Goal: Task Accomplishment & Management: Manage account settings

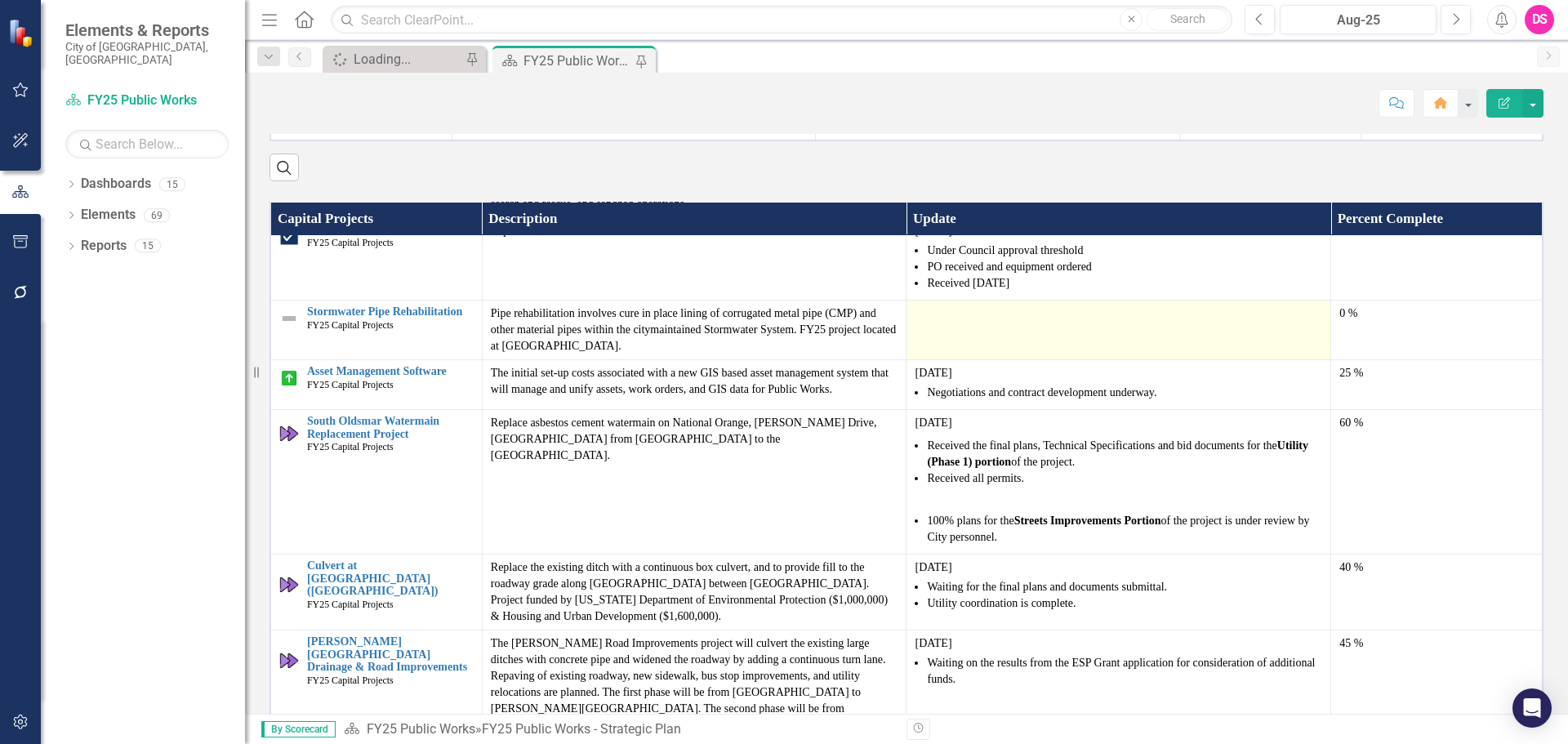
scroll to position [2122, 0]
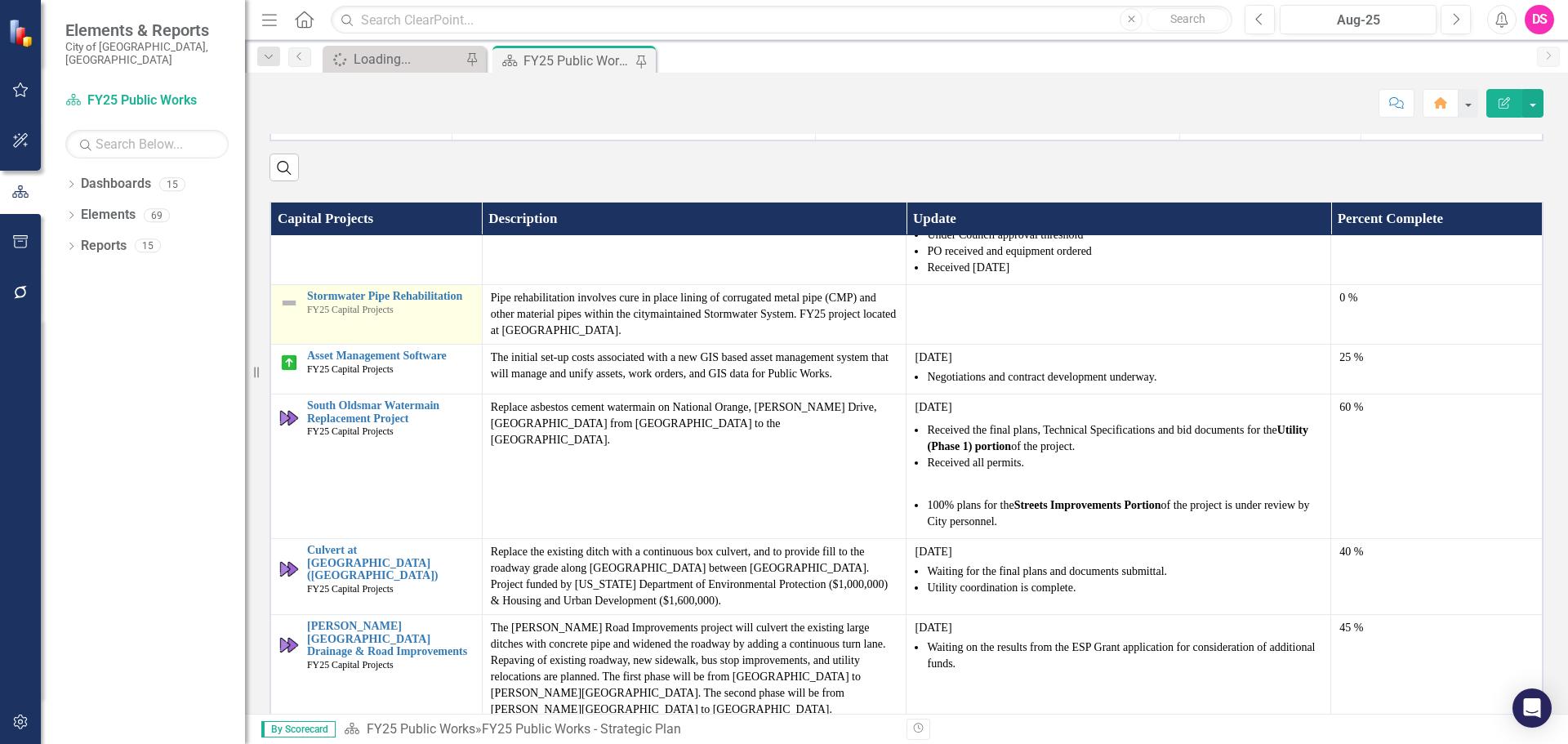
click at [286, 313] on img at bounding box center [289, 303] width 20 height 20
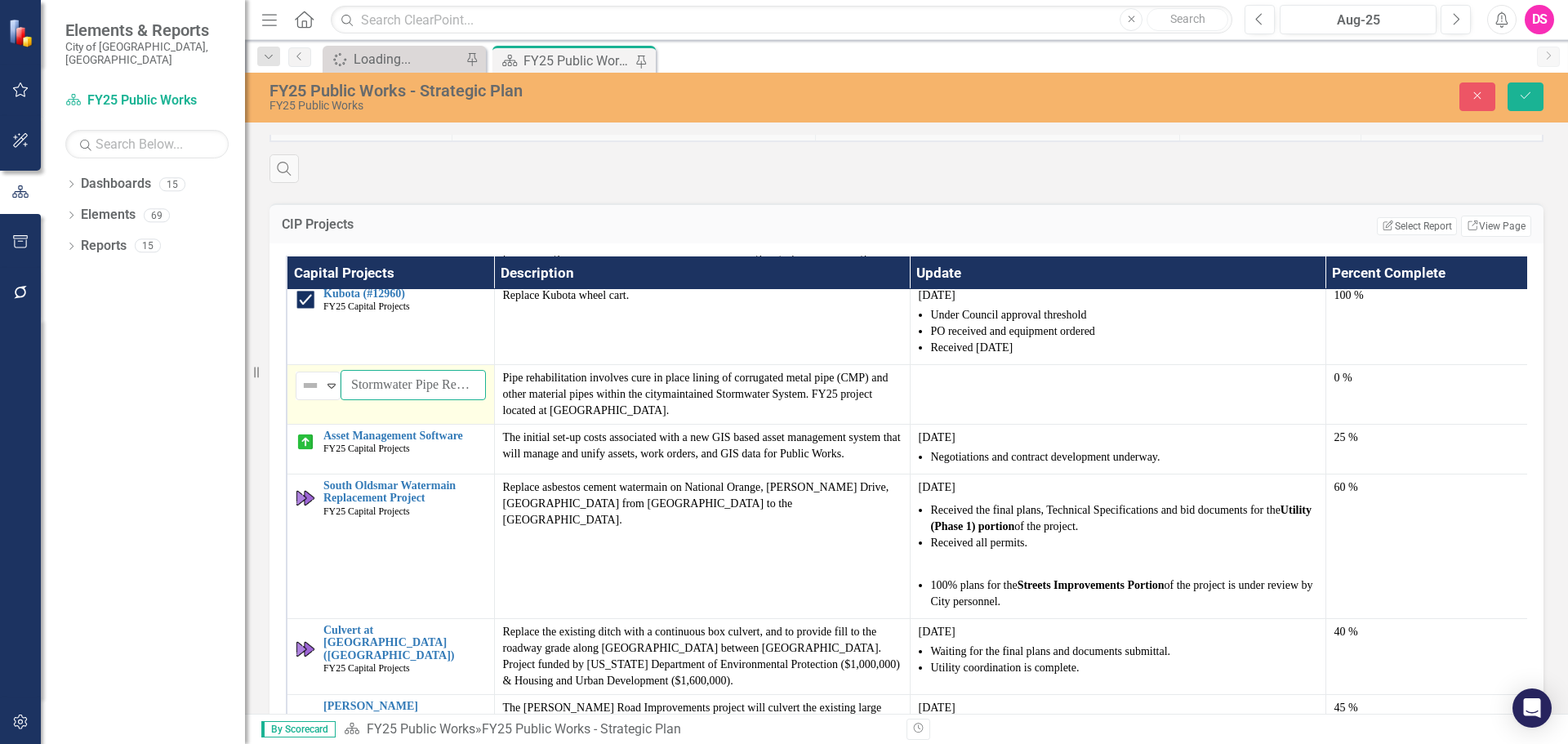
click at [401, 400] on input "Stormwater Pipe Rehabilitation" at bounding box center [413, 385] width 146 height 31
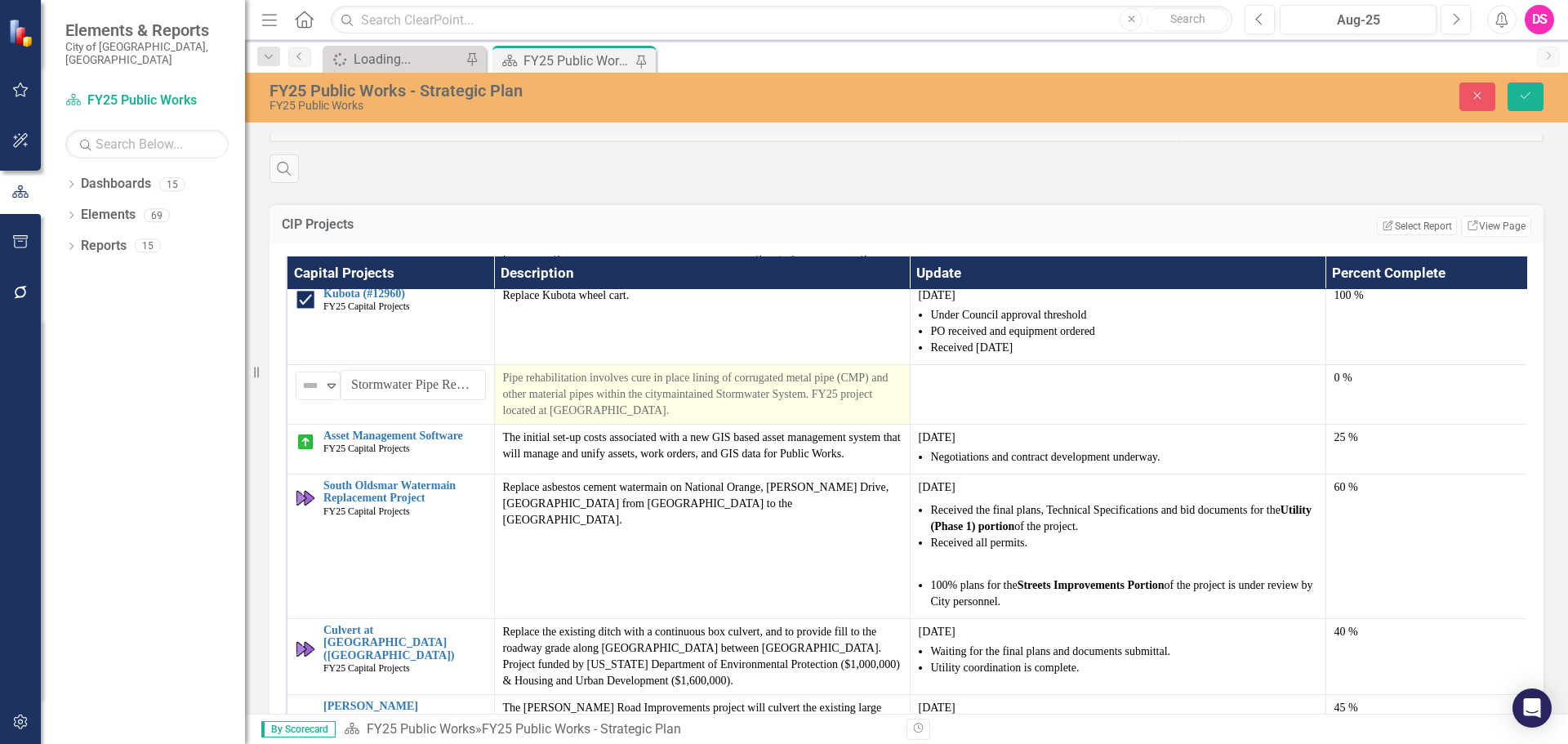
click at [605, 419] on p "Pipe rehabilitation involves cure in place lining of corrugated metal pipe (CMP…" at bounding box center [702, 394] width 399 height 49
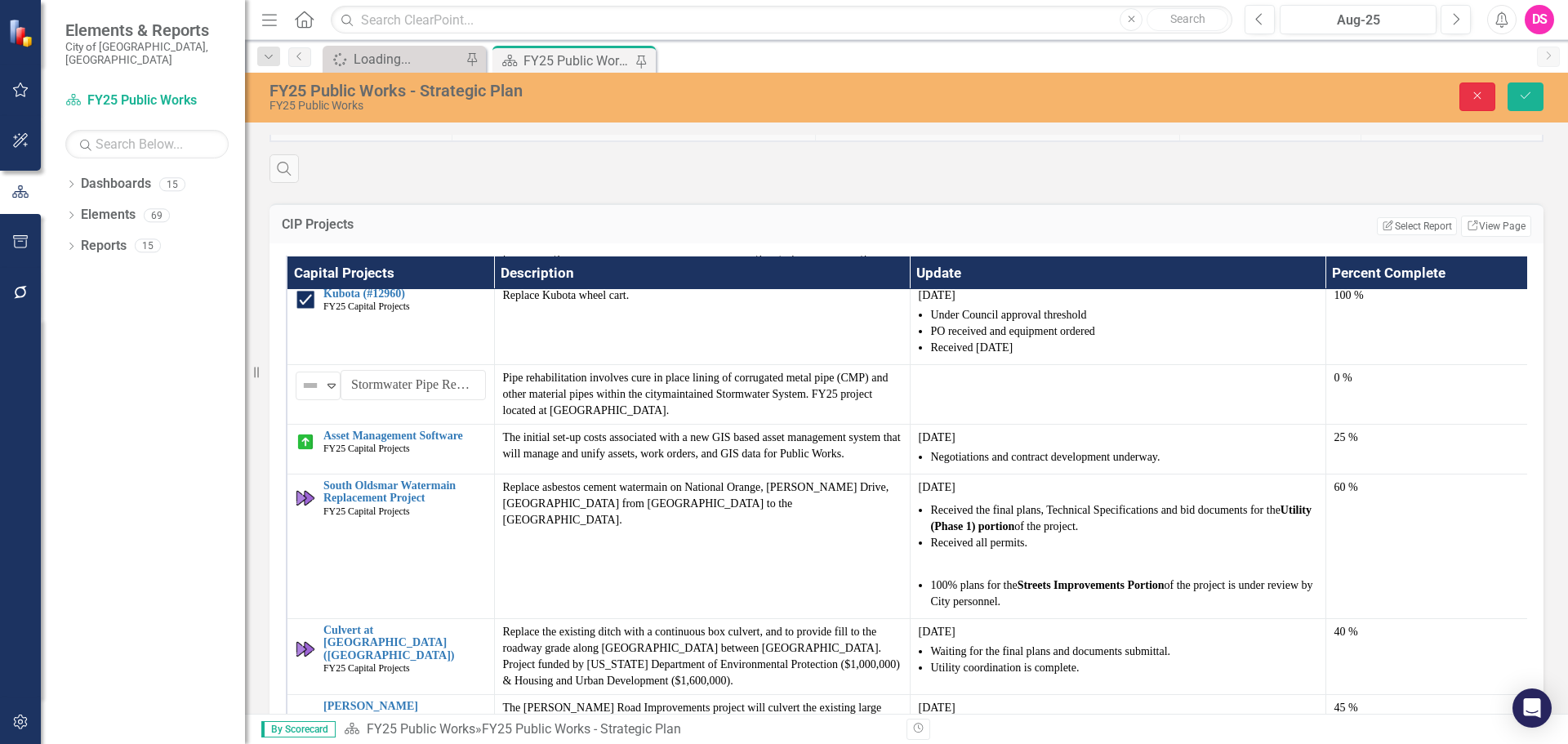
click at [1463, 94] on button "Close" at bounding box center [1478, 97] width 36 height 29
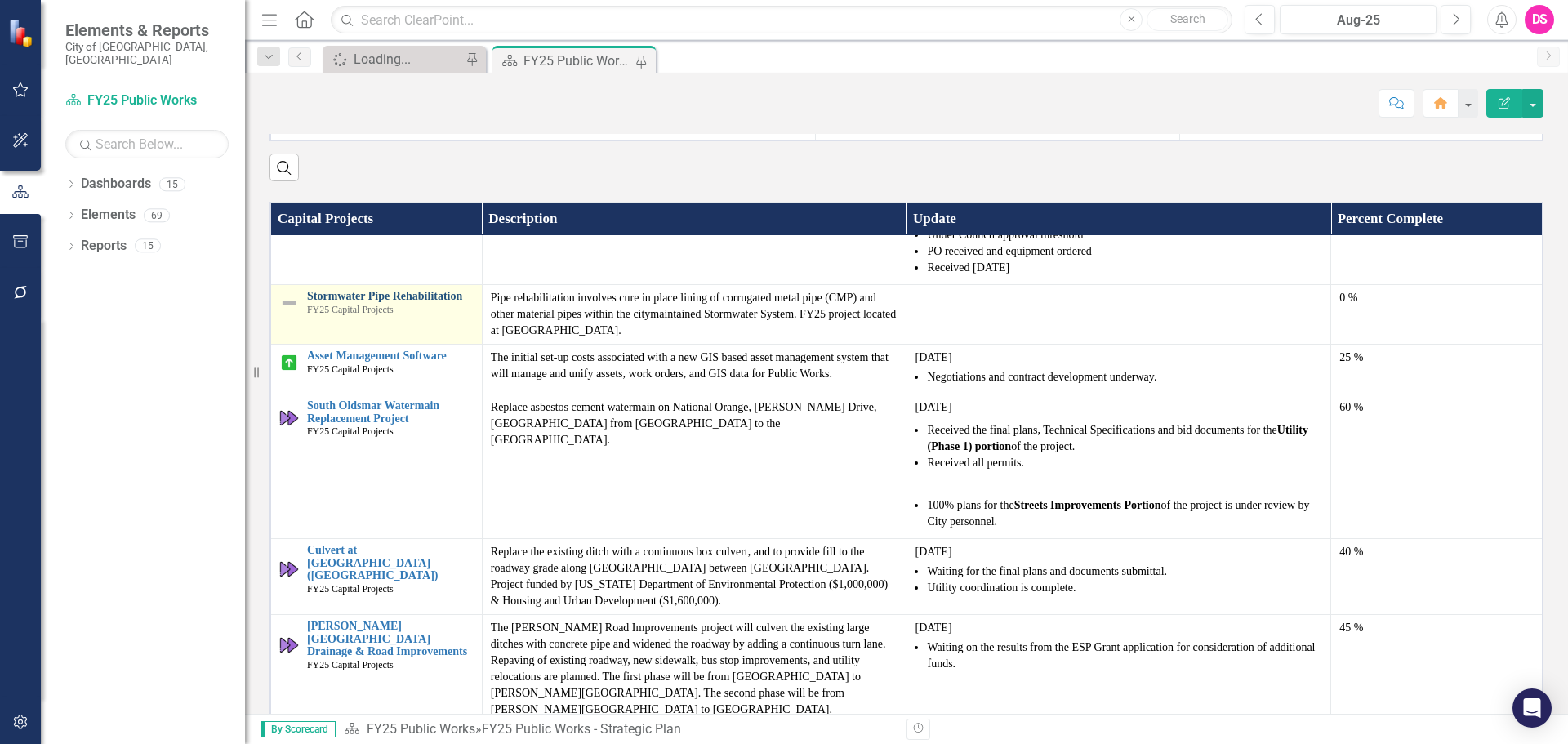
click at [346, 302] on link "Stormwater Pipe Rehabilitation" at bounding box center [390, 296] width 167 height 13
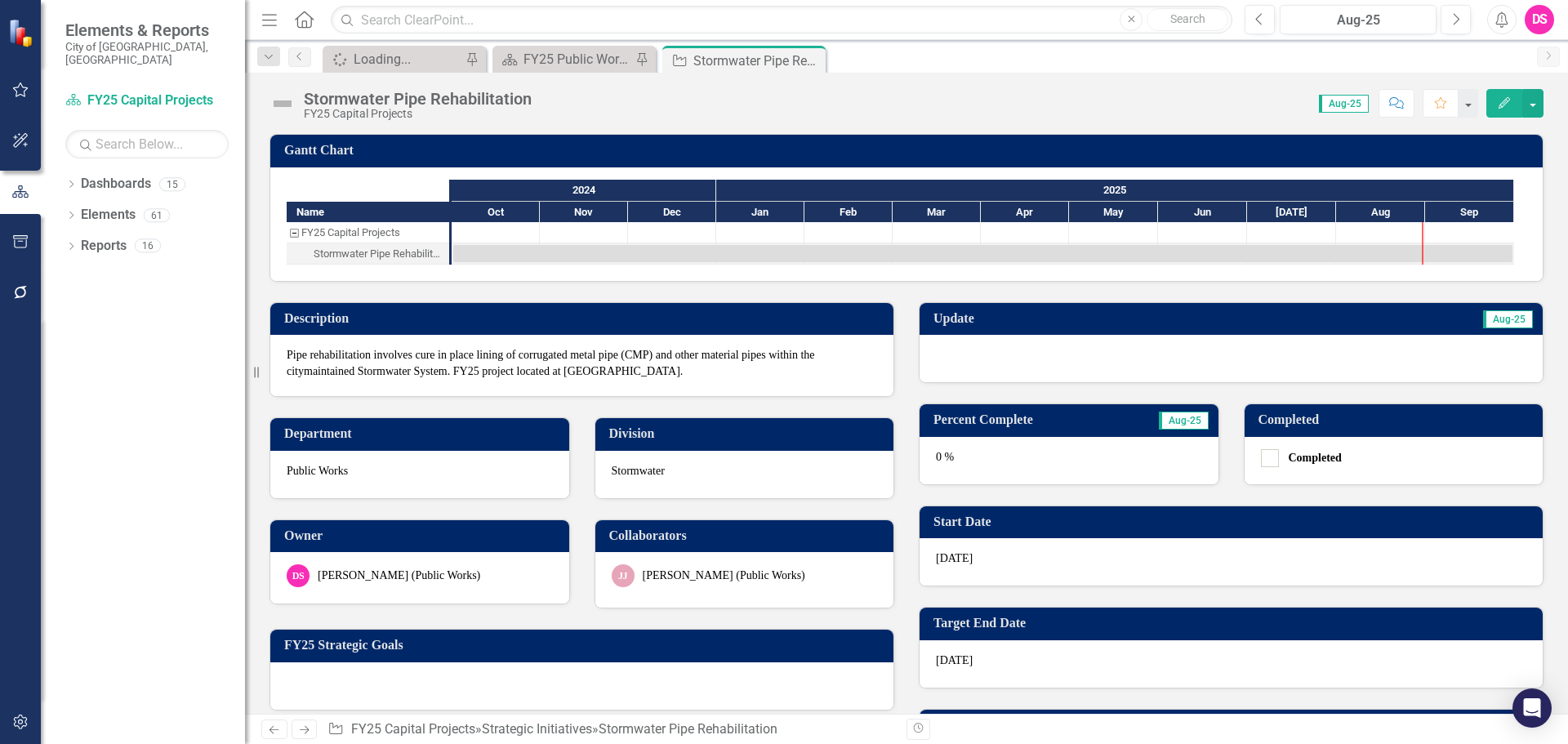
click at [1051, 361] on div at bounding box center [1231, 358] width 623 height 48
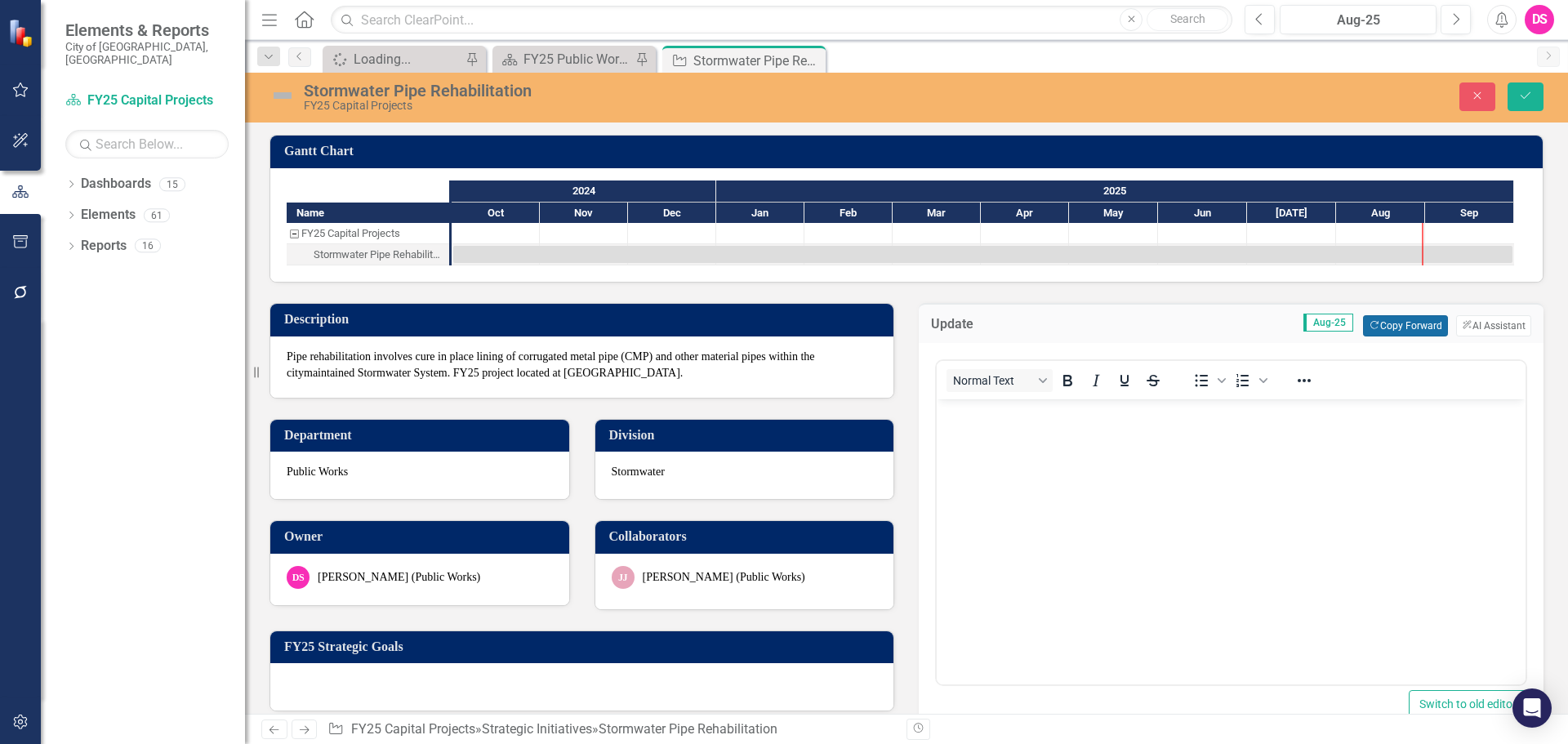
click at [1405, 330] on button "Copy Forward Copy Forward" at bounding box center [1405, 326] width 84 height 22
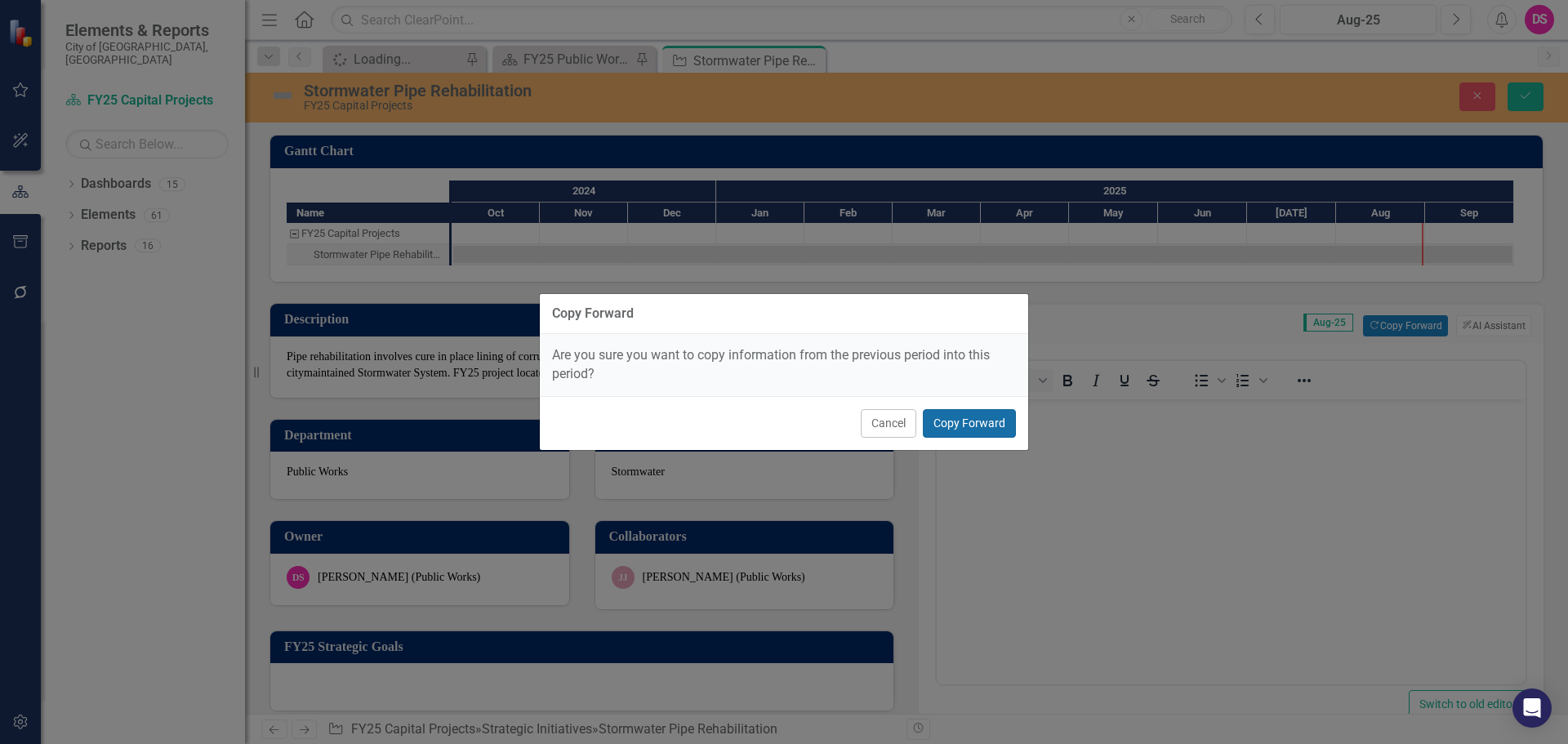
click at [956, 423] on button "Copy Forward" at bounding box center [969, 424] width 93 height 29
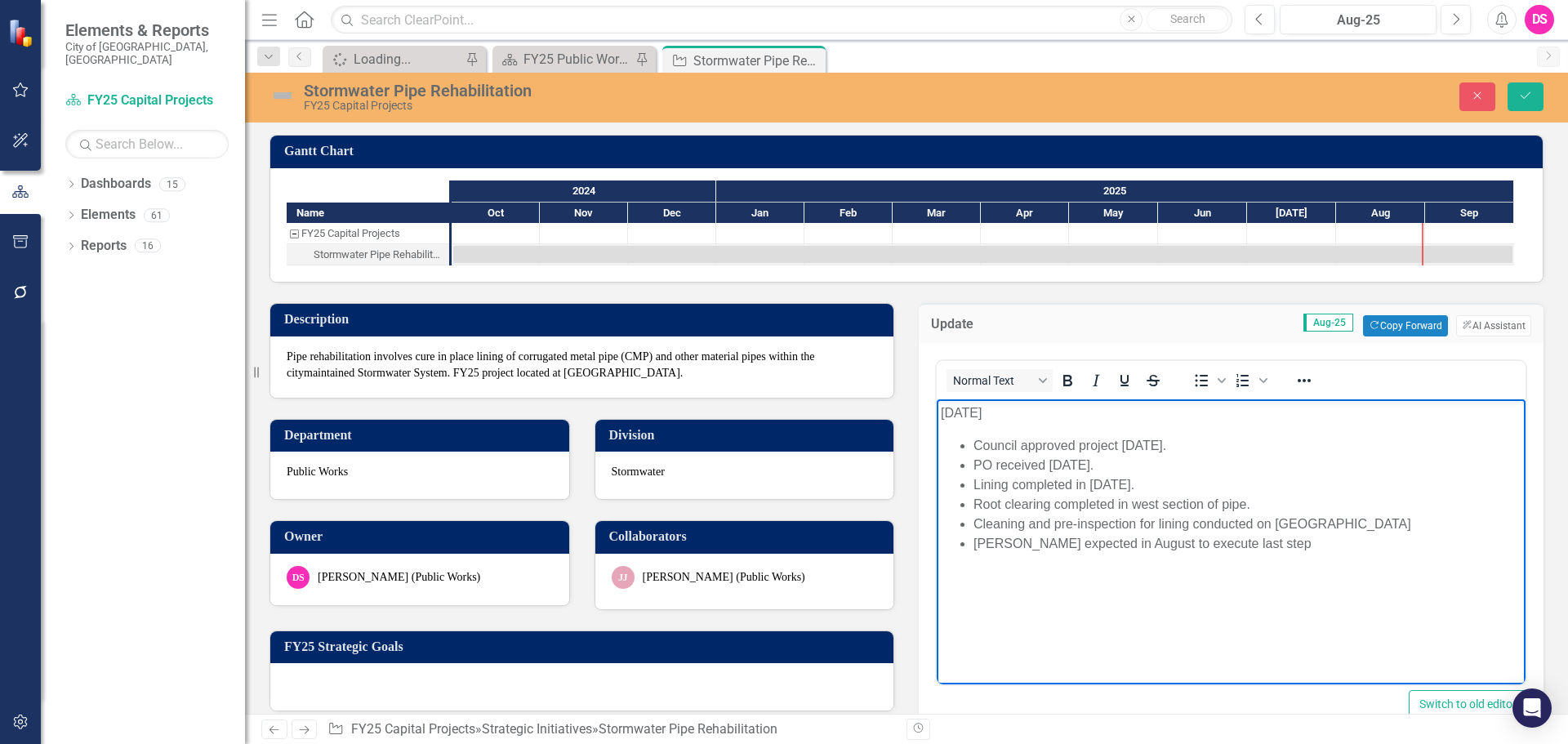
click at [962, 417] on p "[DATE]" at bounding box center [1230, 413] width 581 height 20
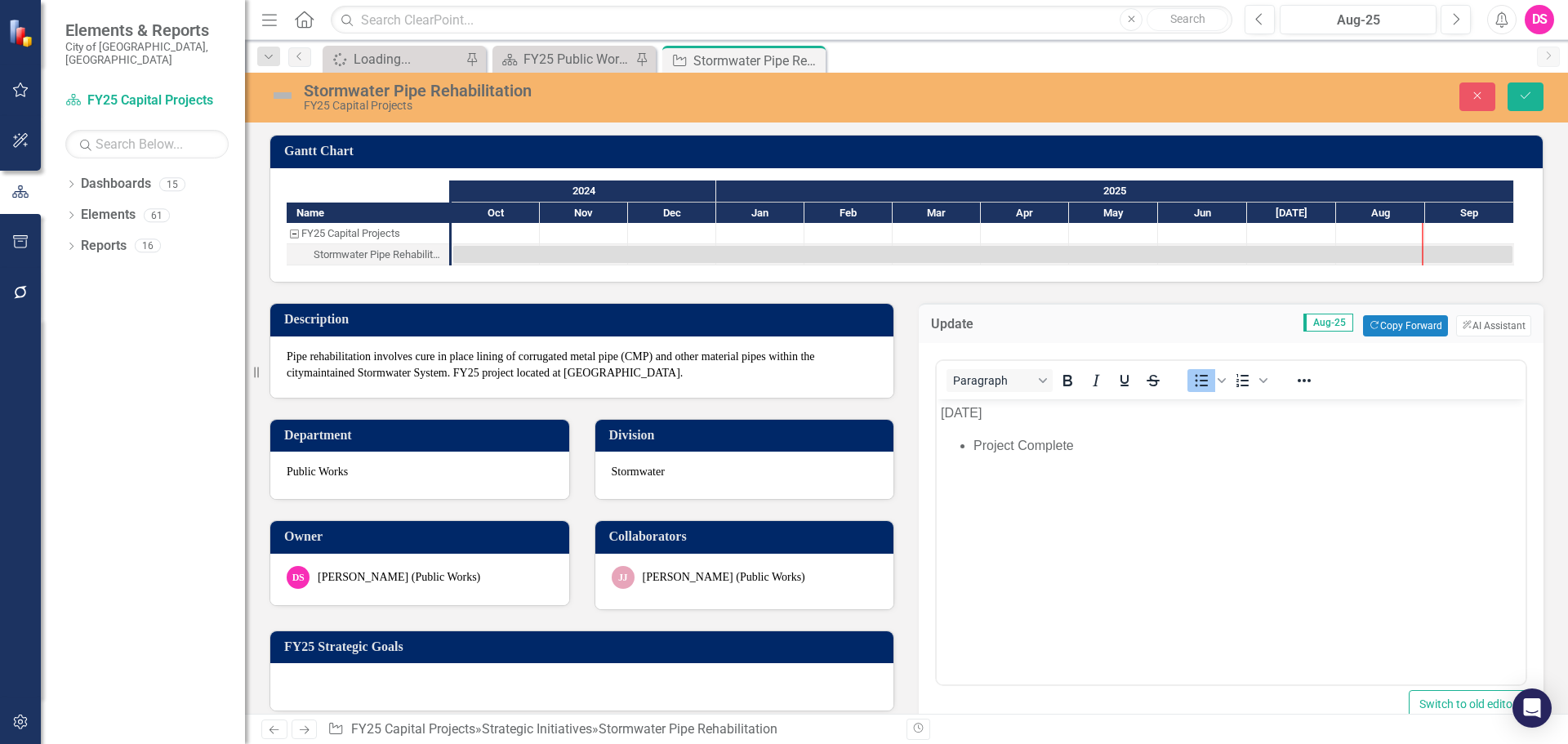
click at [283, 94] on img at bounding box center [282, 95] width 26 height 26
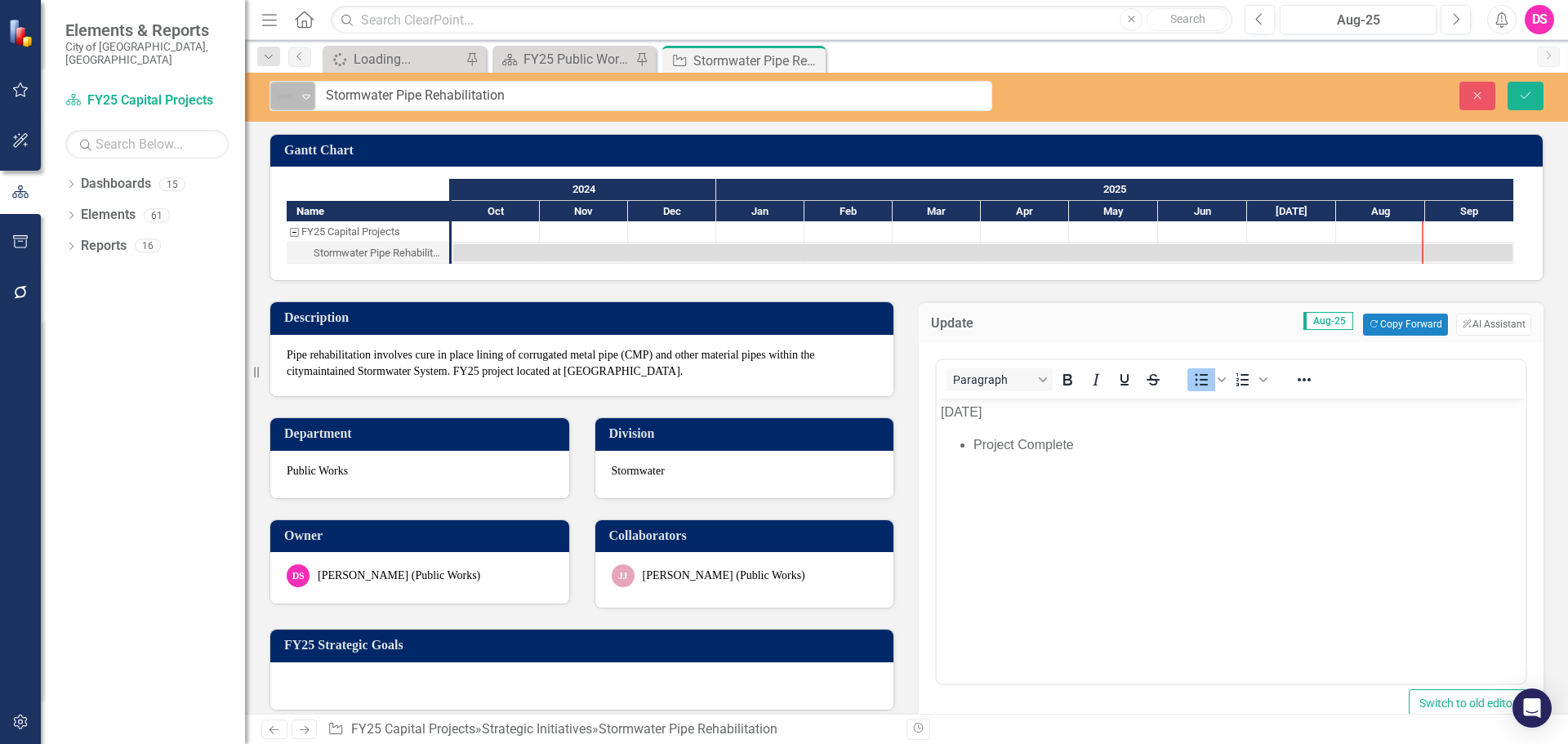
click at [292, 98] on img at bounding box center [285, 96] width 20 height 20
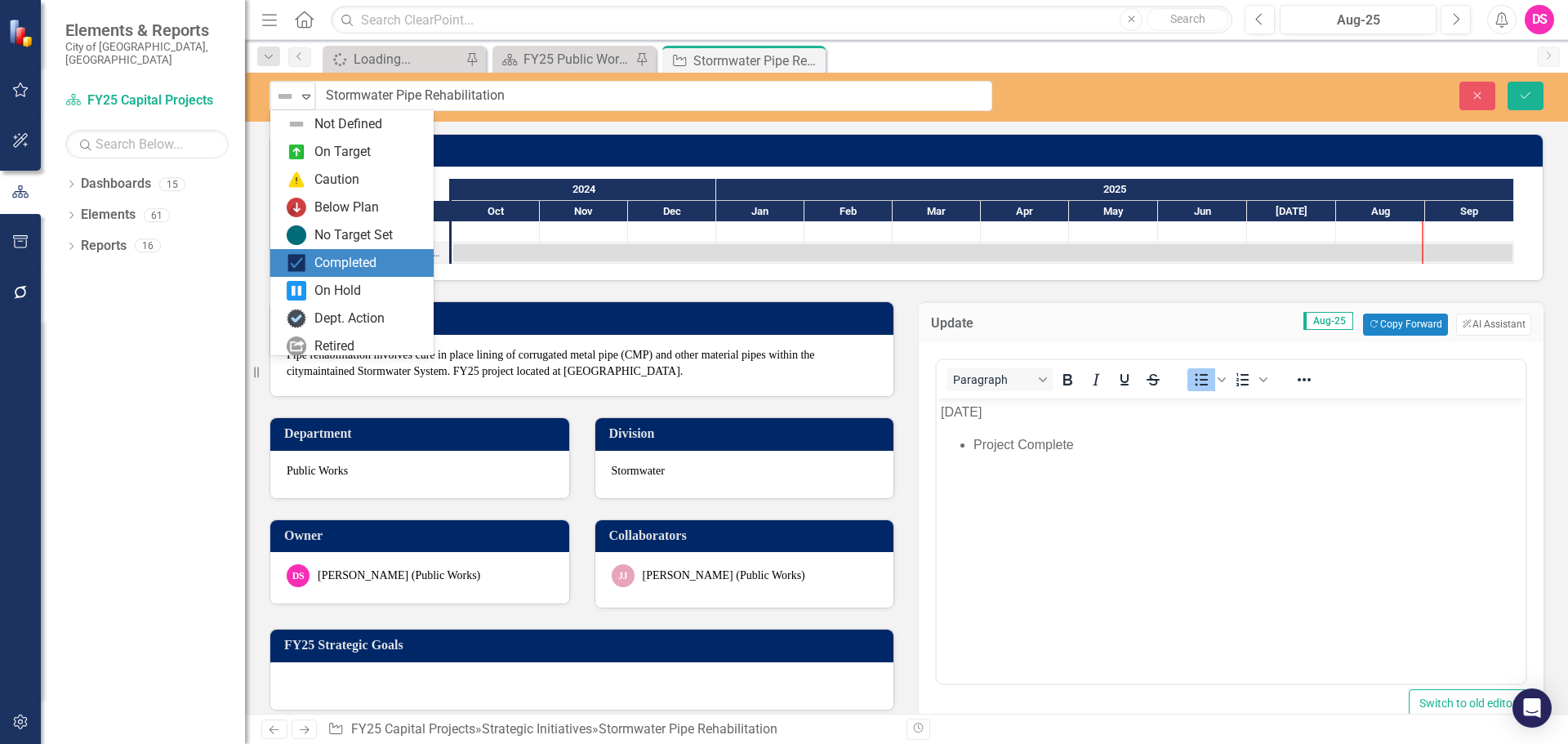
click at [309, 258] on div "Completed" at bounding box center [356, 263] width 137 height 20
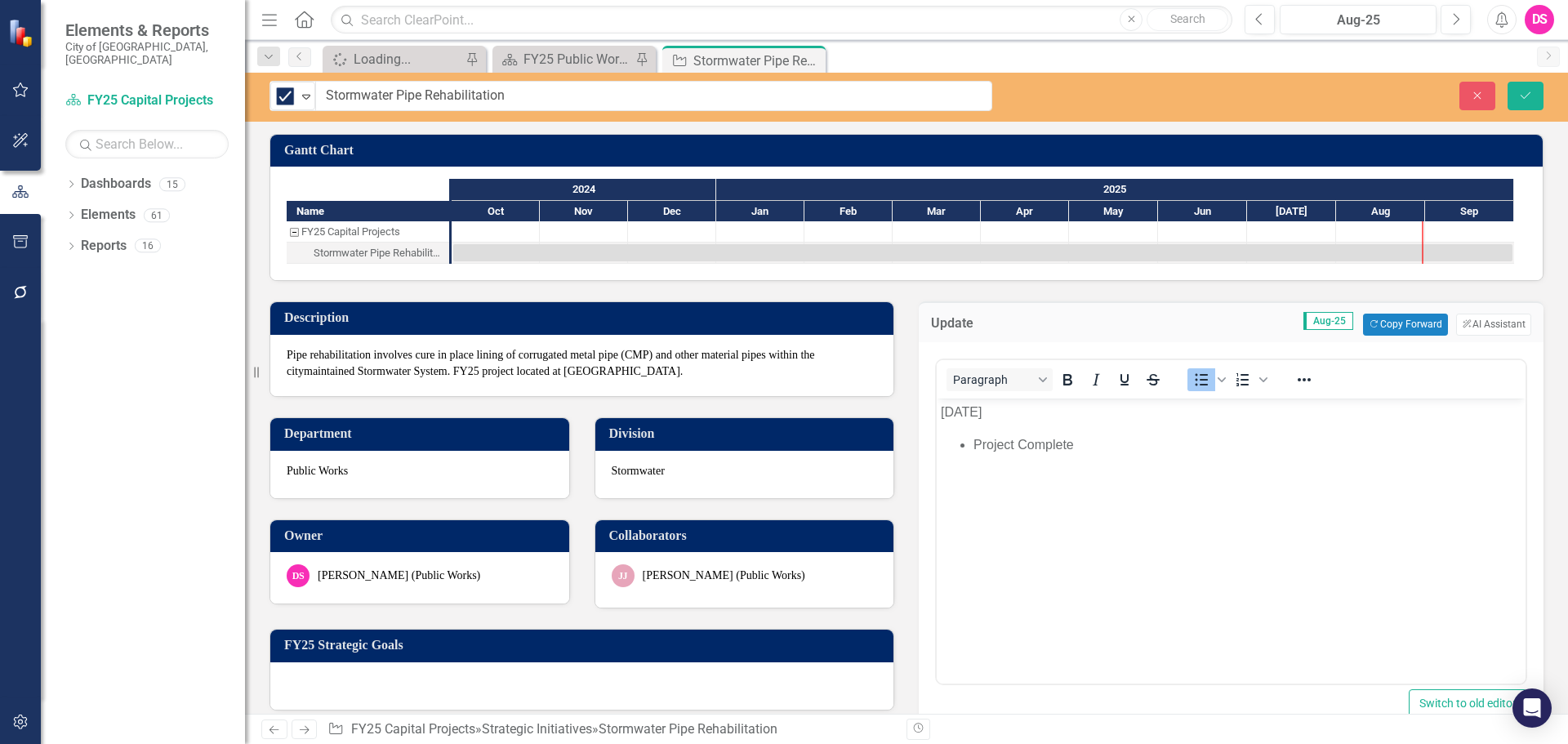
click at [1541, 111] on div "Completed Expand Stormwater Pipe Rehabilitation Close Save" at bounding box center [906, 97] width 1323 height 49
click at [1536, 99] on button "Save" at bounding box center [1526, 96] width 36 height 29
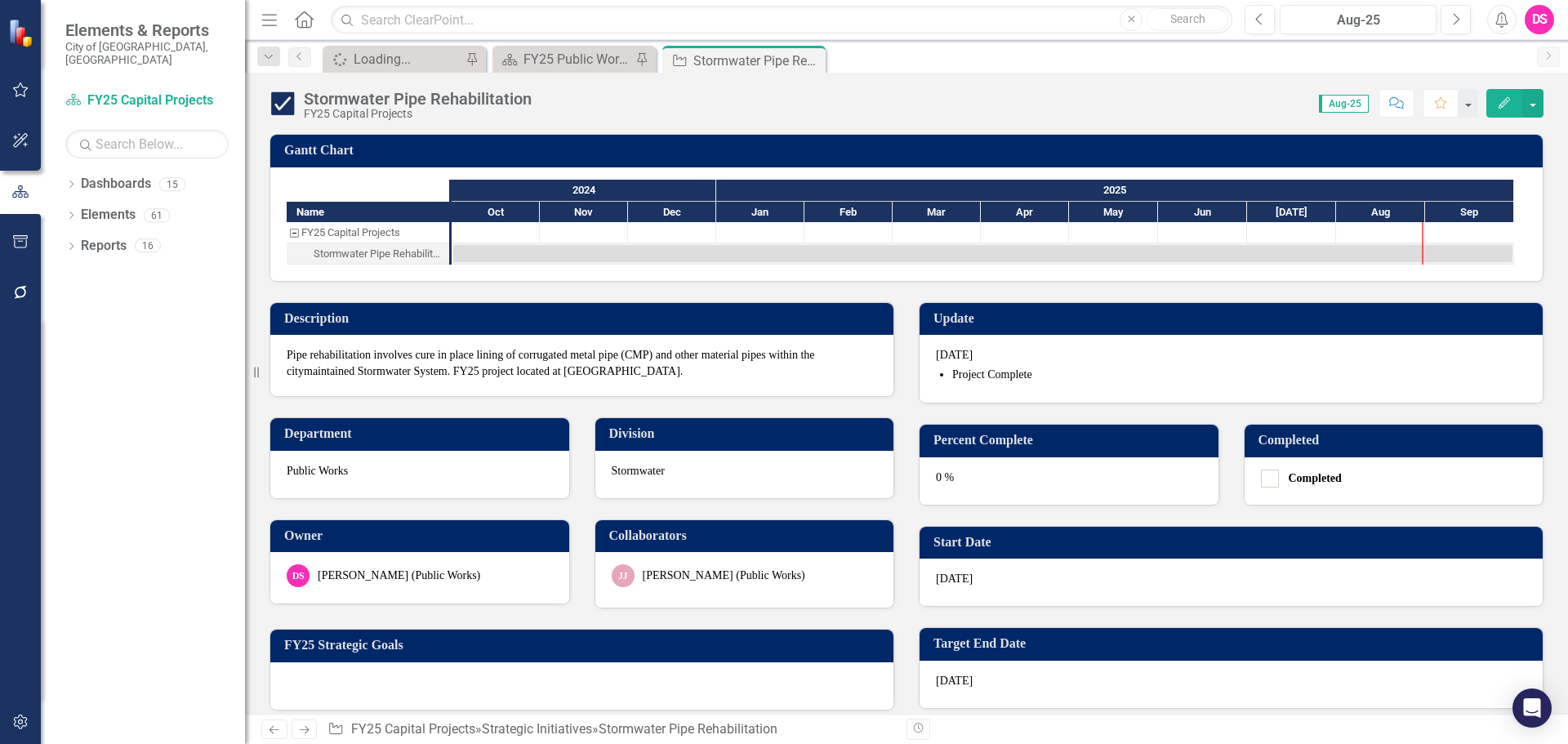
click at [1002, 496] on div "0 %" at bounding box center [1069, 480] width 299 height 48
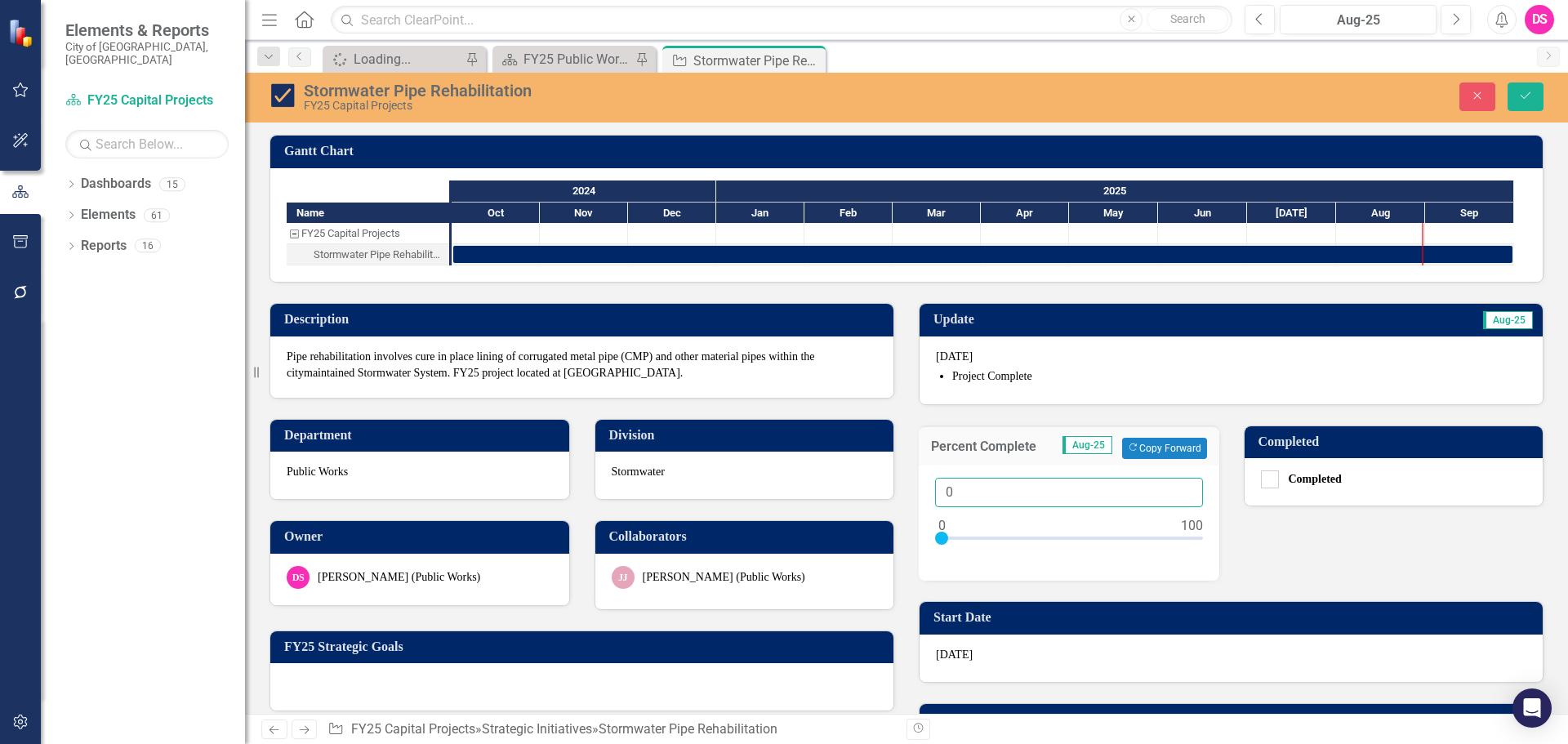
click at [944, 491] on input "0" at bounding box center [1069, 493] width 268 height 31
type input "100"
click at [1531, 95] on icon "Save" at bounding box center [1526, 95] width 14 height 12
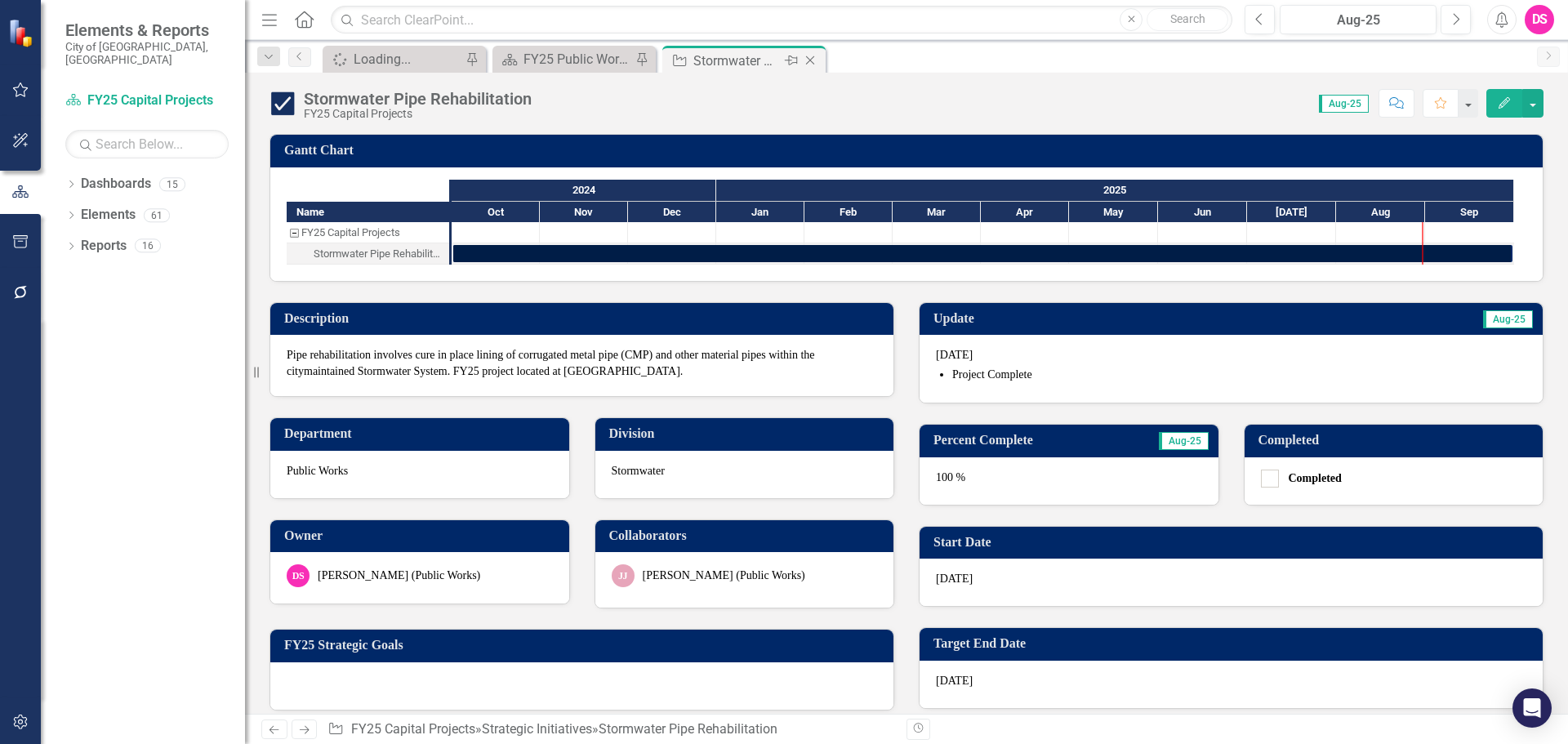
click at [811, 56] on icon "Close" at bounding box center [810, 60] width 16 height 13
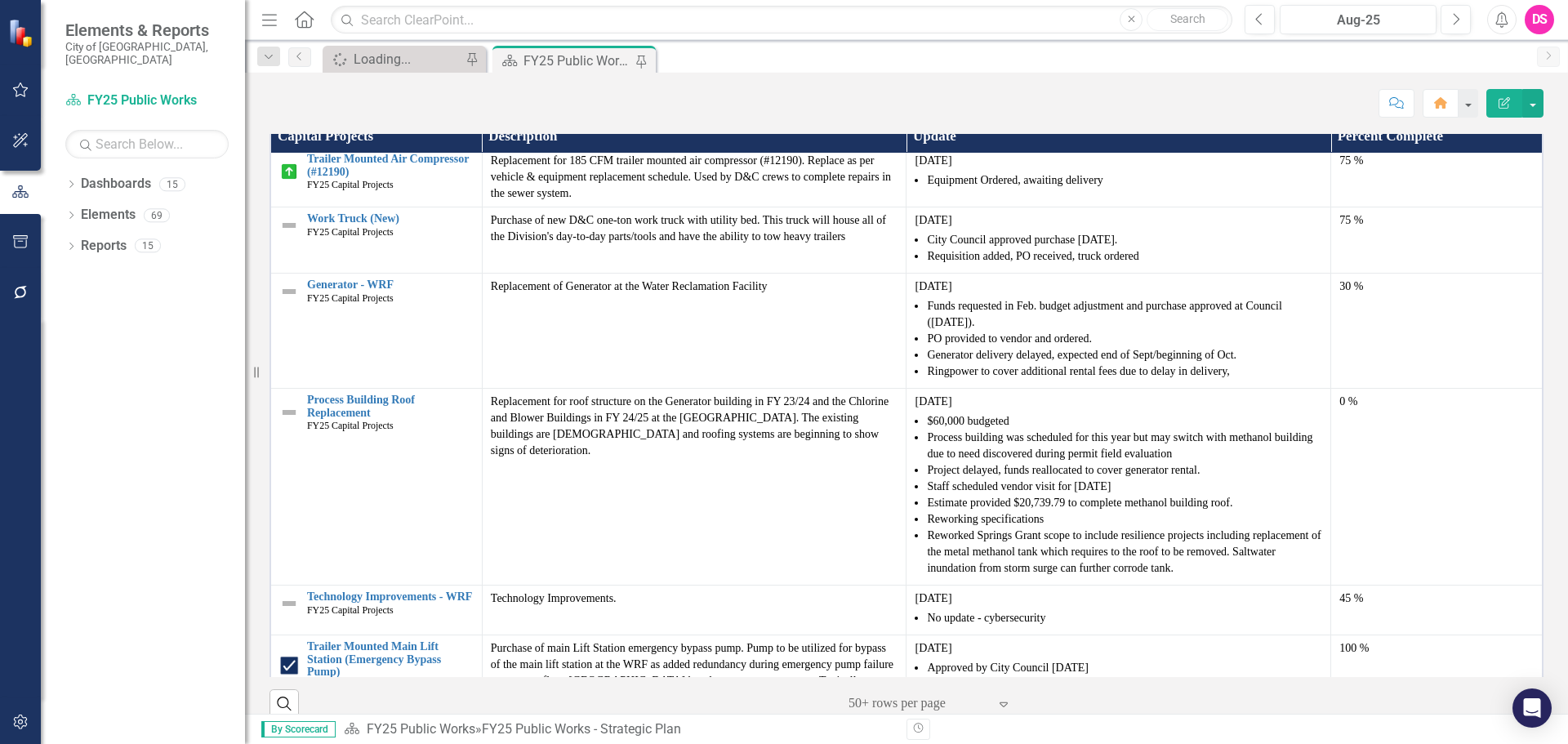
scroll to position [816, 0]
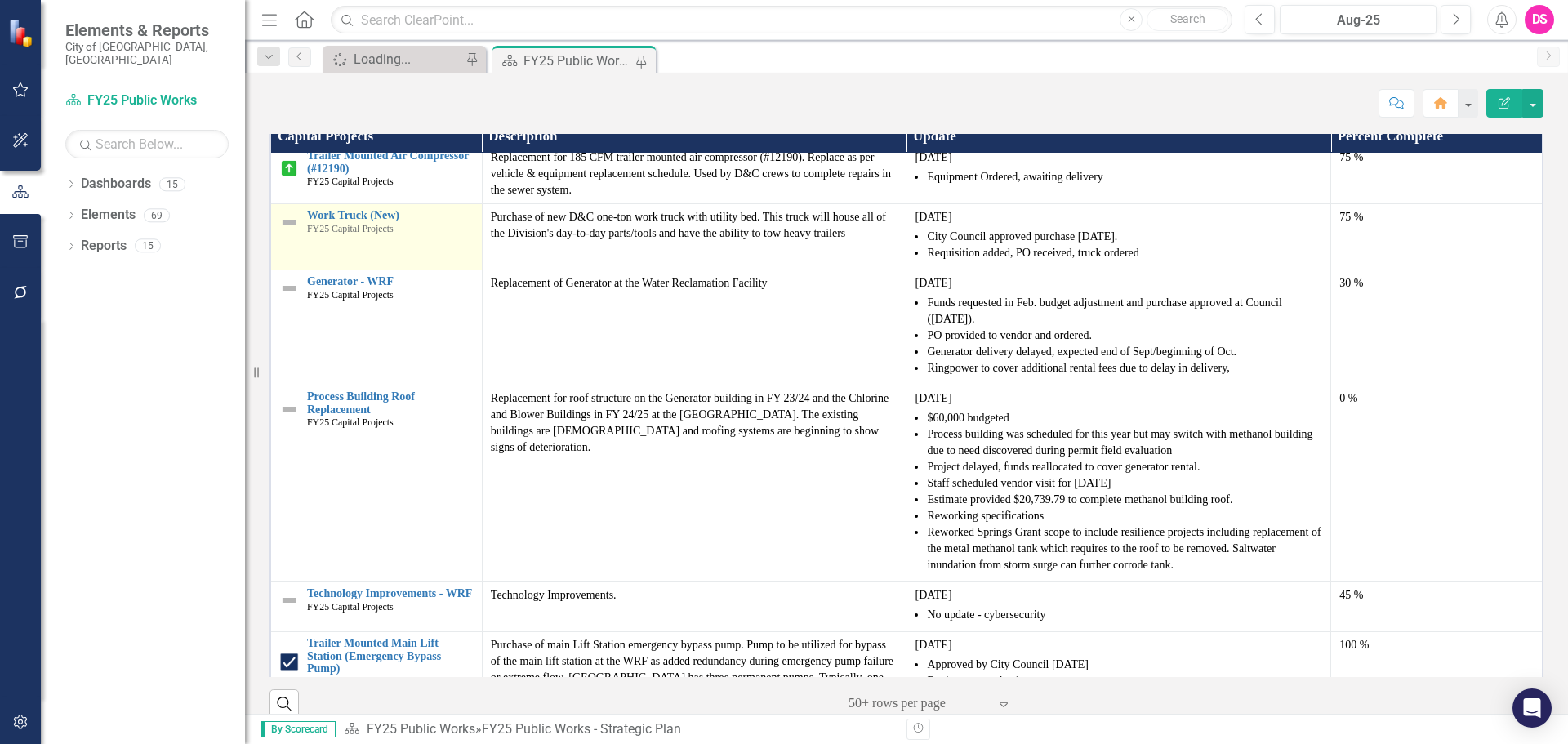
click at [287, 232] on img at bounding box center [289, 222] width 20 height 20
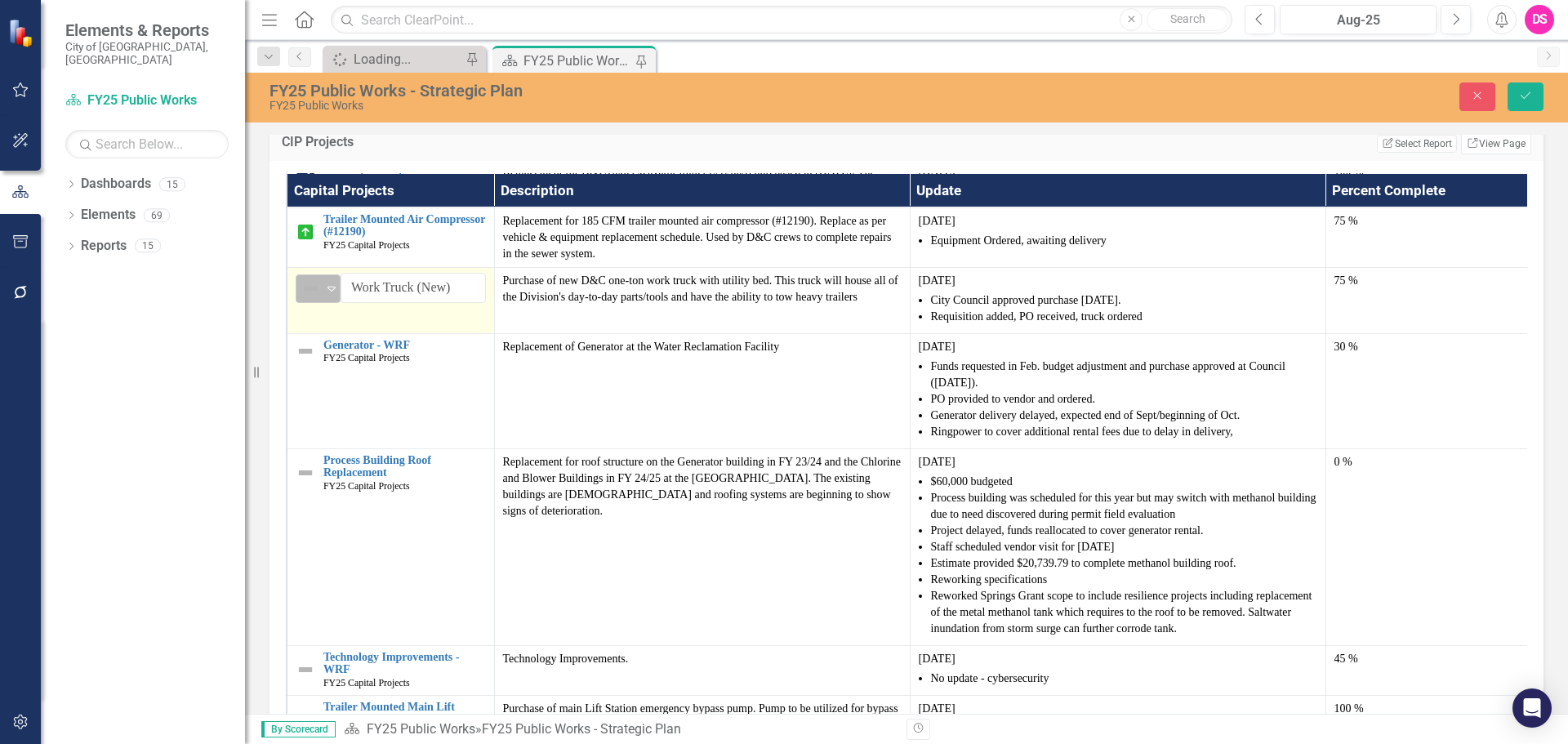
click at [319, 298] on img at bounding box center [311, 288] width 20 height 20
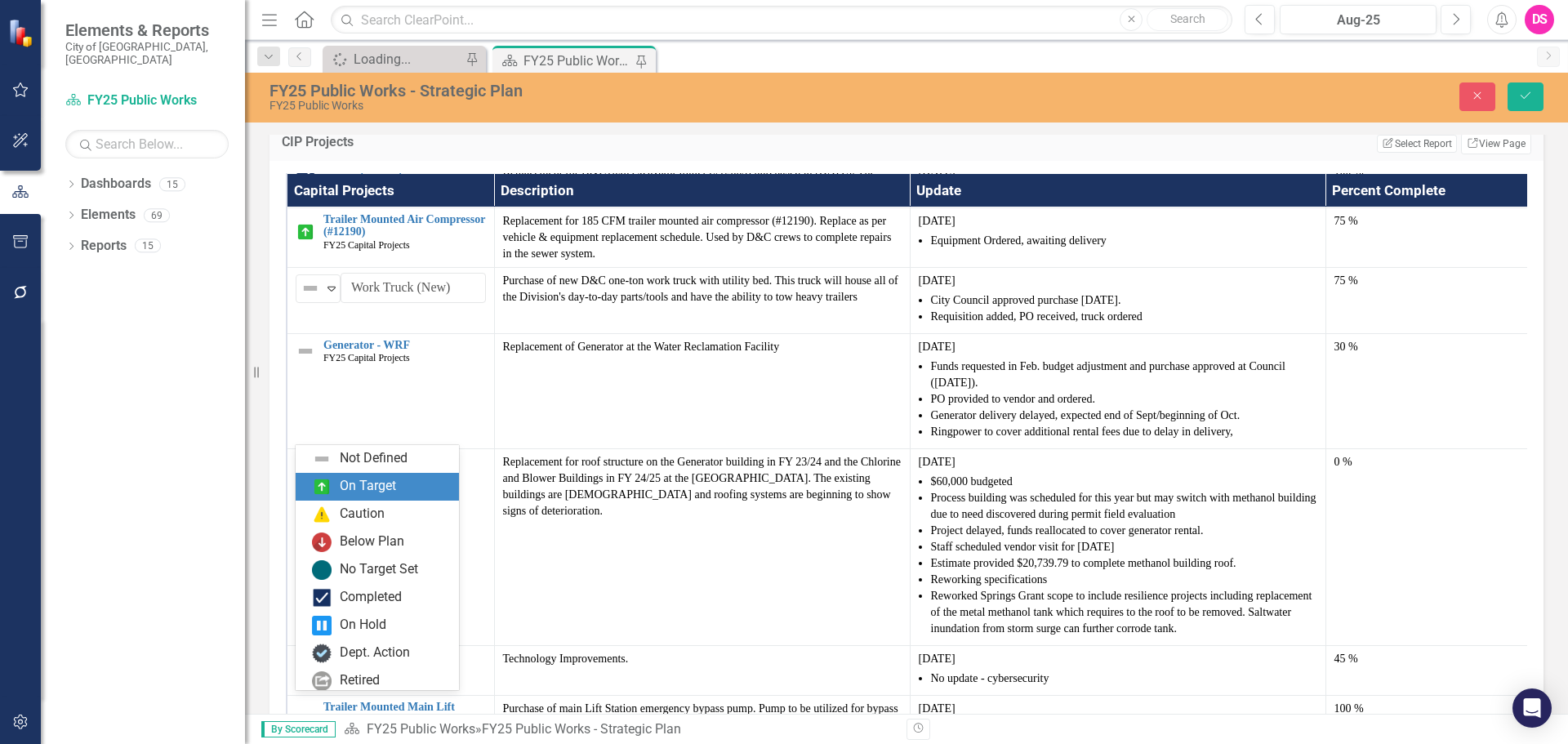
click at [347, 481] on div "On Target" at bounding box center [367, 486] width 57 height 19
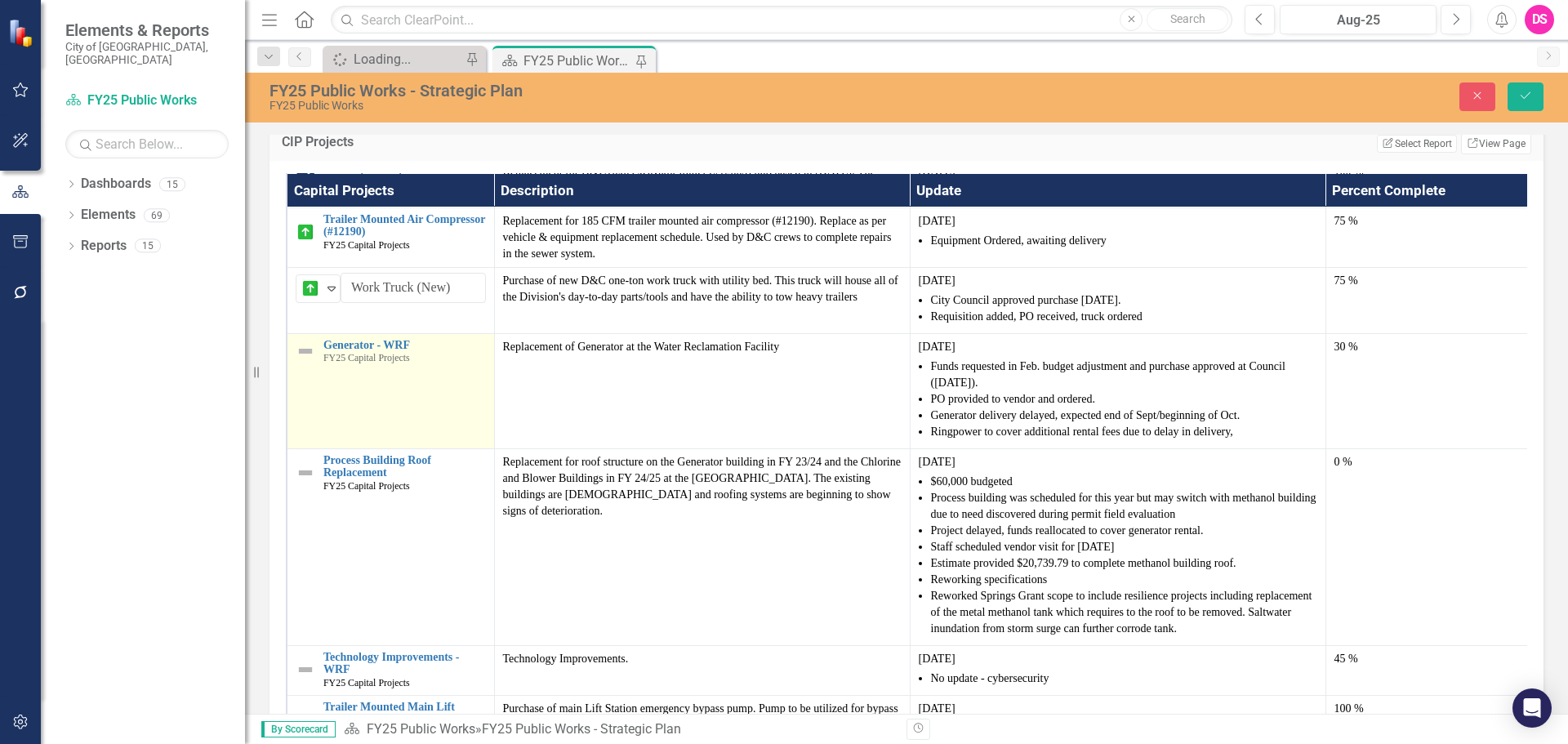
click at [307, 361] on img at bounding box center [305, 351] width 20 height 20
click at [310, 364] on img at bounding box center [311, 354] width 20 height 20
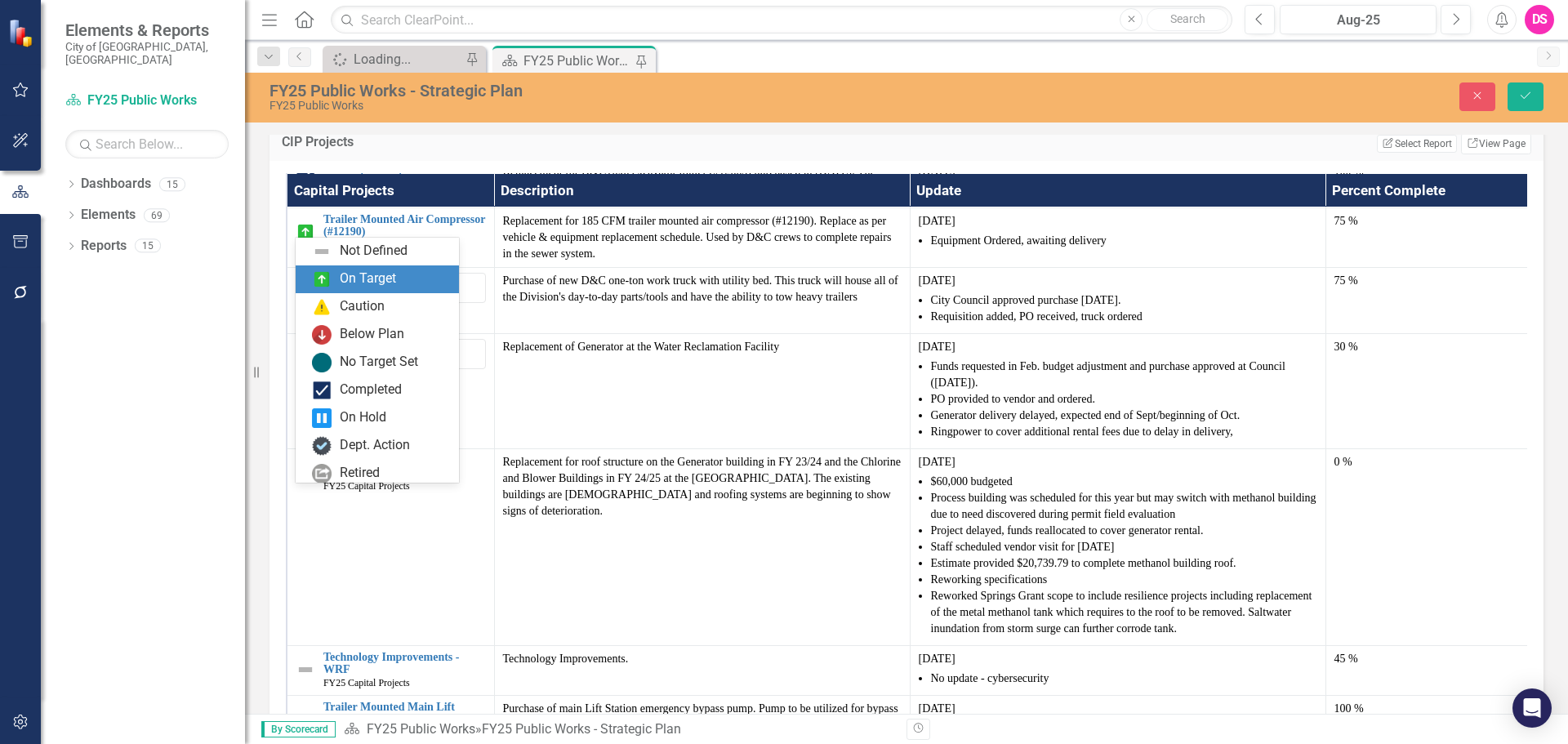
click at [369, 278] on div "On Target" at bounding box center [367, 278] width 57 height 19
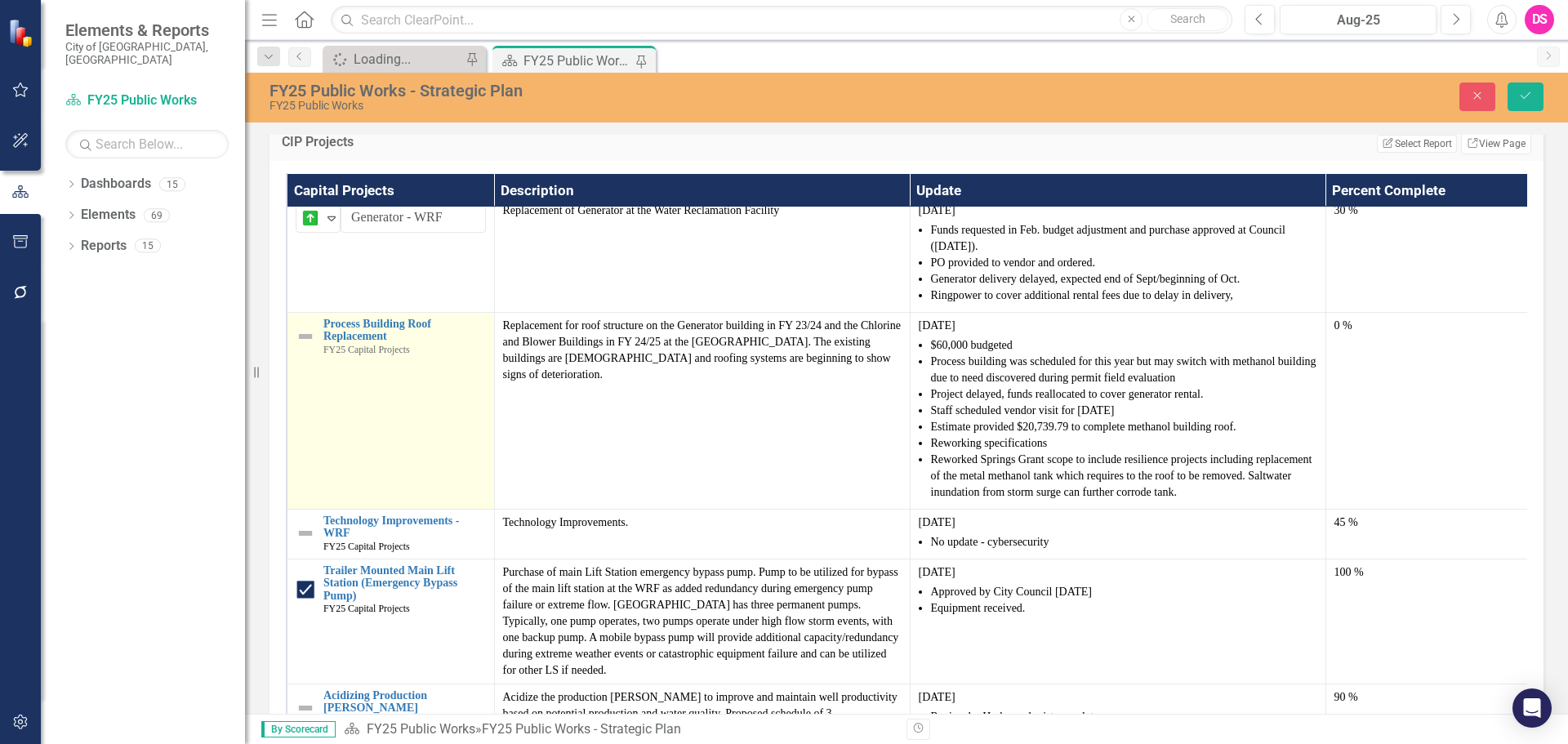
scroll to position [980, 0]
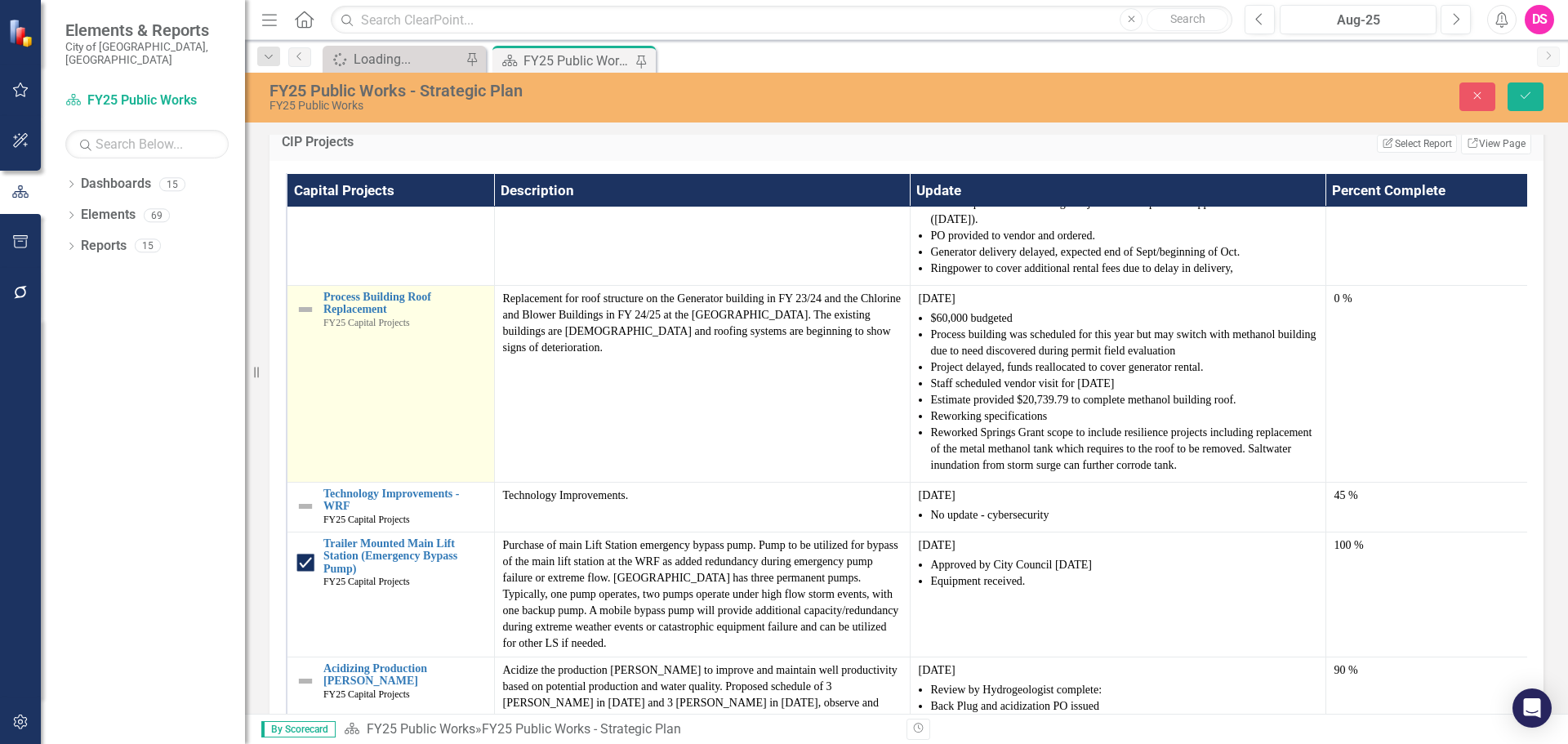
click at [304, 319] on img at bounding box center [305, 309] width 20 height 20
click at [323, 313] on icon "Expand" at bounding box center [331, 306] width 16 height 13
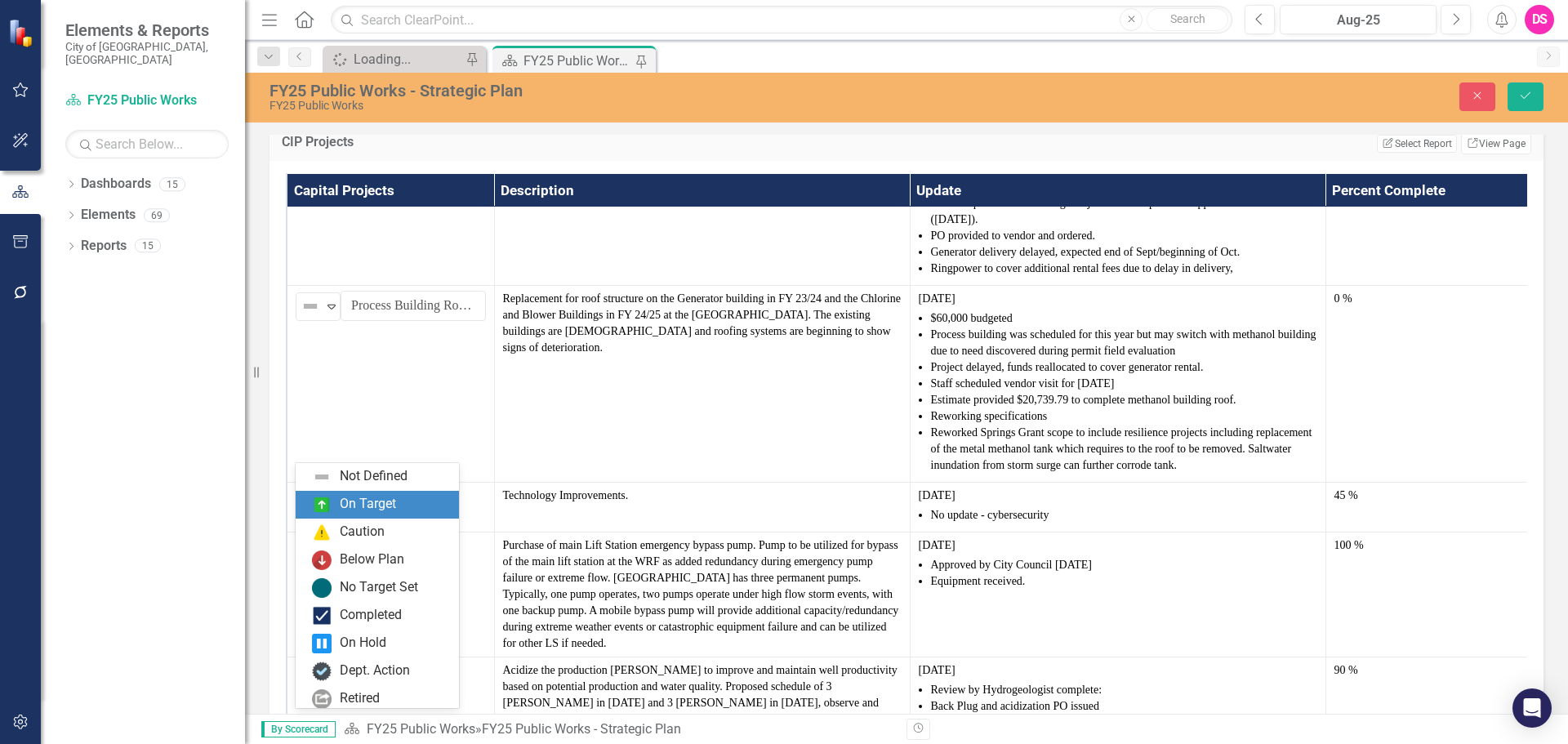
click at [339, 498] on div "On Target" at bounding box center [367, 504] width 57 height 19
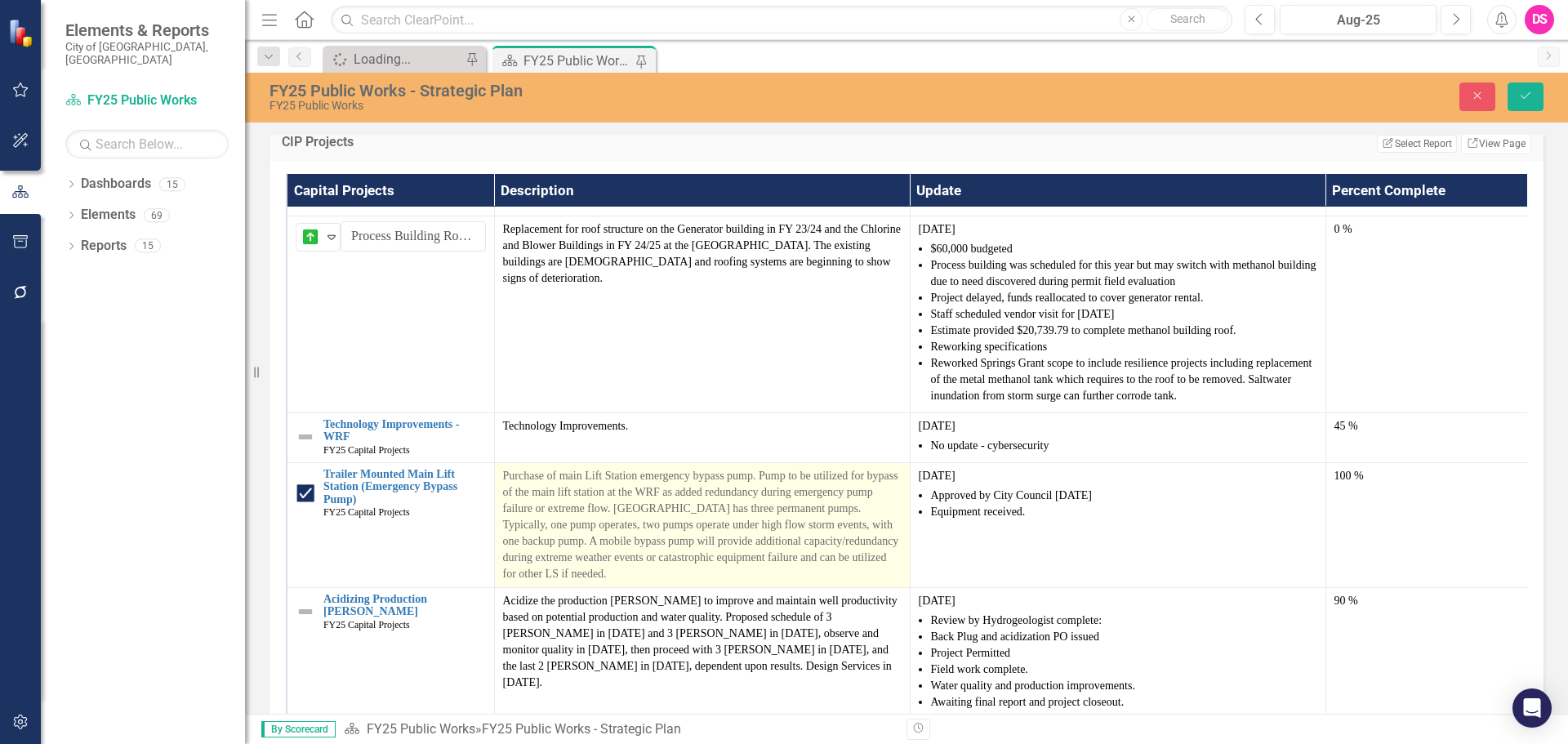
scroll to position [1143, 0]
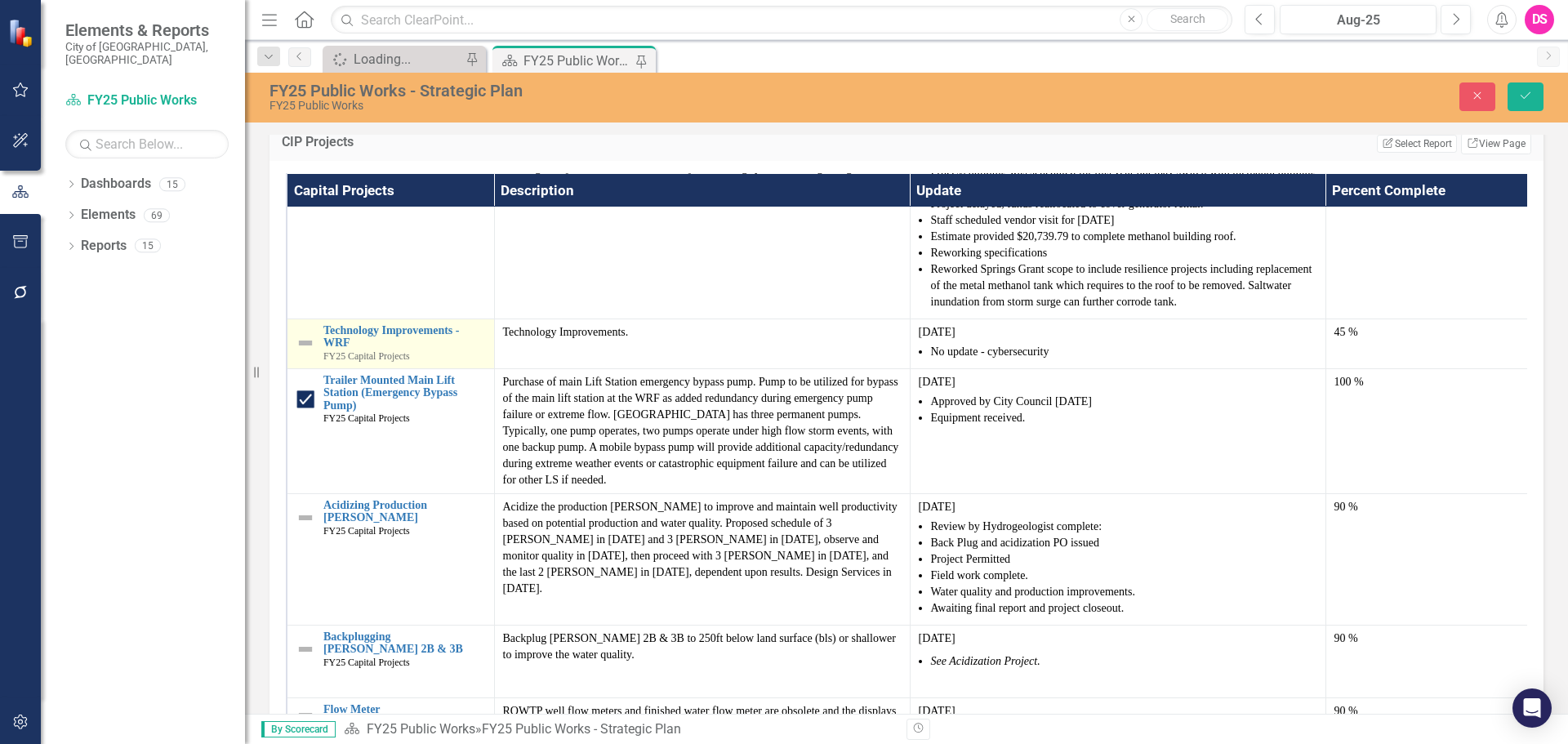
click at [300, 353] on img at bounding box center [305, 343] width 20 height 20
click at [309, 349] on img at bounding box center [311, 340] width 20 height 20
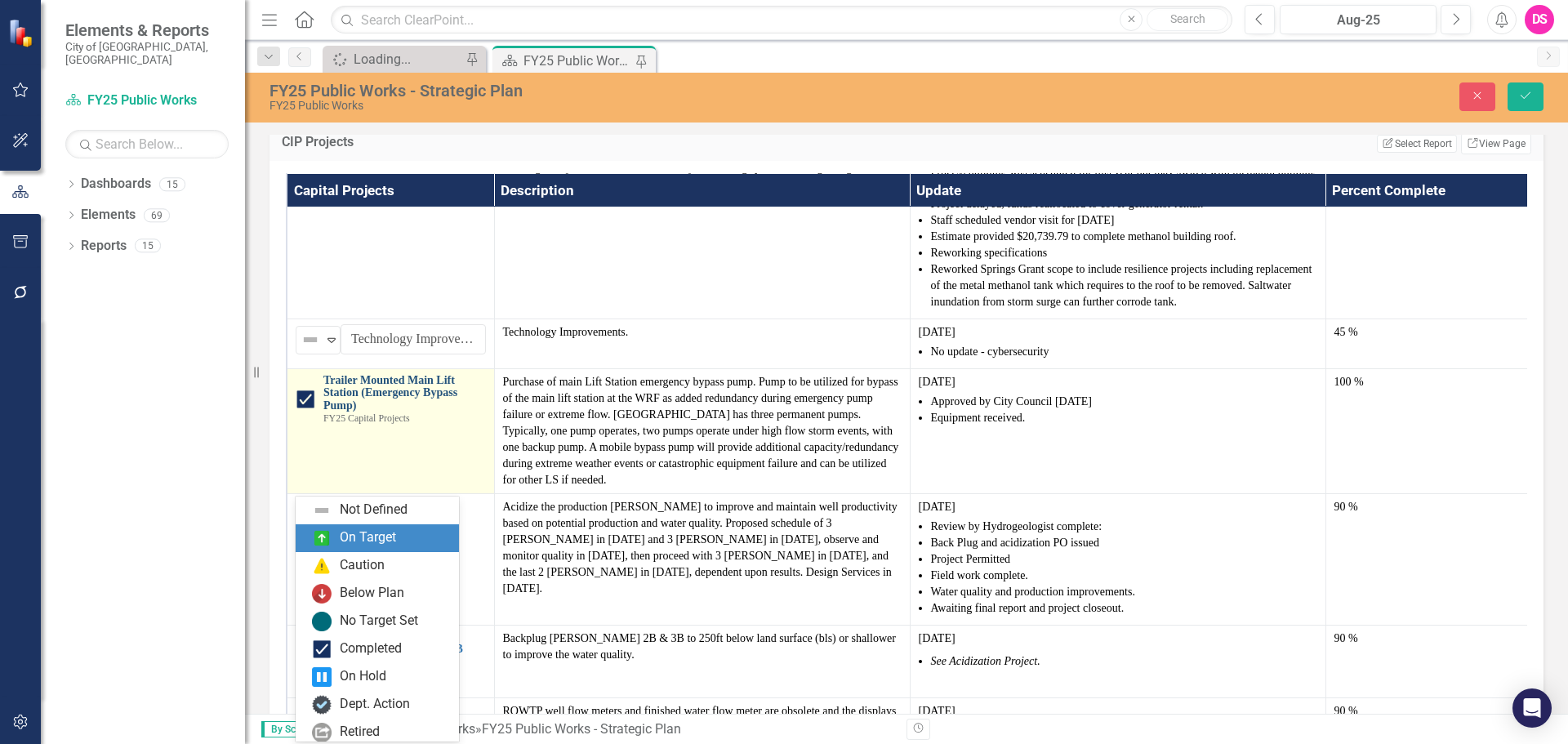
drag, startPoint x: 349, startPoint y: 537, endPoint x: 392, endPoint y: 537, distance: 43.0
click at [350, 537] on div "On Target" at bounding box center [367, 537] width 57 height 19
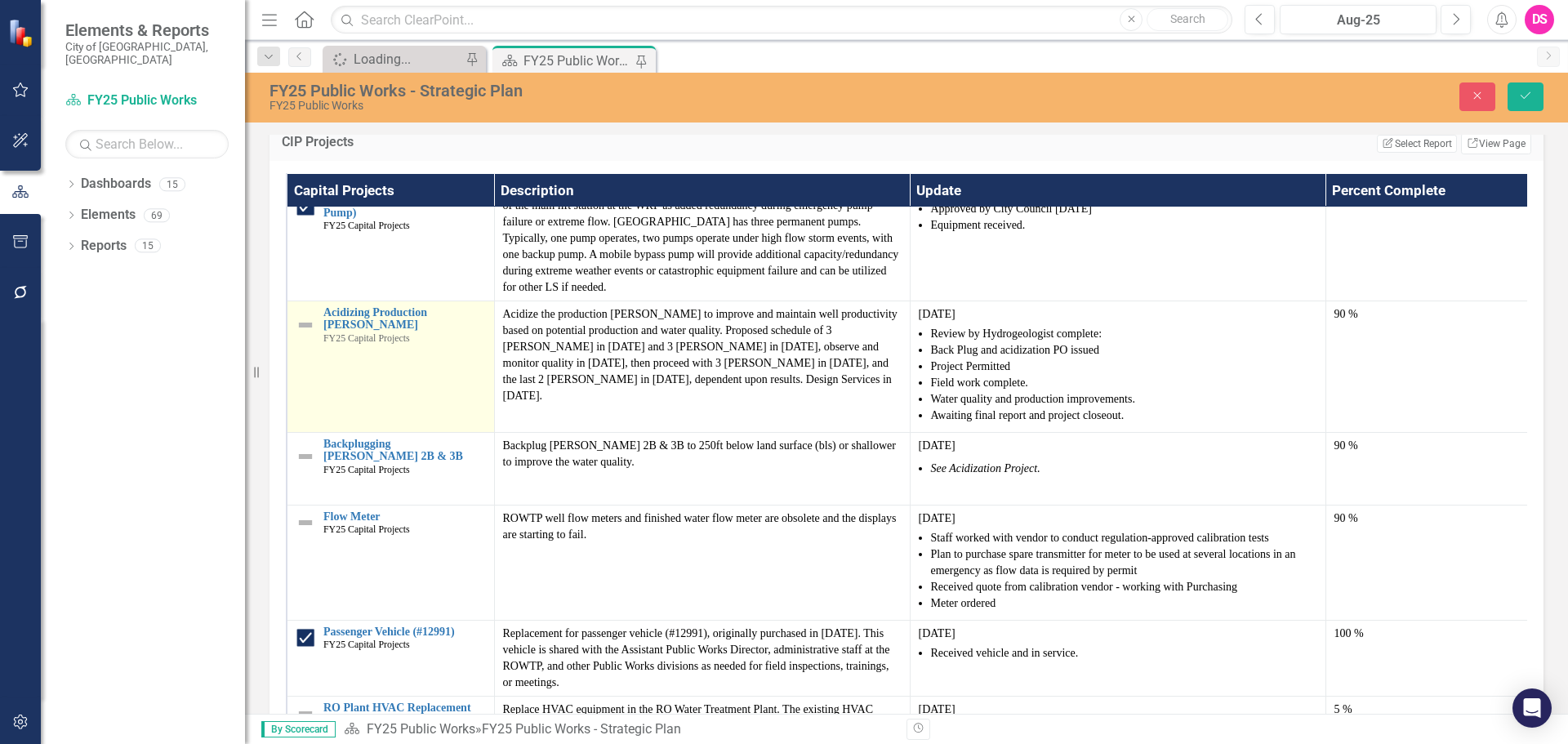
scroll to position [1388, 0]
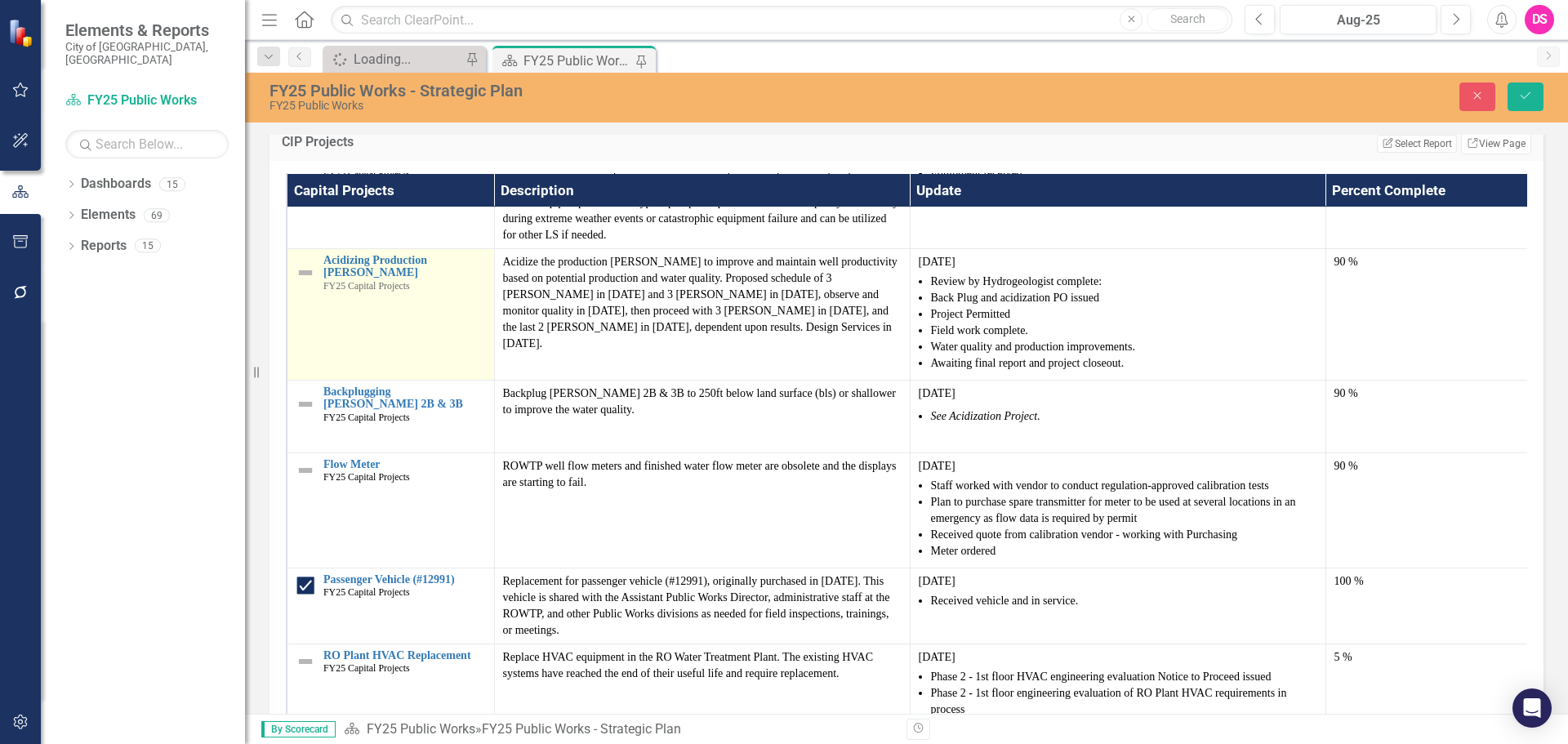
click at [298, 282] on img at bounding box center [305, 273] width 20 height 20
click at [315, 279] on img at bounding box center [311, 270] width 20 height 20
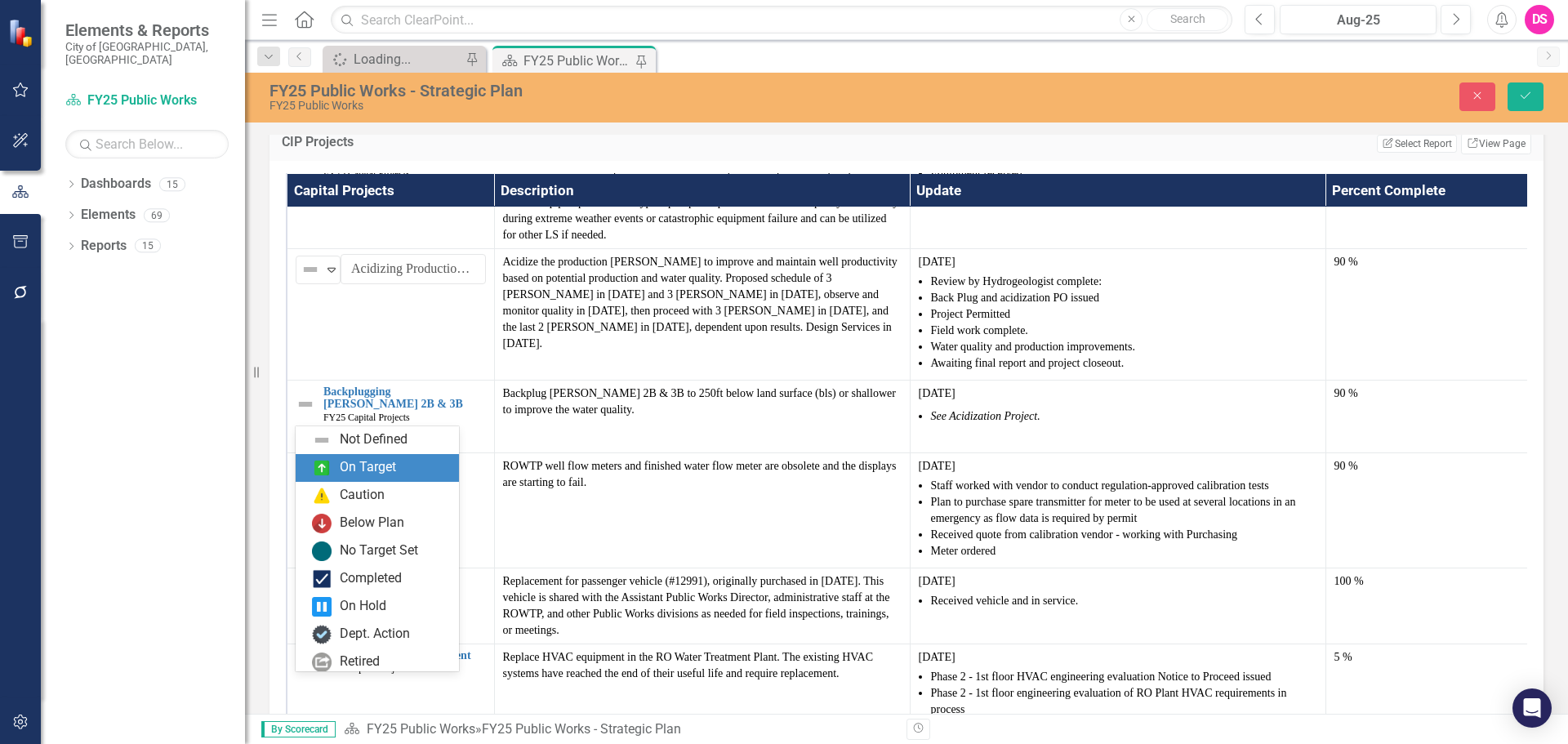
click at [338, 464] on div "On Target" at bounding box center [381, 468] width 137 height 20
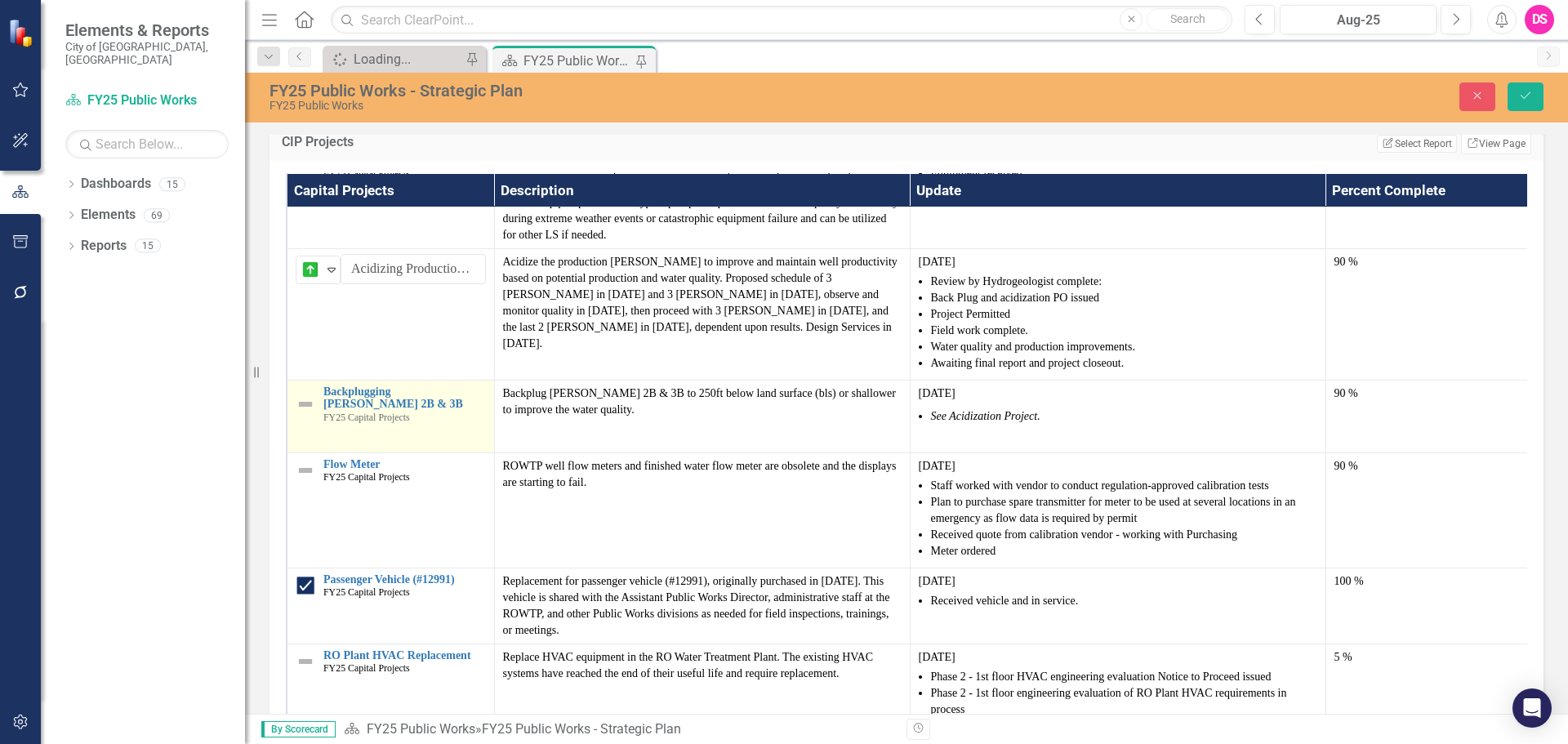
click at [313, 414] on img at bounding box center [305, 404] width 20 height 20
click at [307, 414] on img at bounding box center [305, 404] width 20 height 20
click at [321, 410] on div "Not Defined" at bounding box center [311, 401] width 22 height 20
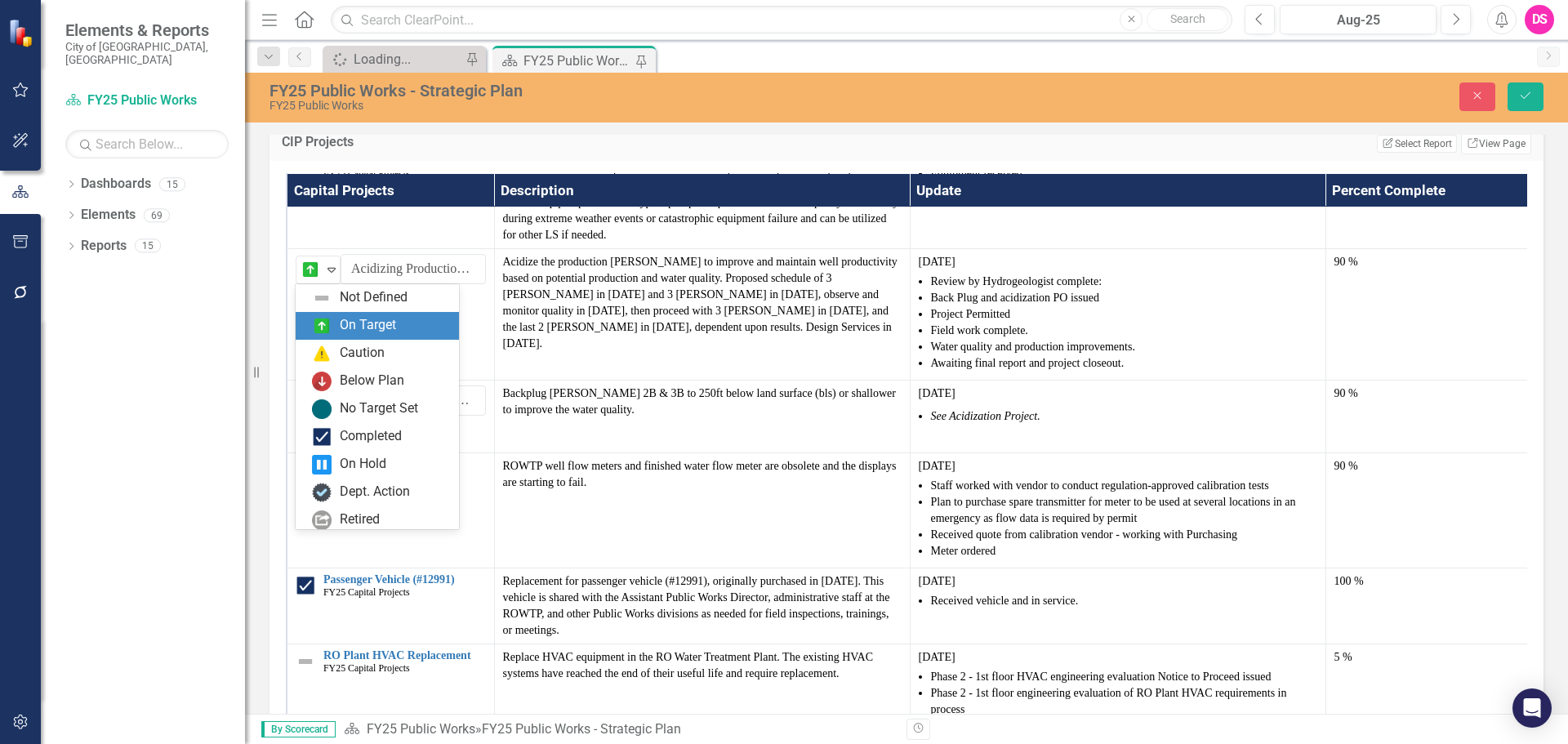
click at [359, 325] on div "On Target" at bounding box center [367, 325] width 57 height 19
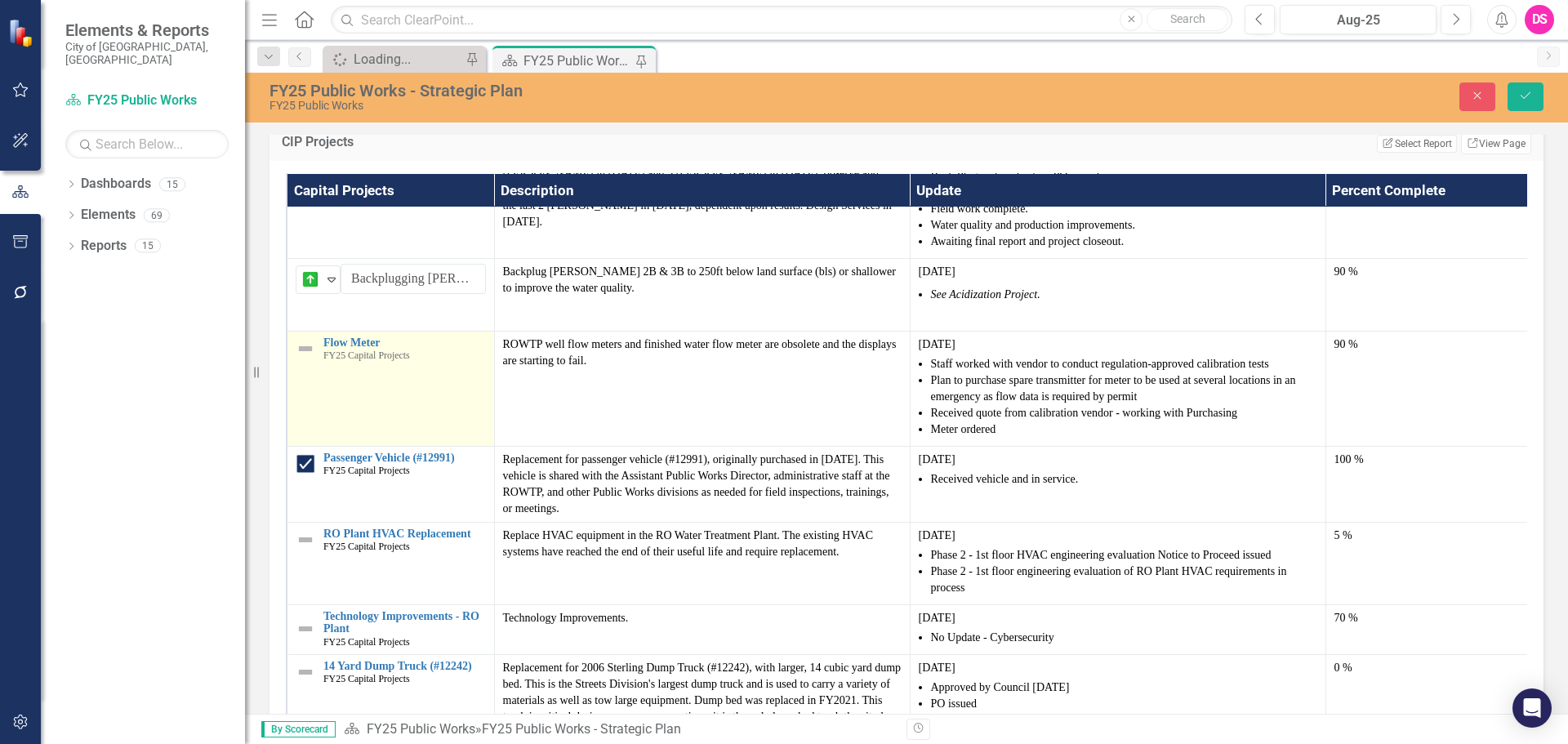
scroll to position [1551, 0]
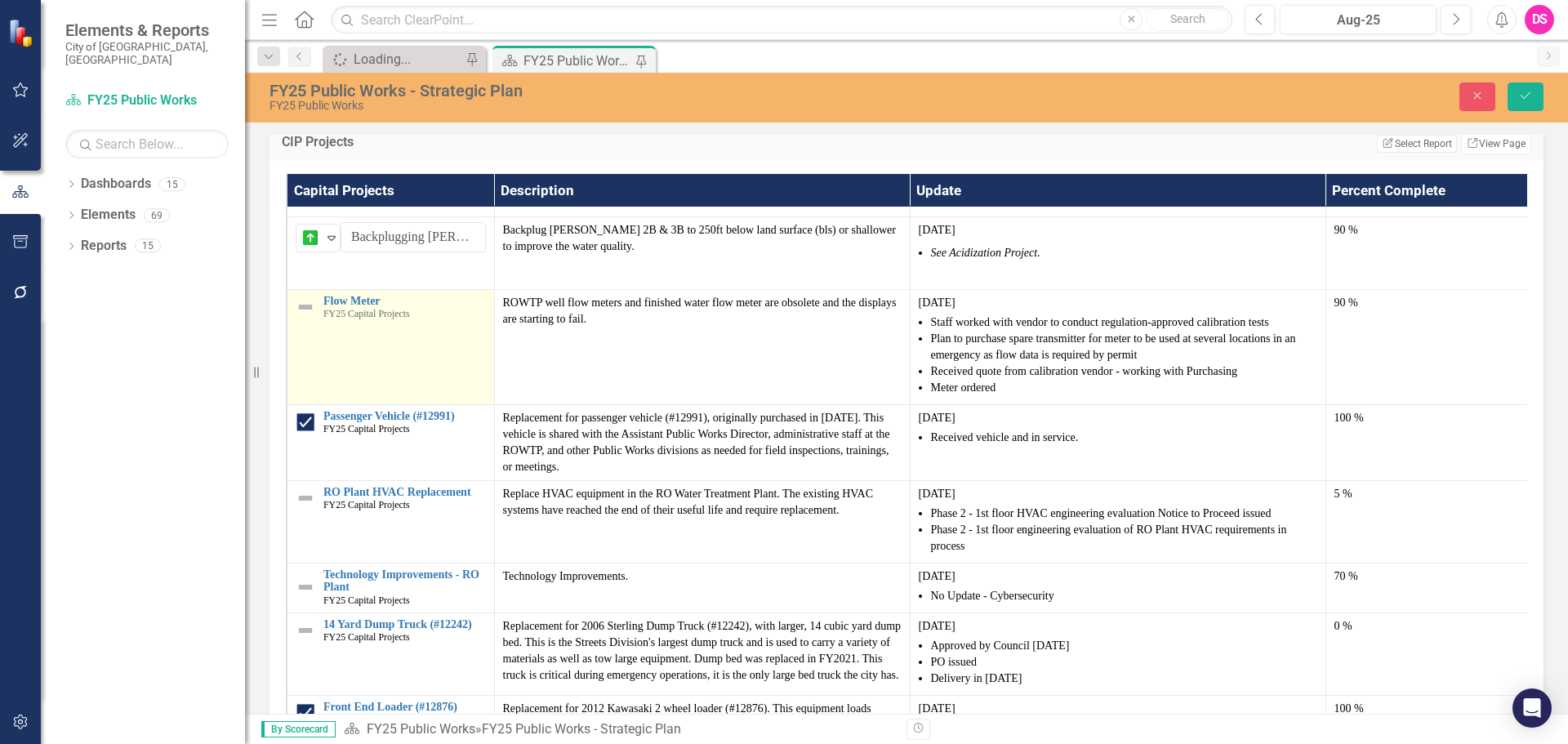
click at [307, 317] on img at bounding box center [305, 307] width 20 height 20
click at [313, 320] on img at bounding box center [311, 310] width 20 height 20
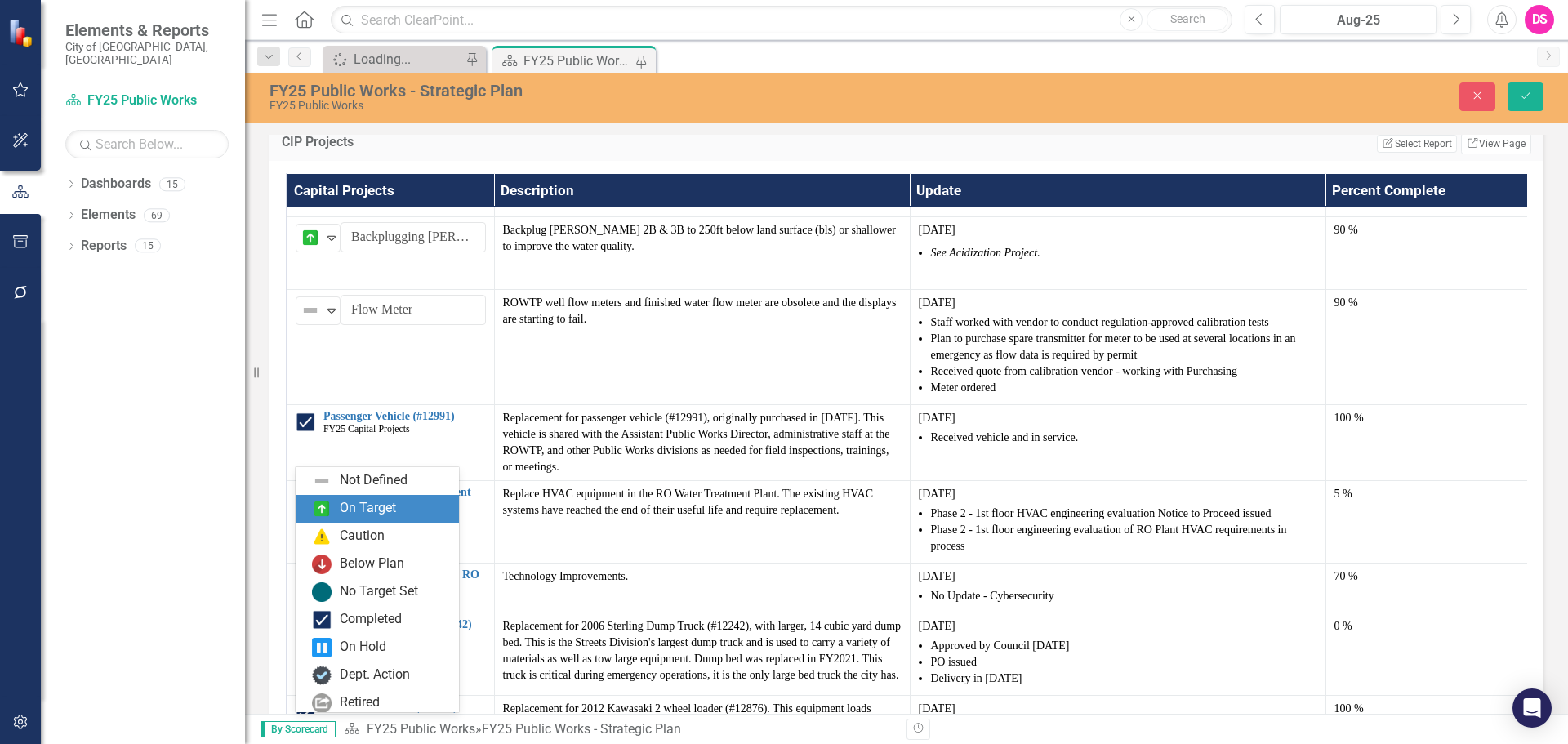
click at [329, 515] on img at bounding box center [322, 508] width 20 height 20
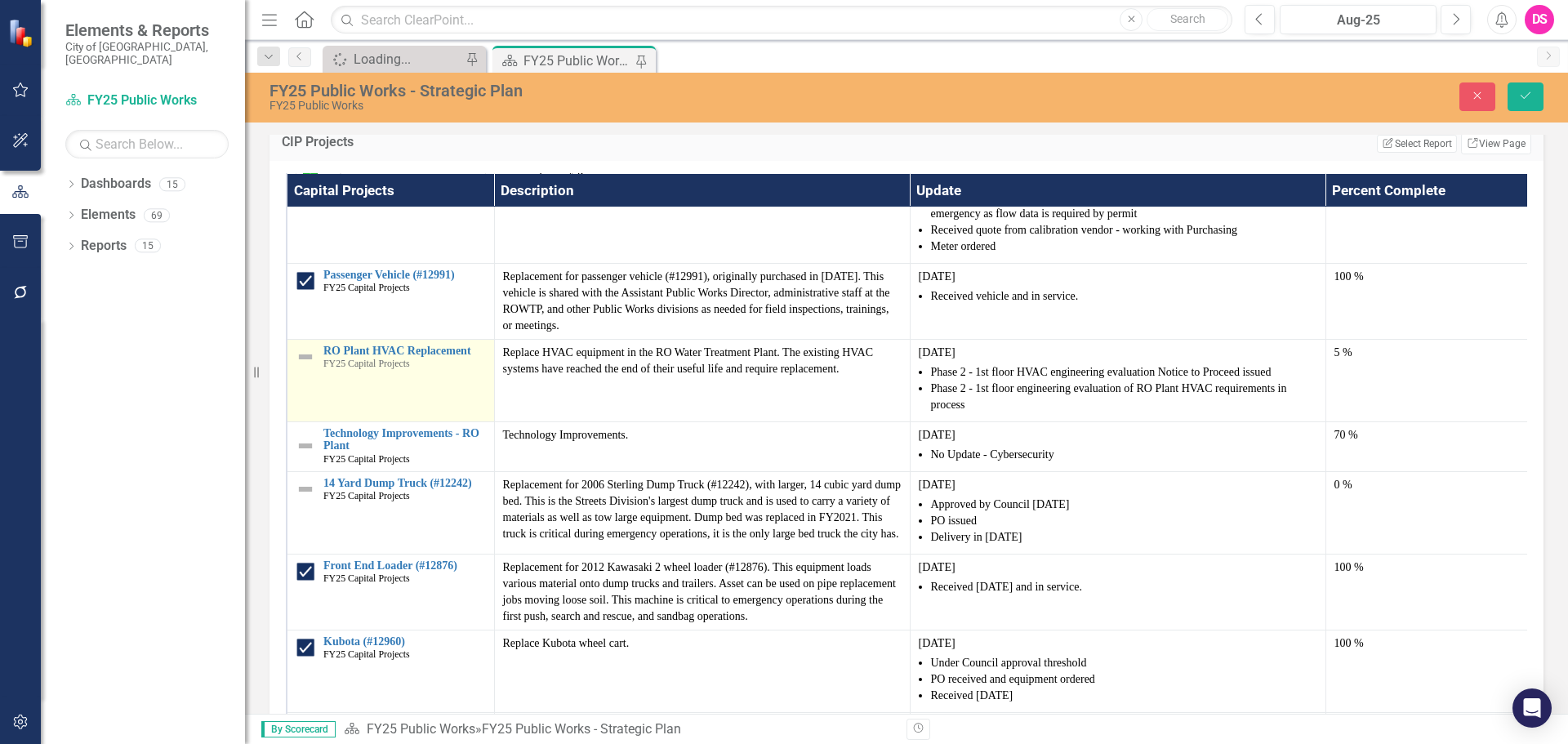
scroll to position [1715, 0]
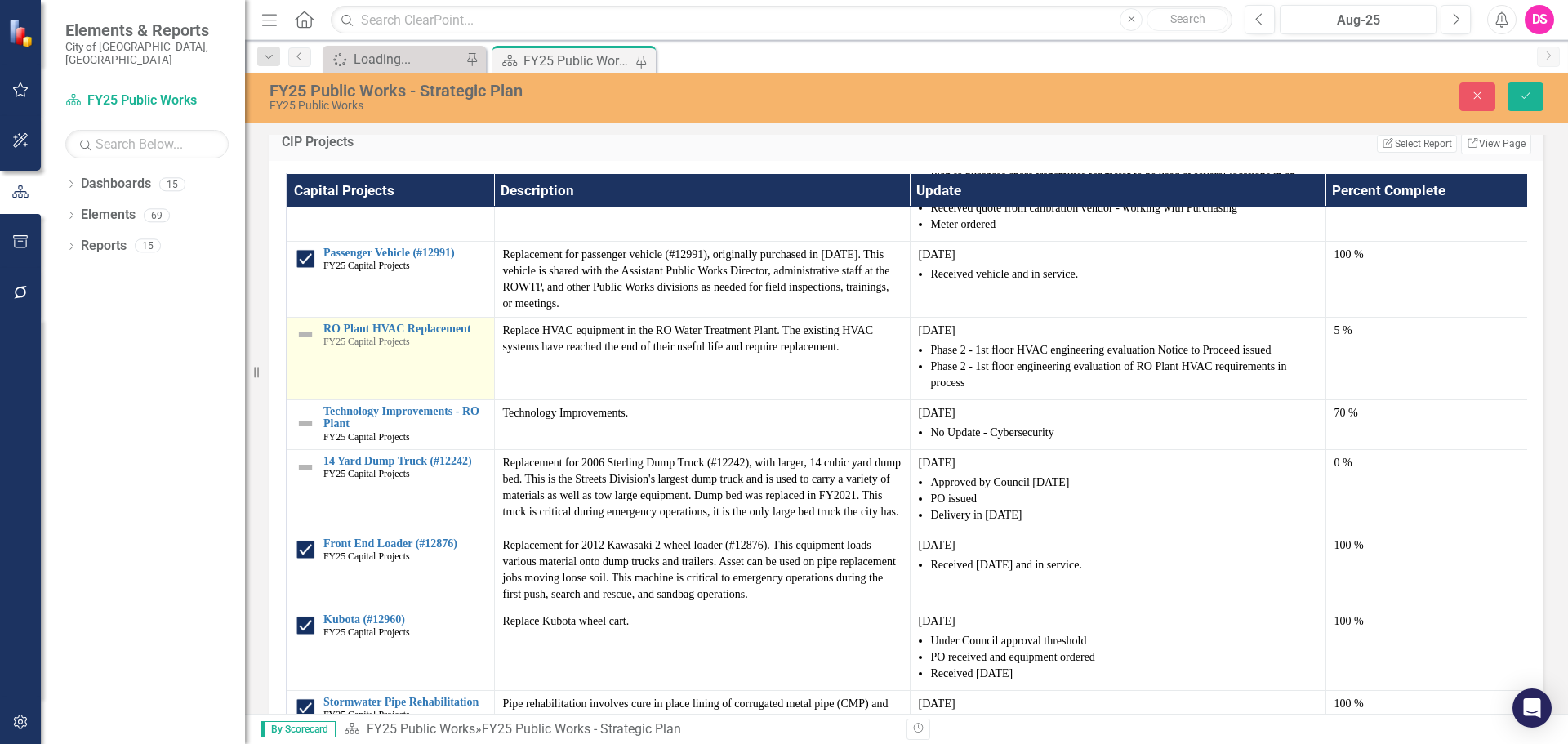
click at [307, 345] on img at bounding box center [305, 335] width 20 height 20
click at [321, 349] on div "Not Defined" at bounding box center [311, 337] width 24 height 22
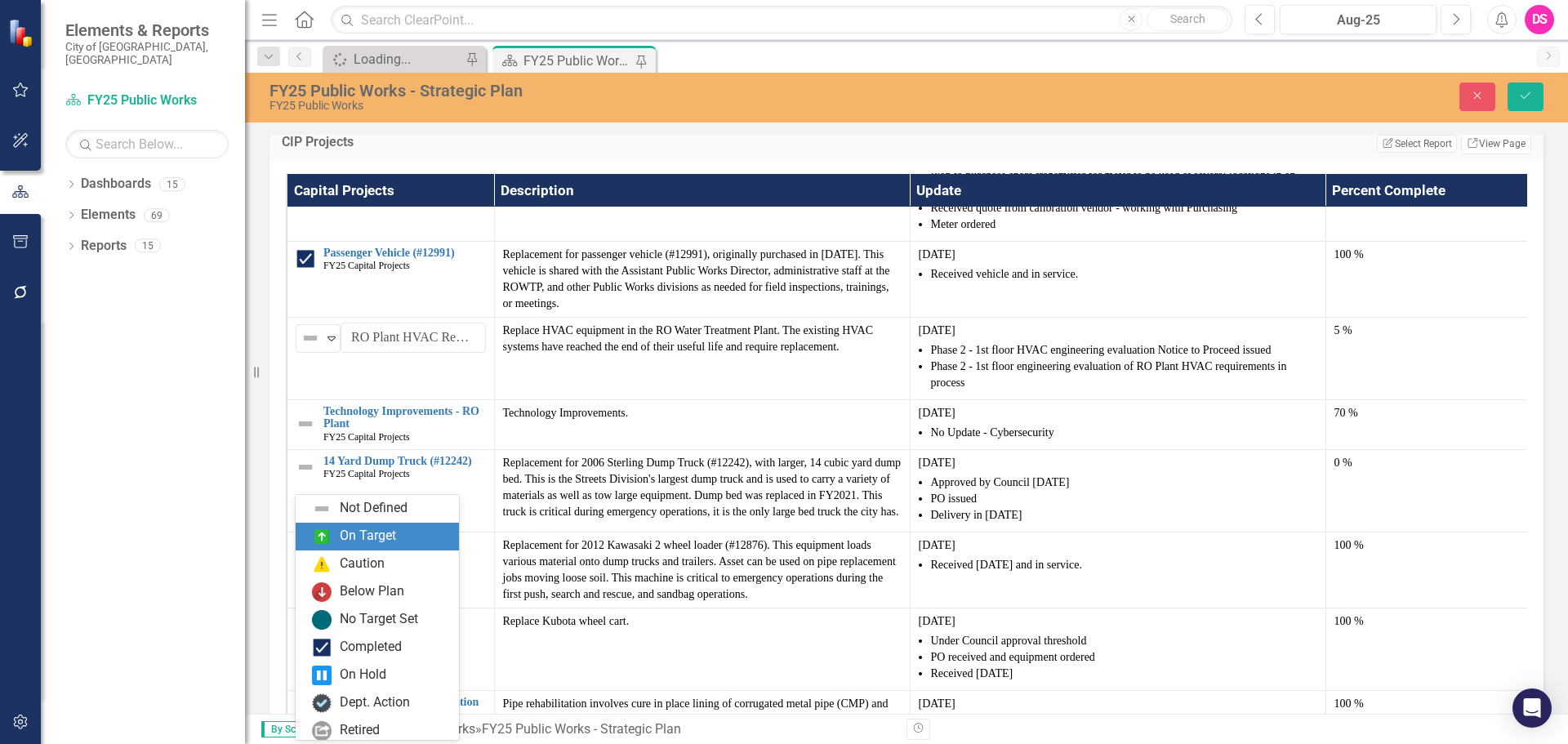
click at [342, 542] on div "On Target" at bounding box center [367, 535] width 57 height 19
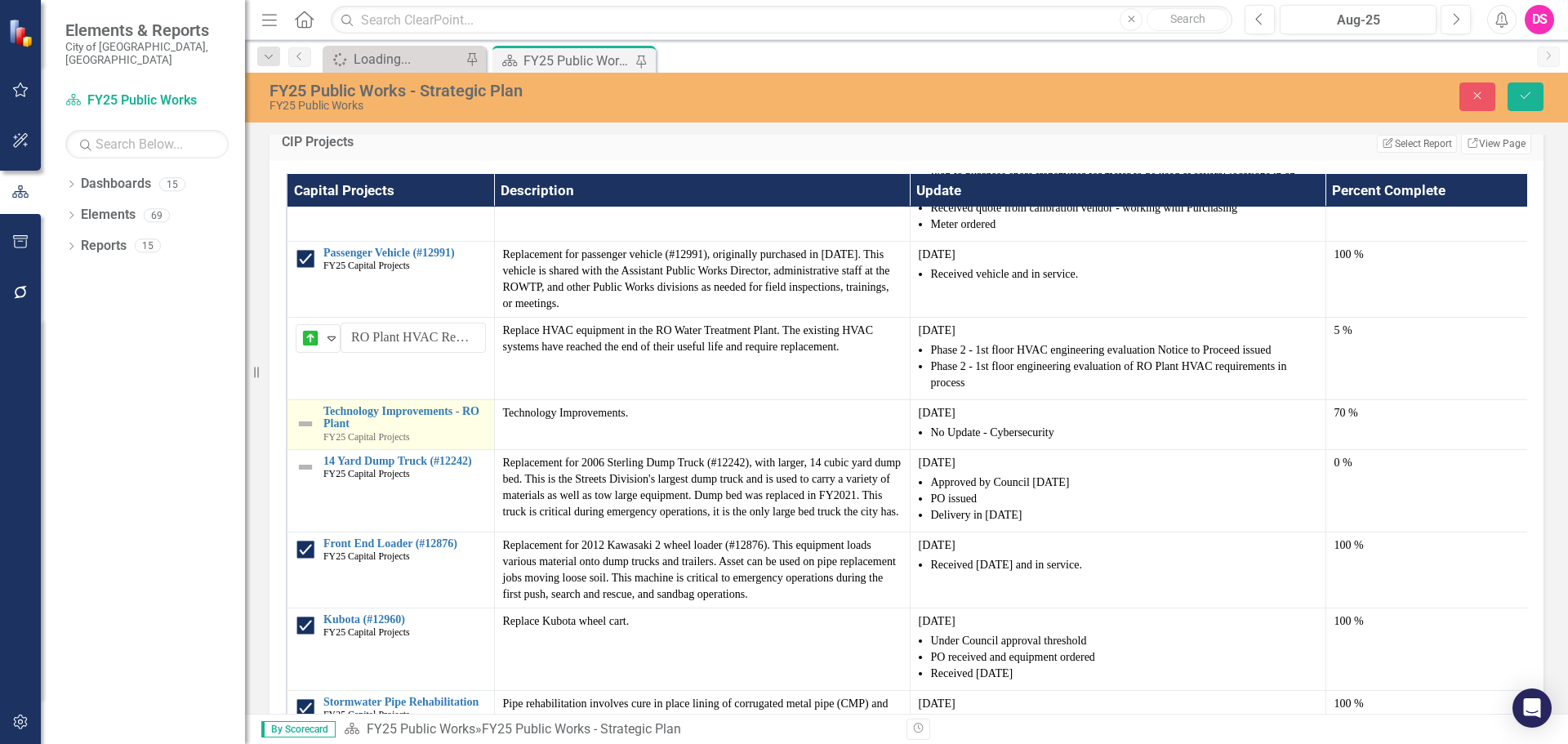
click at [313, 434] on img at bounding box center [305, 424] width 20 height 20
click at [322, 432] on div "Not Defined" at bounding box center [311, 420] width 24 height 22
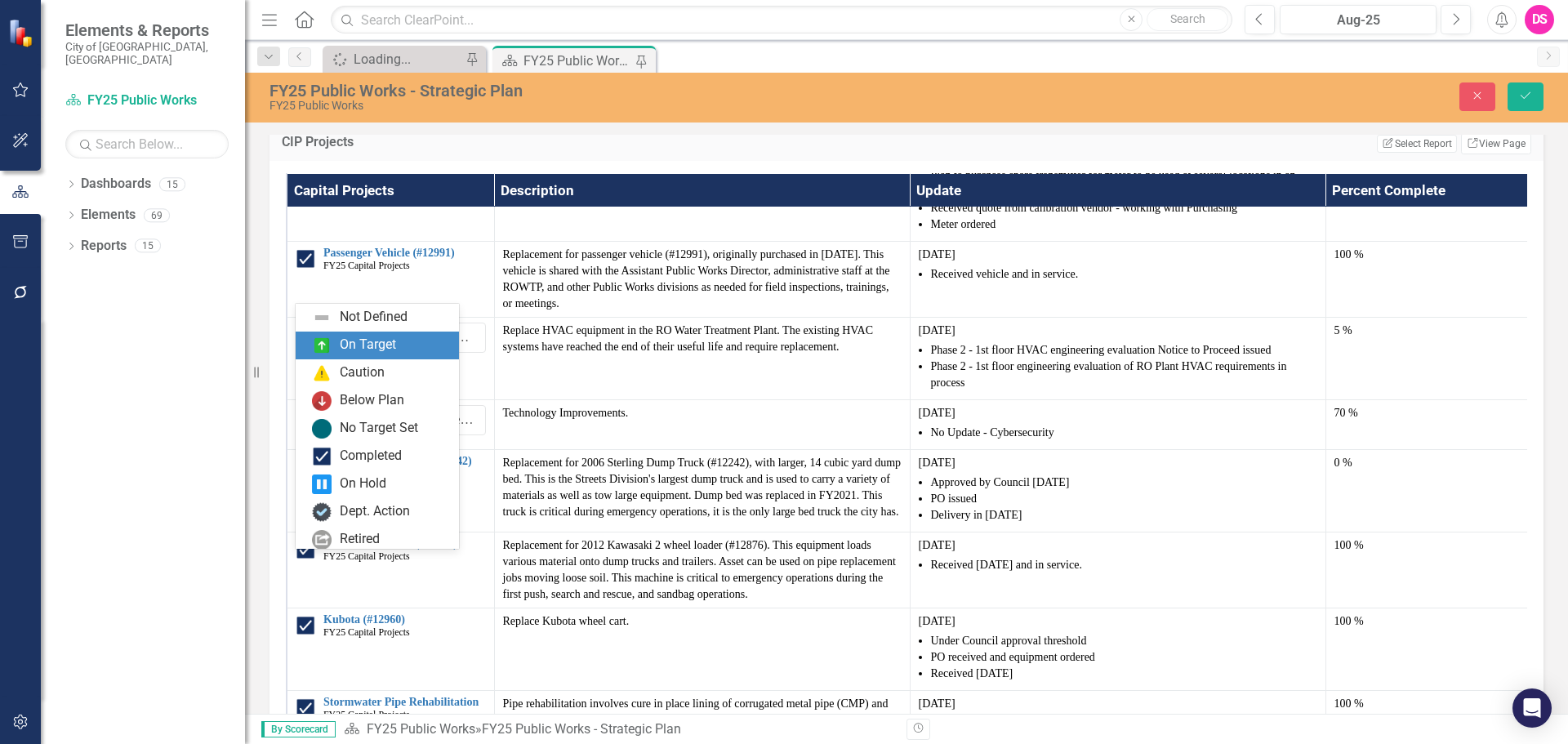
click at [371, 345] on div "On Target" at bounding box center [367, 345] width 57 height 19
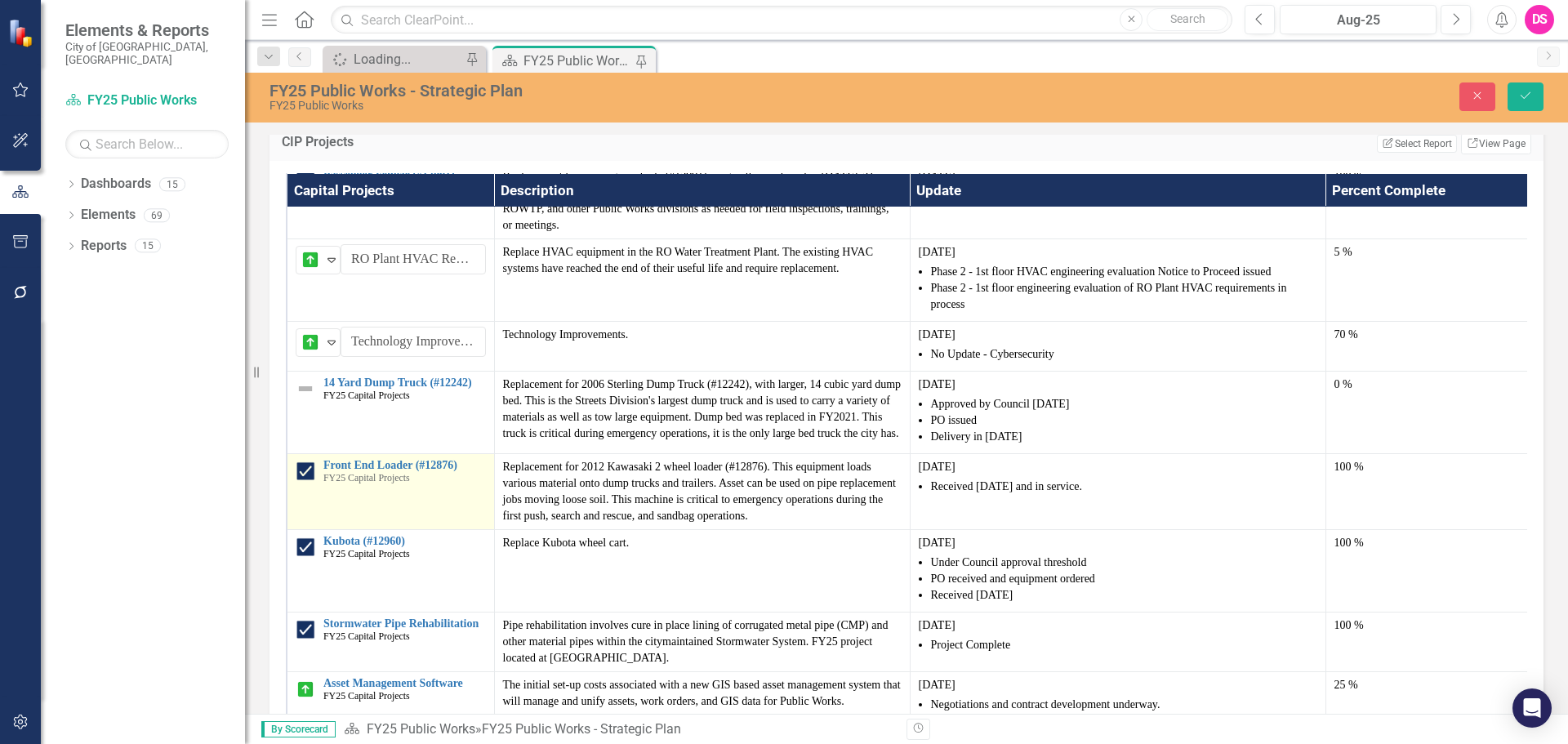
scroll to position [1878, 0]
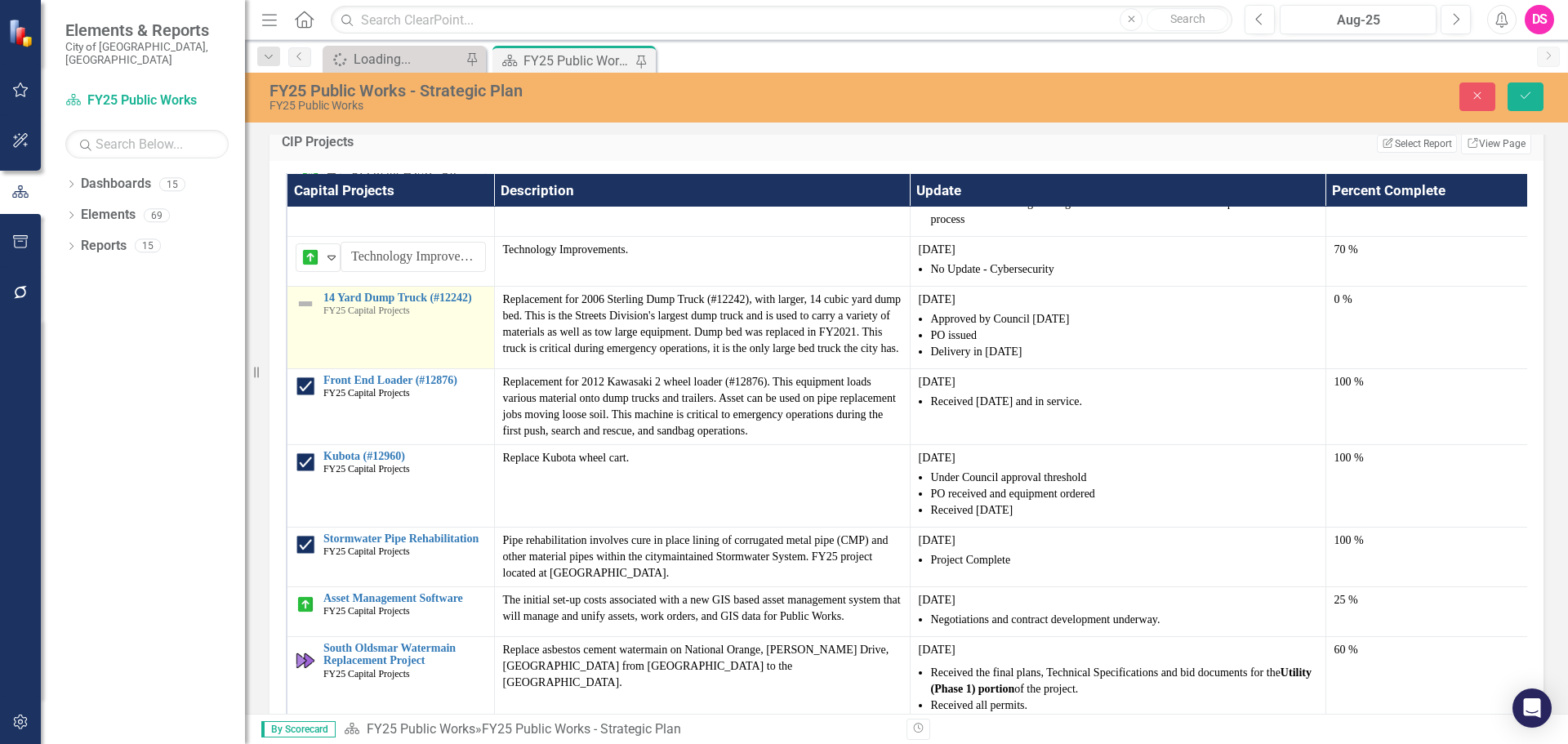
click at [304, 313] on img at bounding box center [305, 304] width 20 height 20
click at [304, 317] on img at bounding box center [311, 307] width 20 height 20
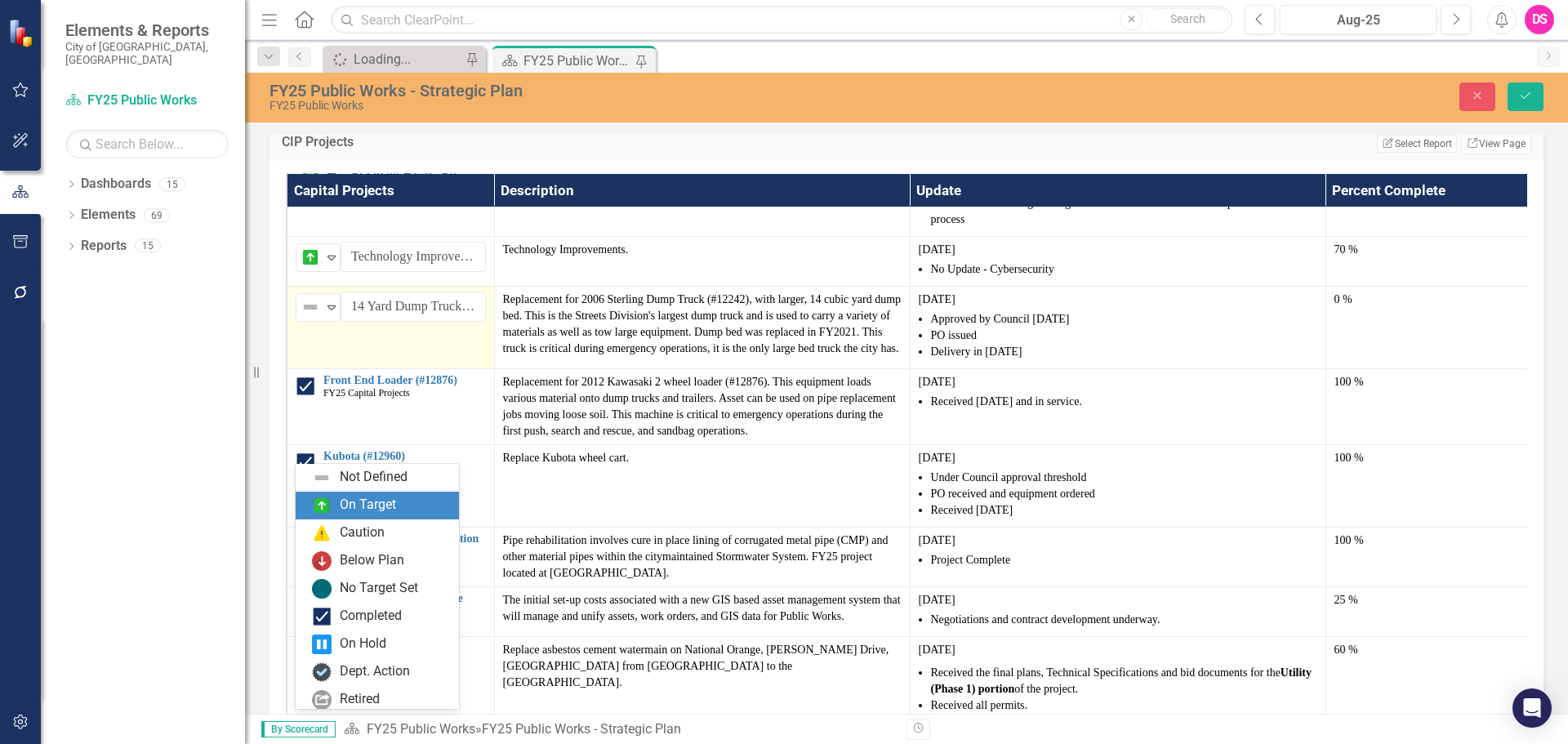
click at [329, 498] on img at bounding box center [322, 506] width 20 height 20
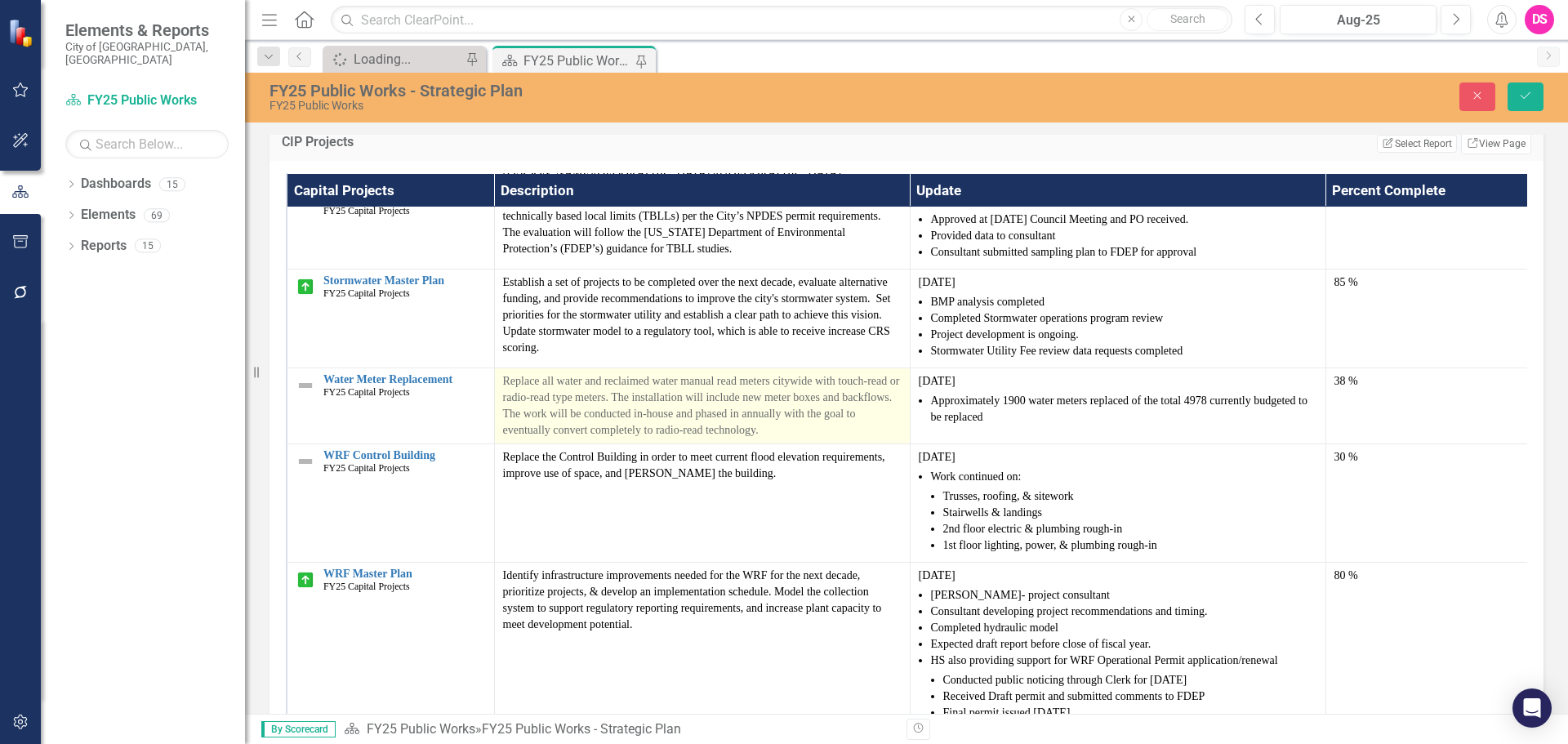
scroll to position [2496, 0]
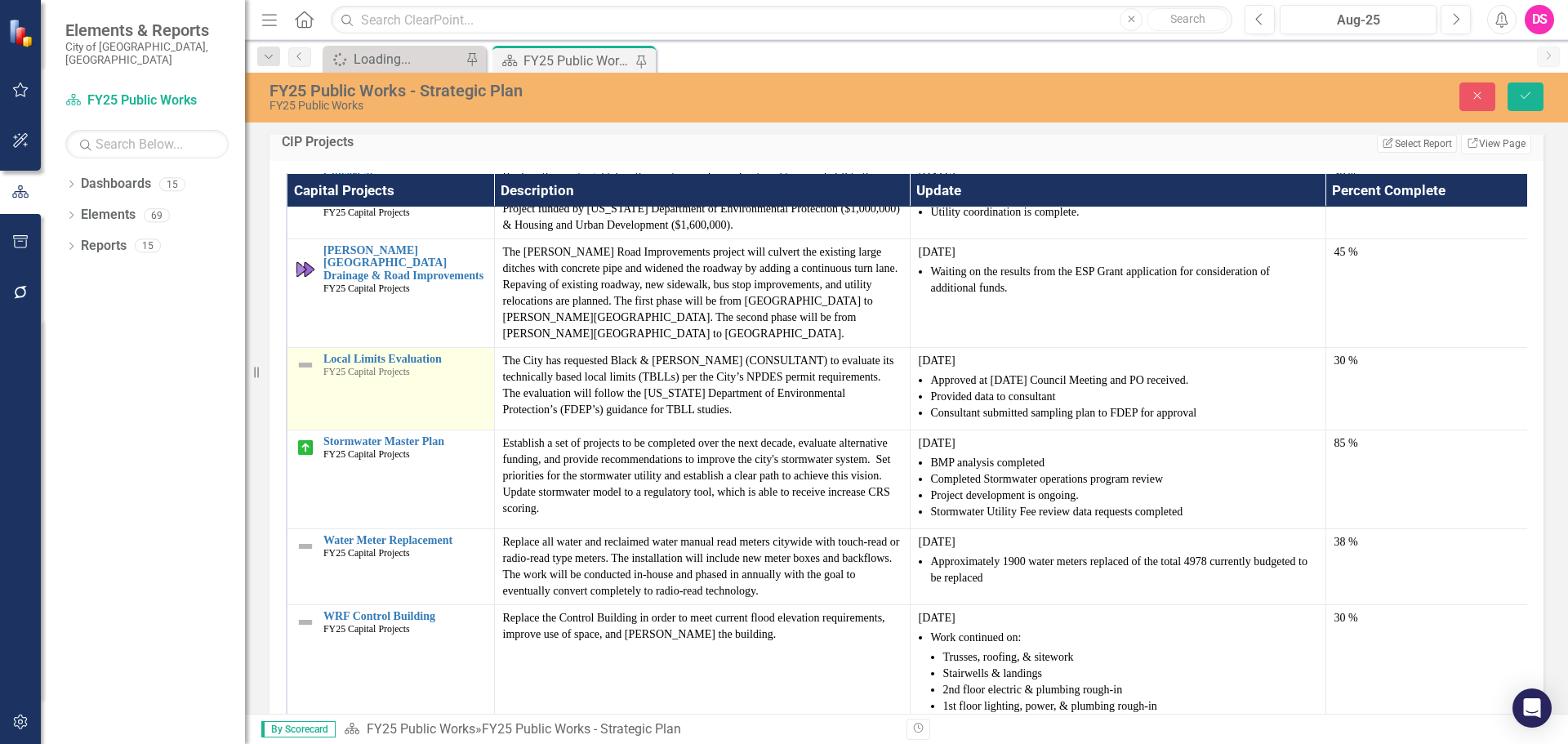
click at [305, 375] on img at bounding box center [305, 365] width 20 height 20
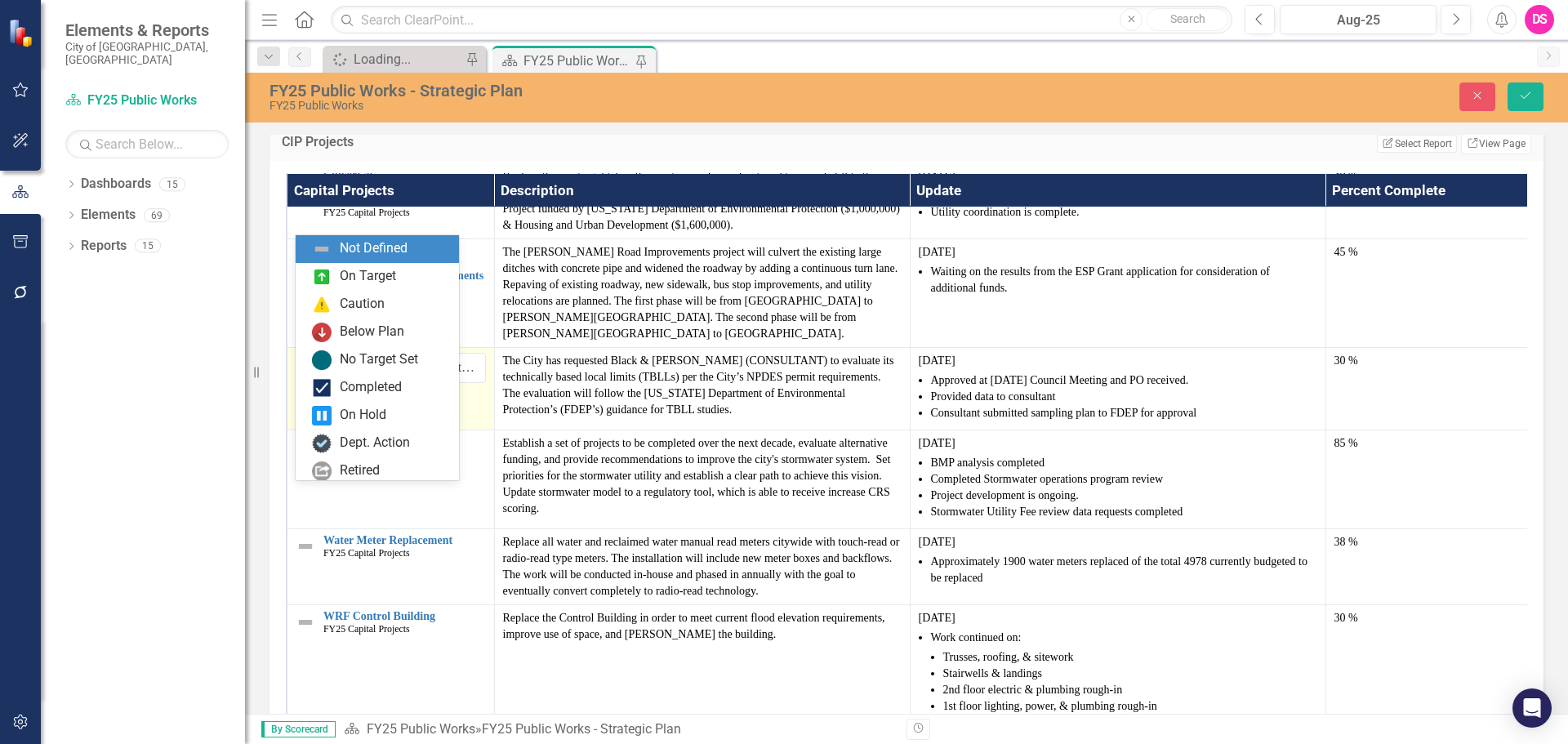
click at [321, 378] on div "Not Defined" at bounding box center [311, 368] width 22 height 20
click at [366, 282] on div "On Target" at bounding box center [367, 276] width 57 height 19
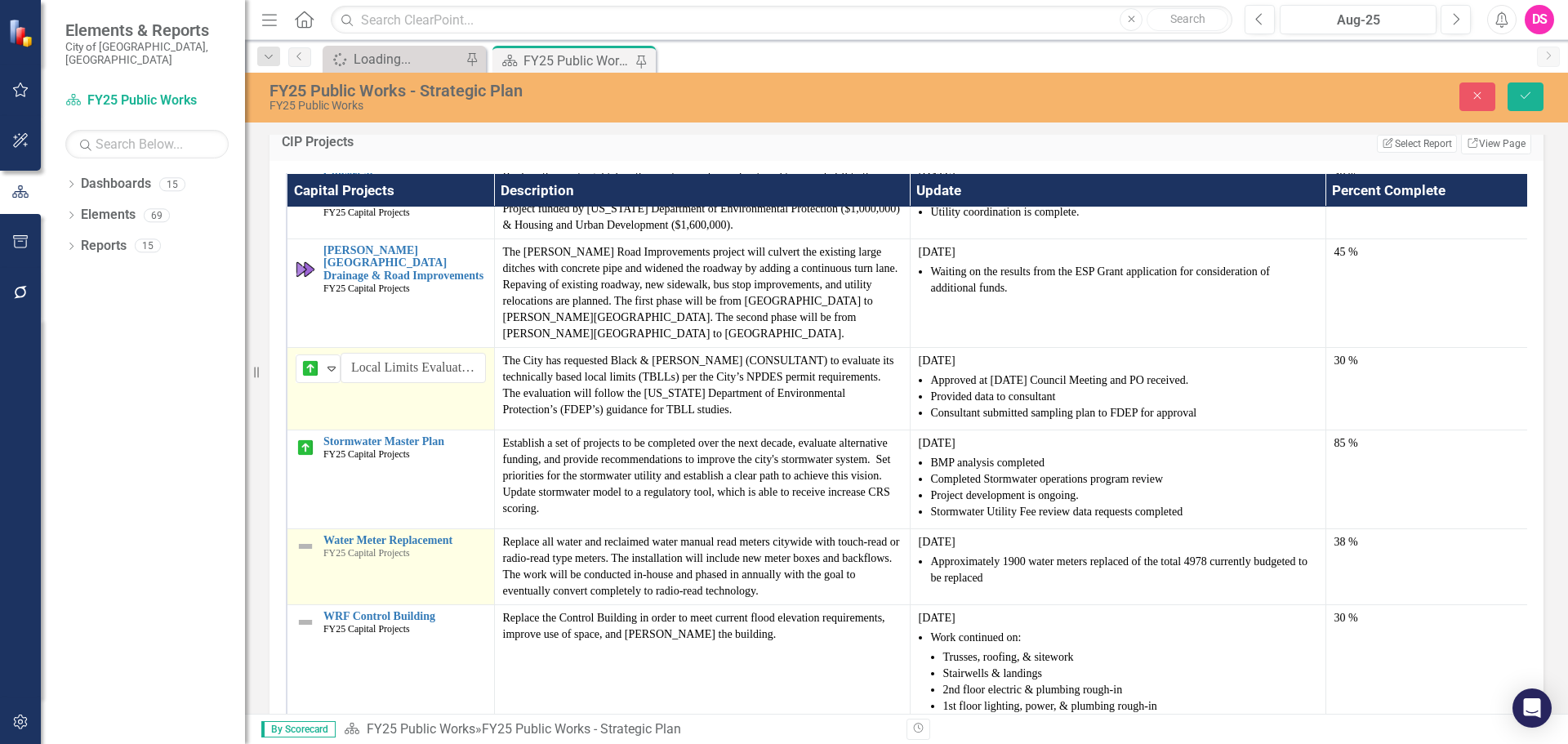
click at [304, 556] on img at bounding box center [305, 546] width 20 height 20
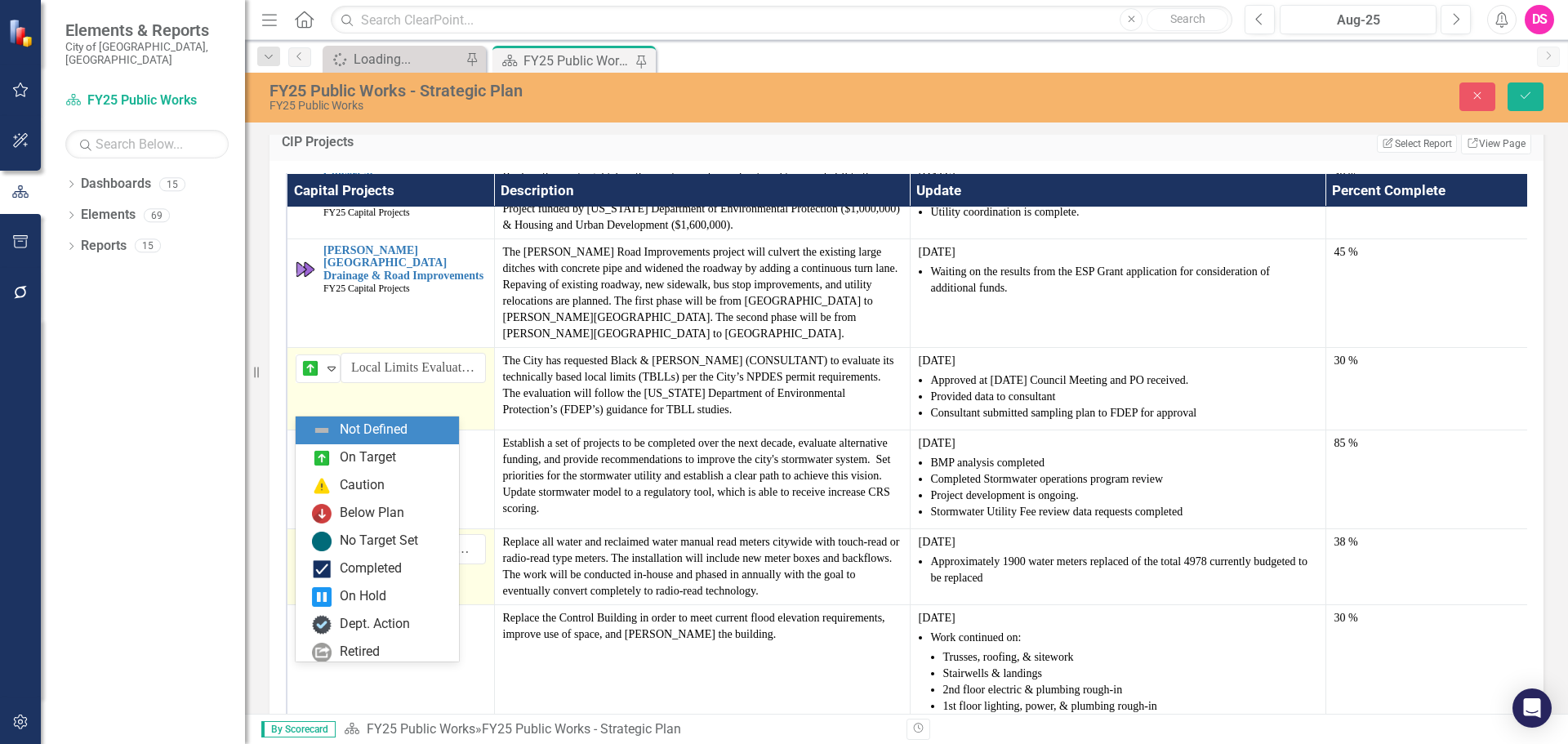
click at [315, 560] on img at bounding box center [311, 550] width 20 height 20
click at [351, 463] on div "On Target" at bounding box center [367, 457] width 57 height 19
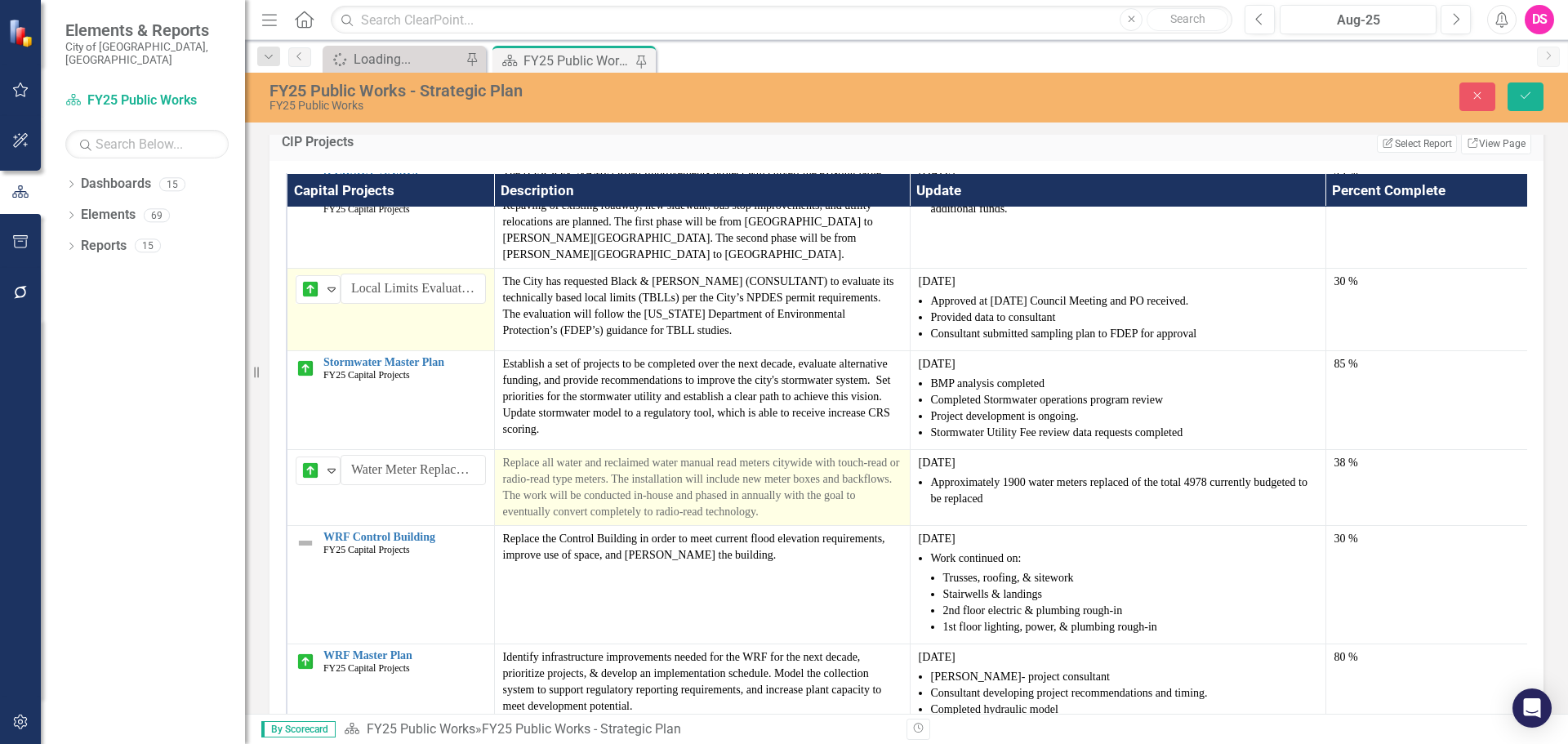
scroll to position [2659, 0]
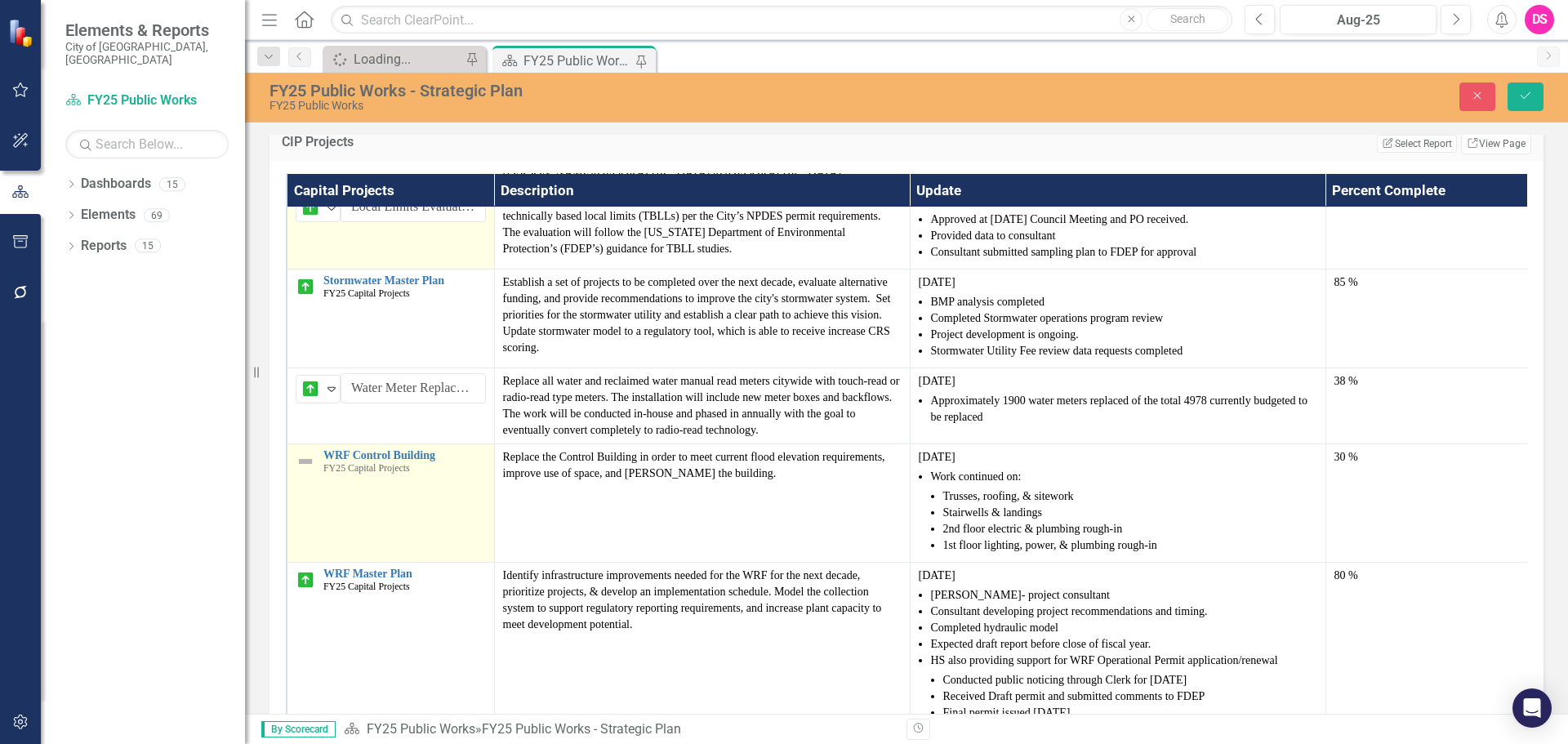
click at [306, 471] on img at bounding box center [305, 462] width 20 height 20
click at [317, 474] on img at bounding box center [311, 464] width 20 height 20
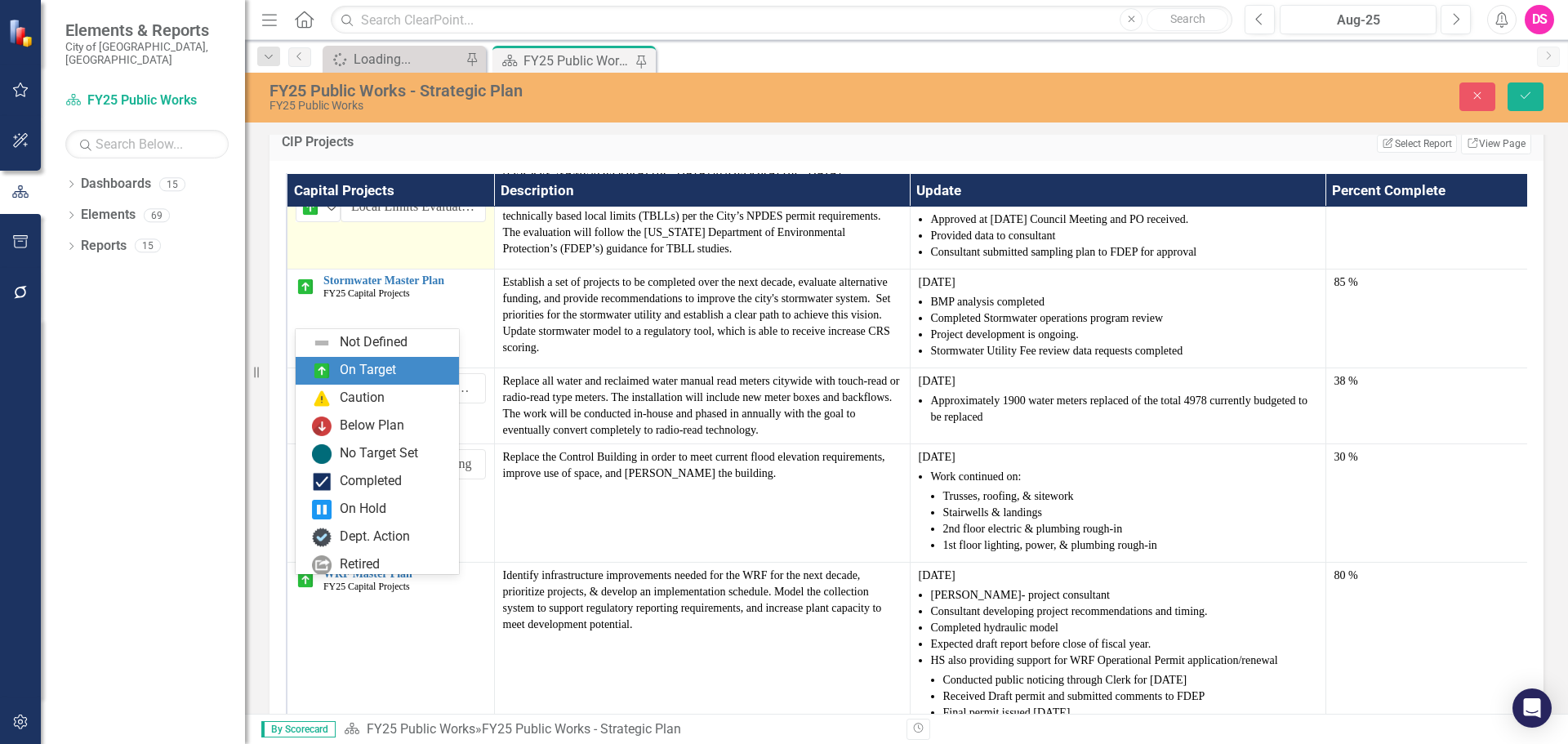
click at [343, 366] on div "On Target" at bounding box center [367, 370] width 57 height 19
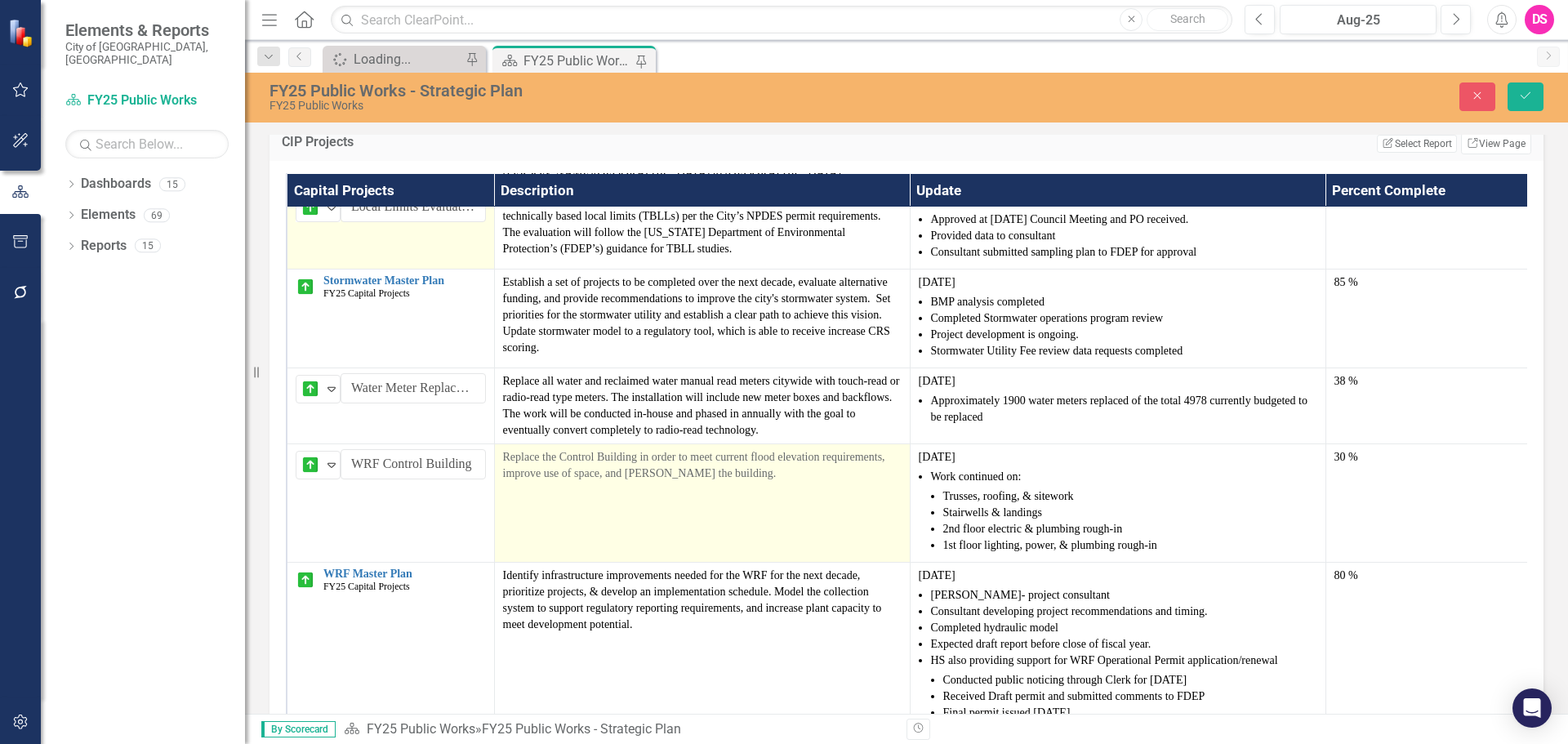
scroll to position [1859, 0]
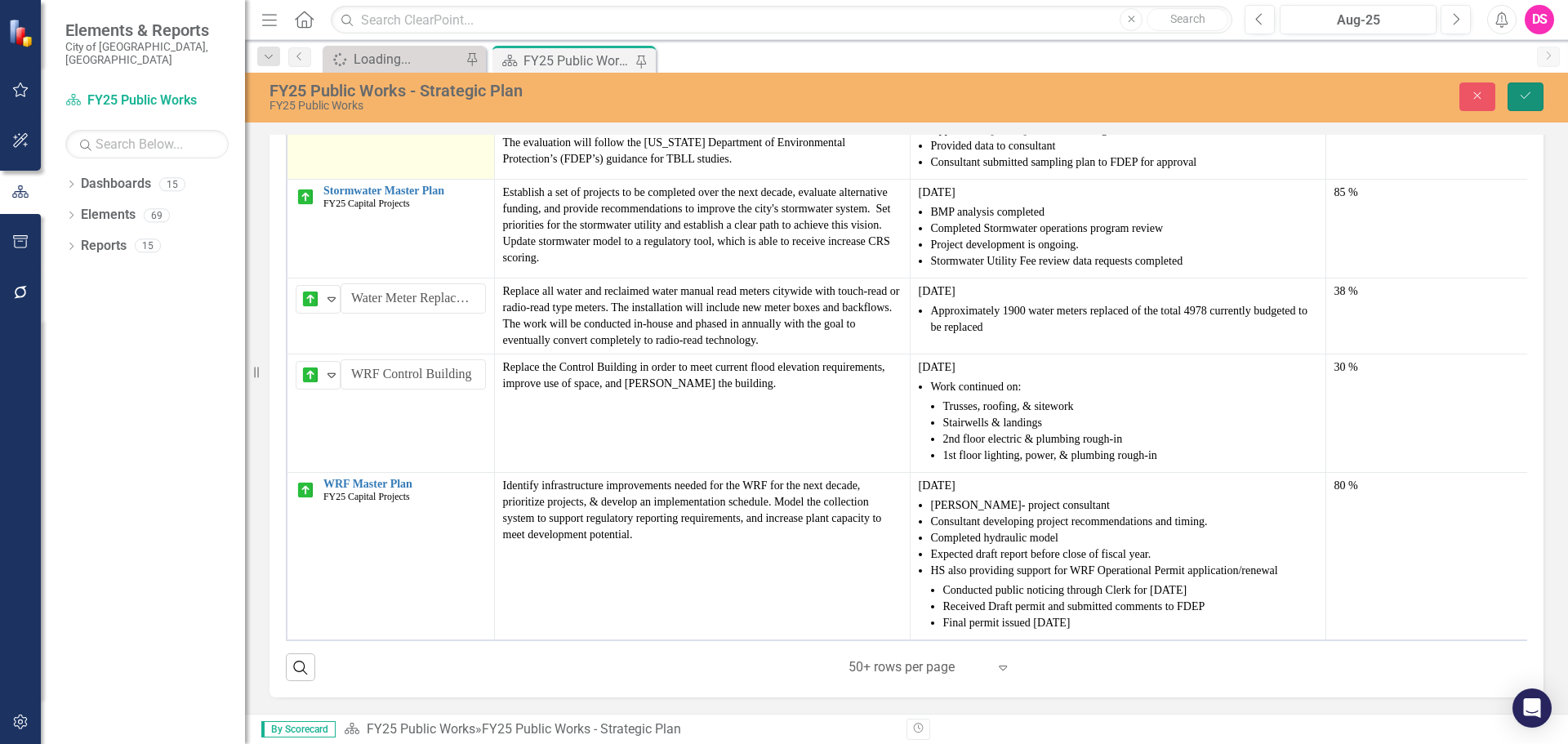
click at [1508, 95] on button "Save" at bounding box center [1526, 97] width 36 height 29
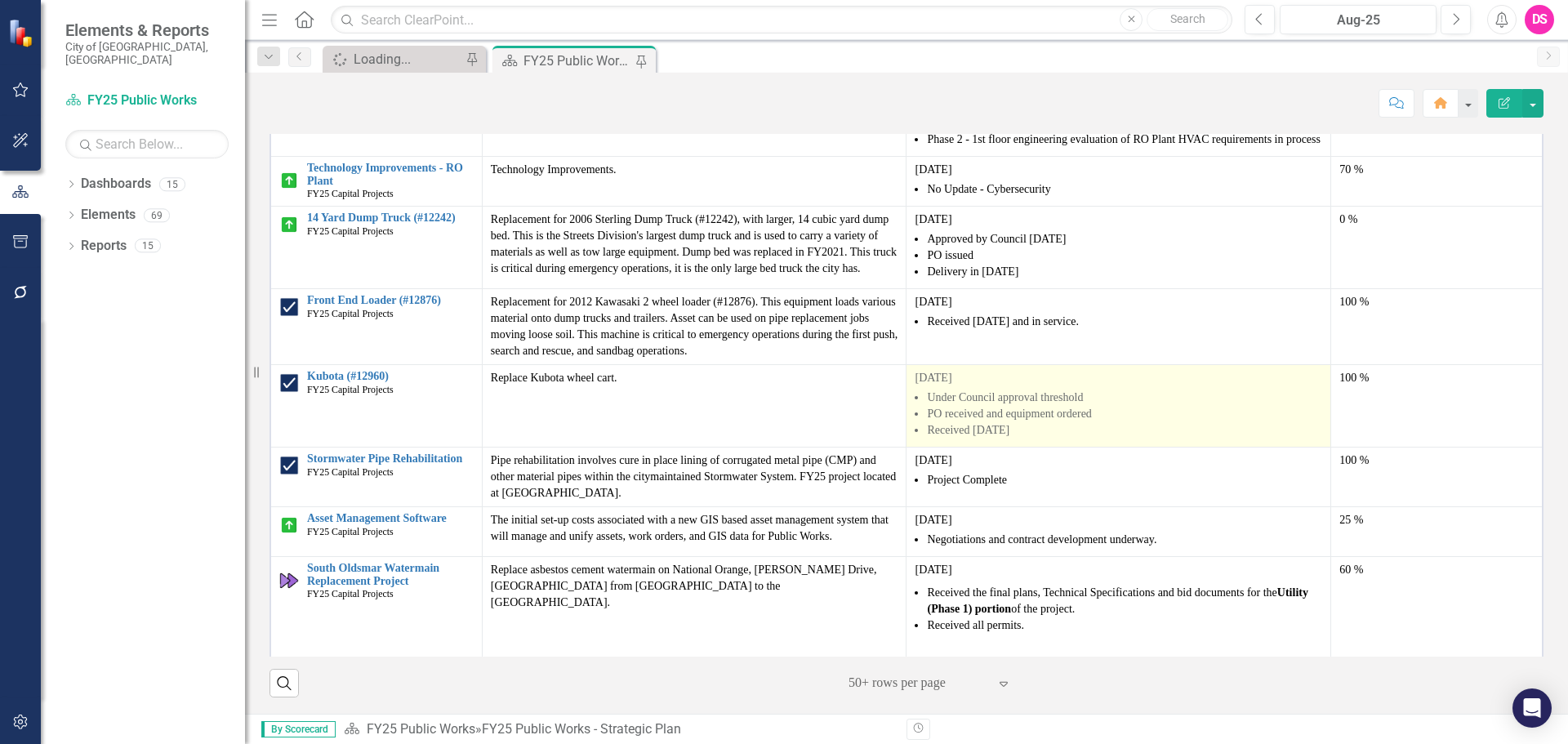
scroll to position [1830, 0]
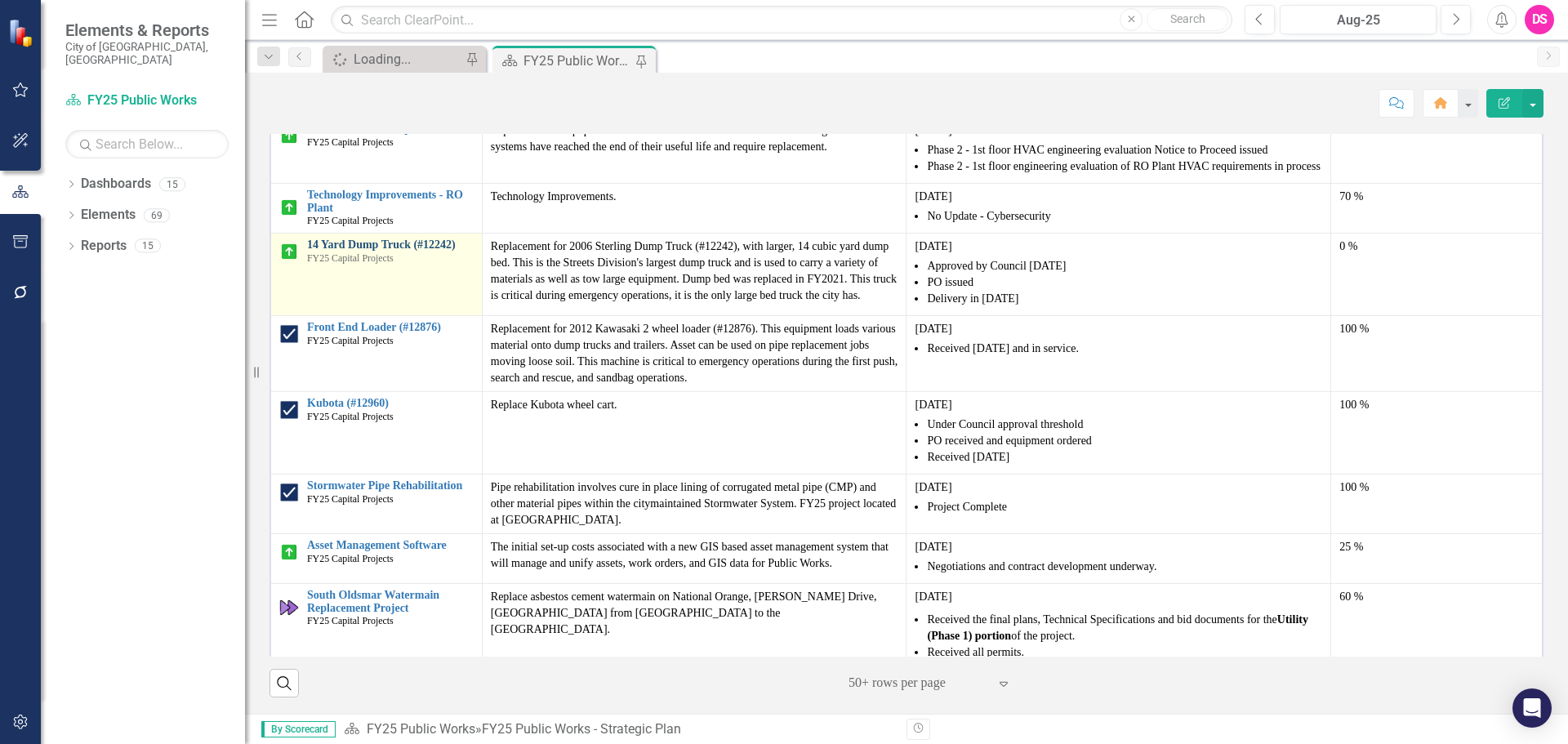
click at [408, 251] on link "14 Yard Dump Truck (#12242)" at bounding box center [390, 245] width 167 height 13
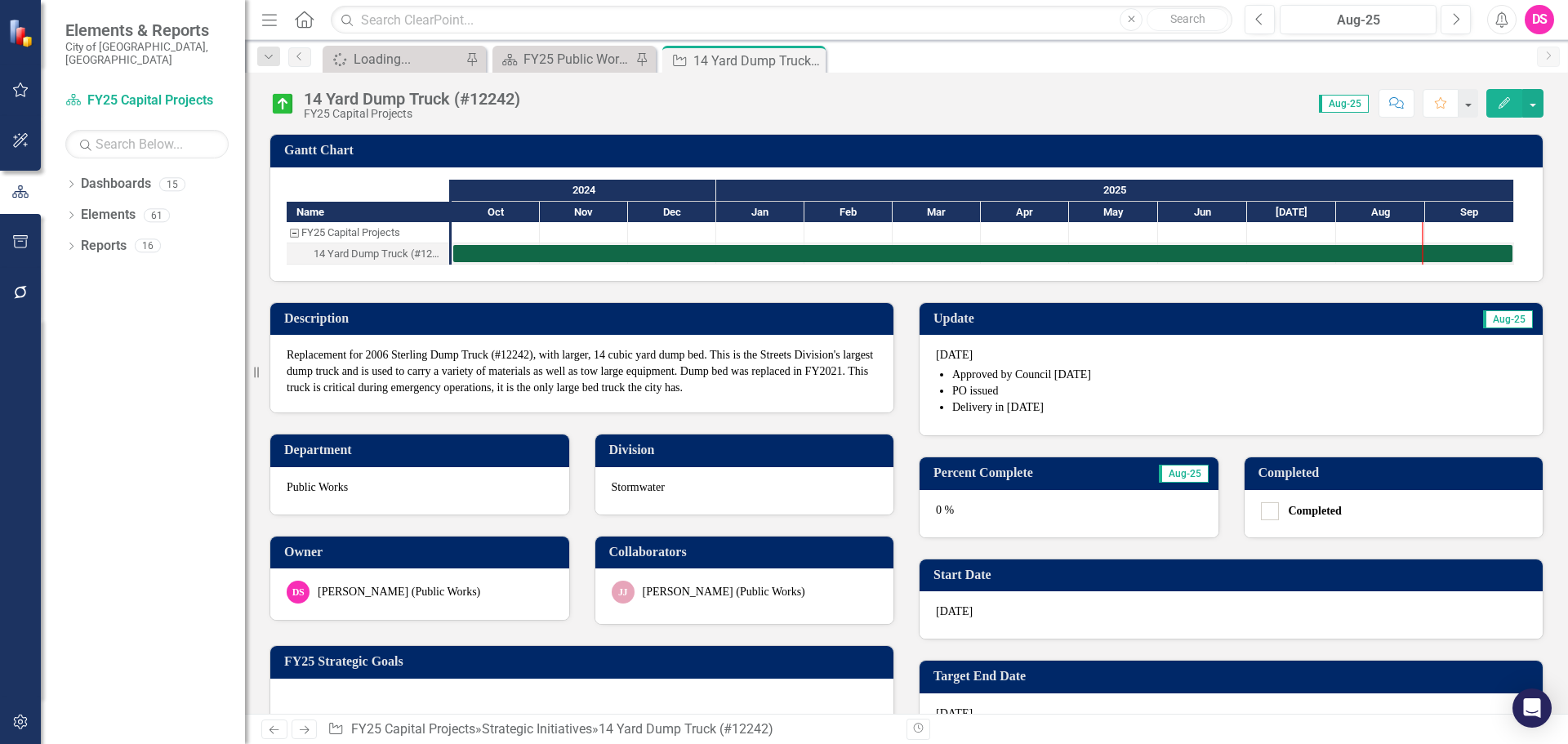
click at [936, 358] on p "[DATE]" at bounding box center [1231, 355] width 590 height 16
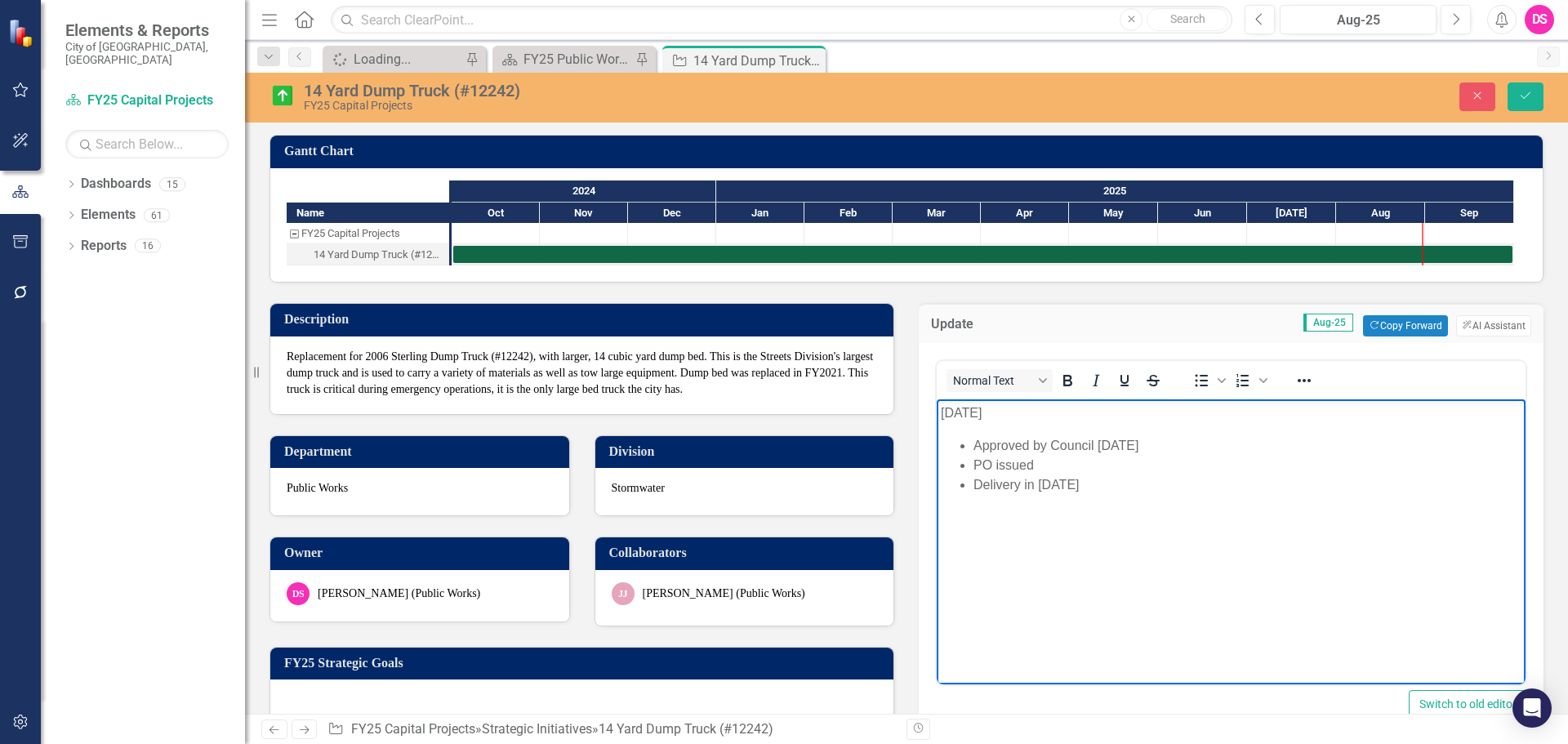
click at [955, 412] on p "[DATE]" at bounding box center [1230, 413] width 581 height 20
drag, startPoint x: 1033, startPoint y: 505, endPoint x: 968, endPoint y: 500, distance: 65.2
click at [968, 500] on ul "Approved by Council [DATE] PO issued Delivery in [DATE] Received" at bounding box center [1230, 475] width 581 height 78
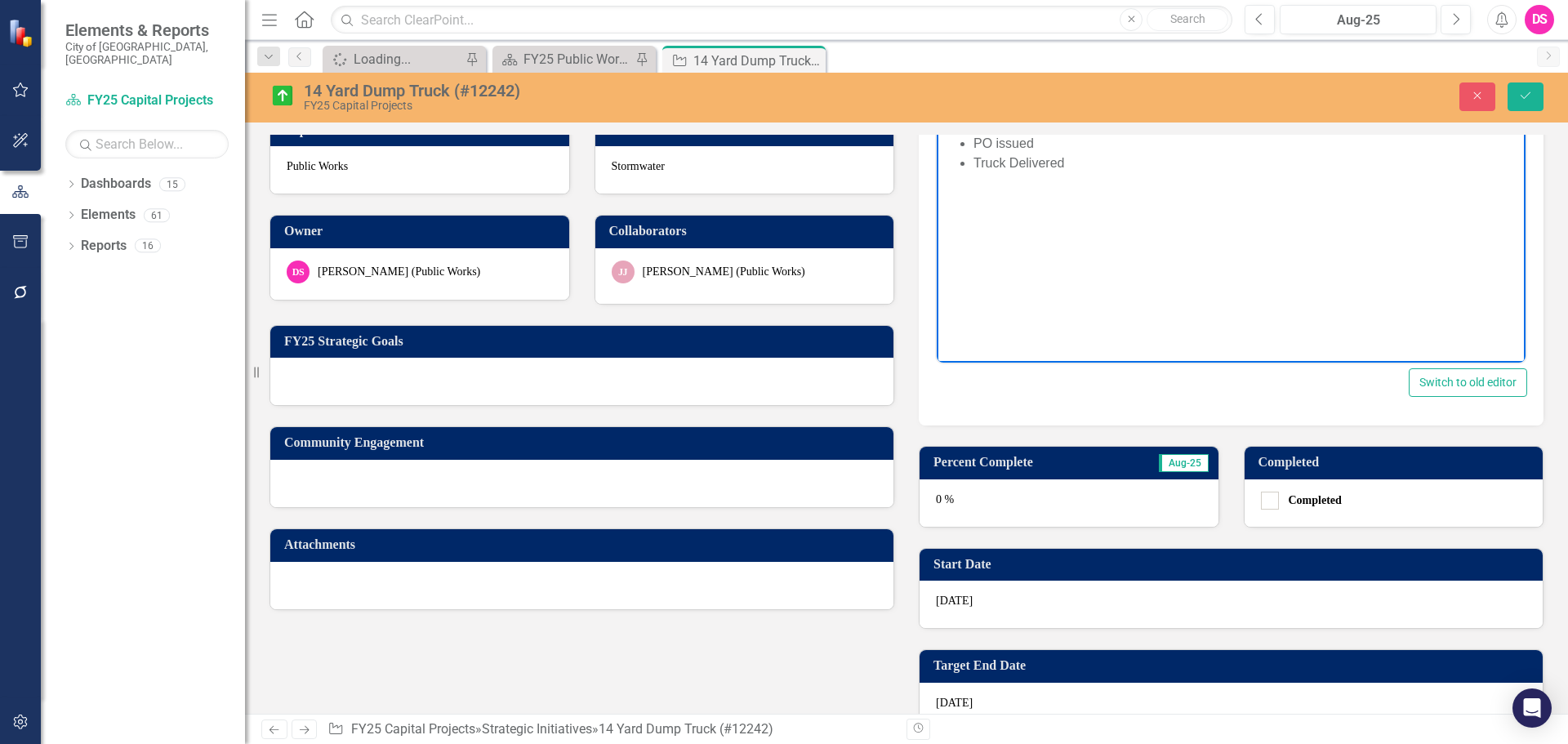
scroll to position [327, 0]
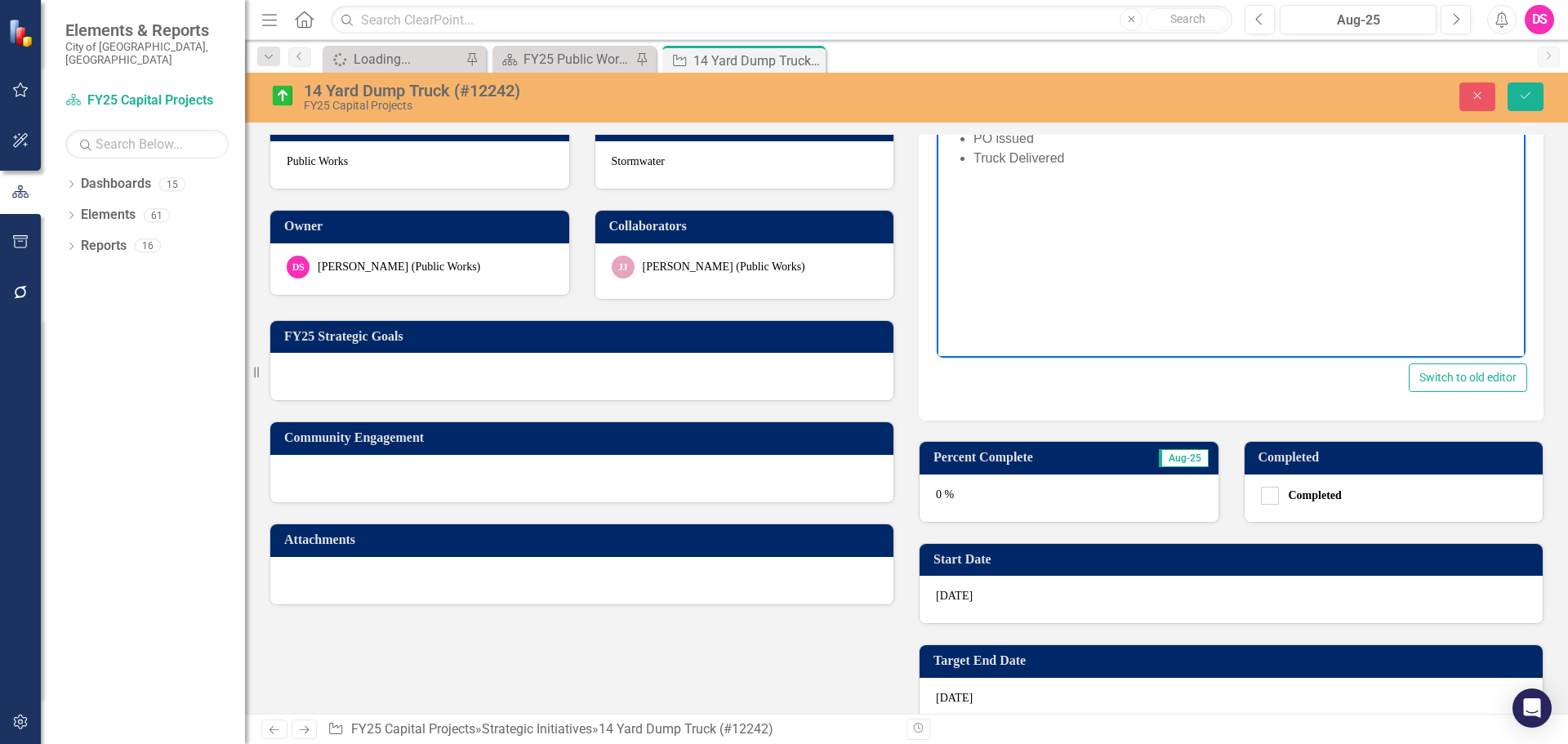
click at [1024, 498] on div "0 %" at bounding box center [1069, 497] width 299 height 48
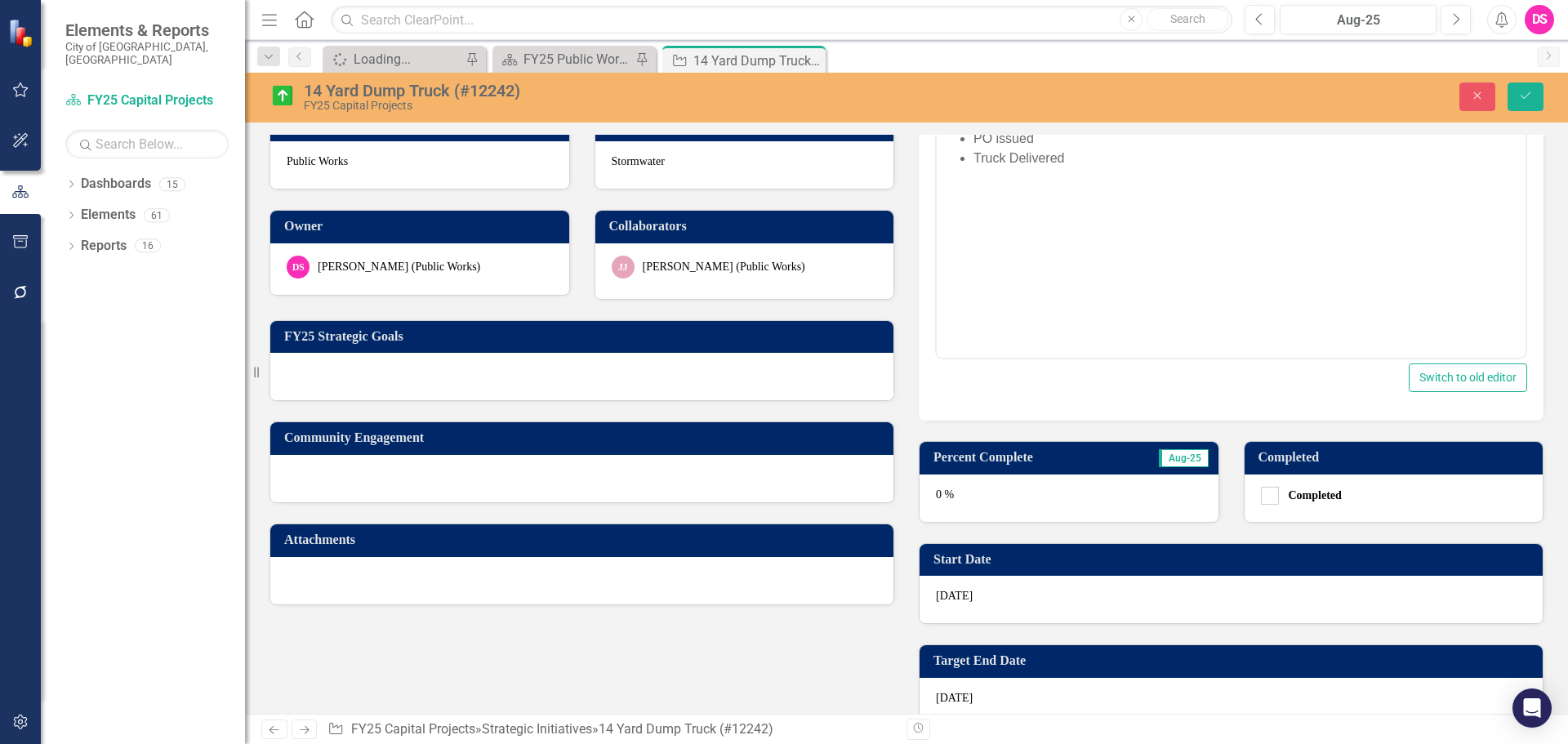
click at [1024, 498] on div "0 %" at bounding box center [1069, 497] width 299 height 48
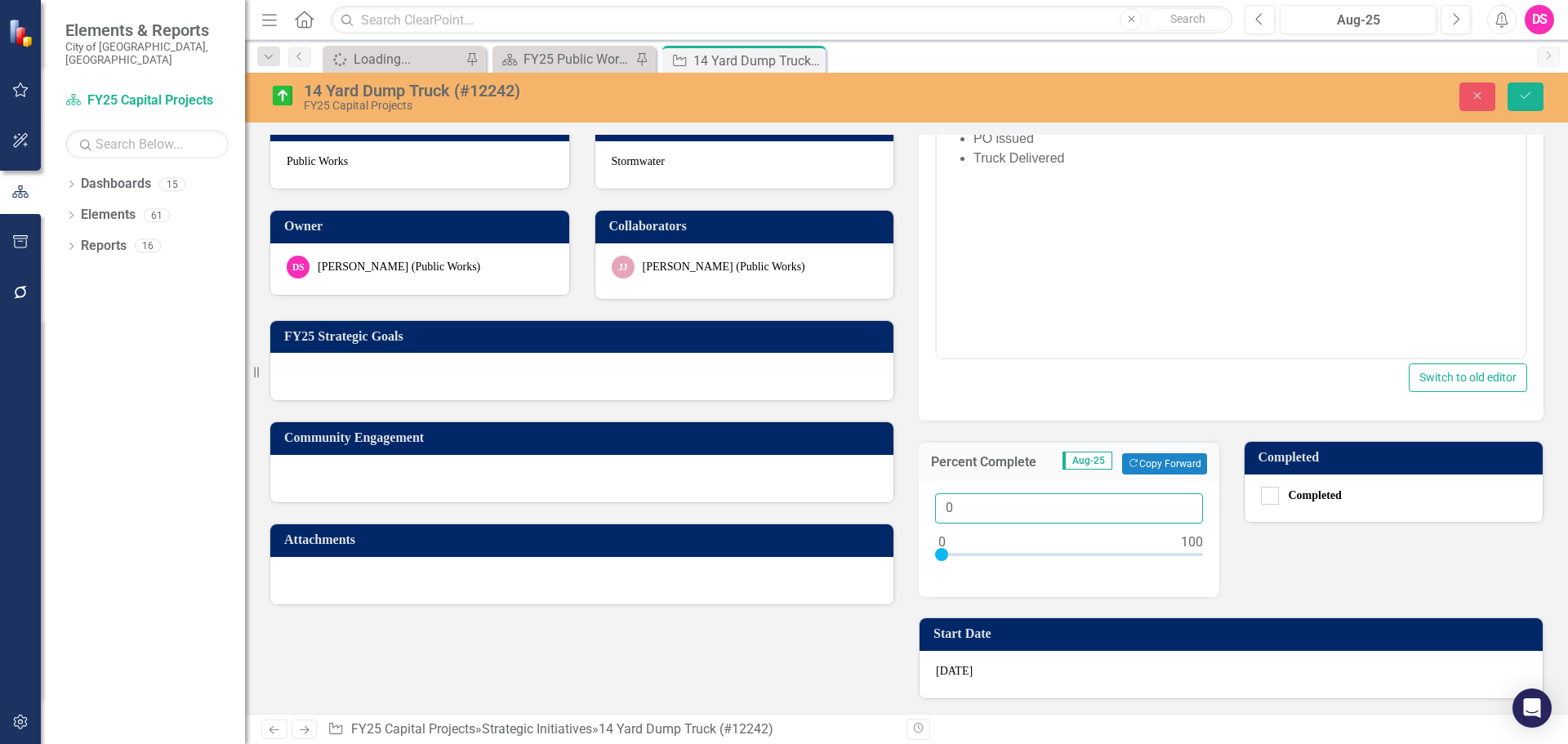
drag, startPoint x: 1156, startPoint y: 512, endPoint x: 928, endPoint y: 497, distance: 228.5
click at [928, 497] on div "0" at bounding box center [1069, 538] width 301 height 116
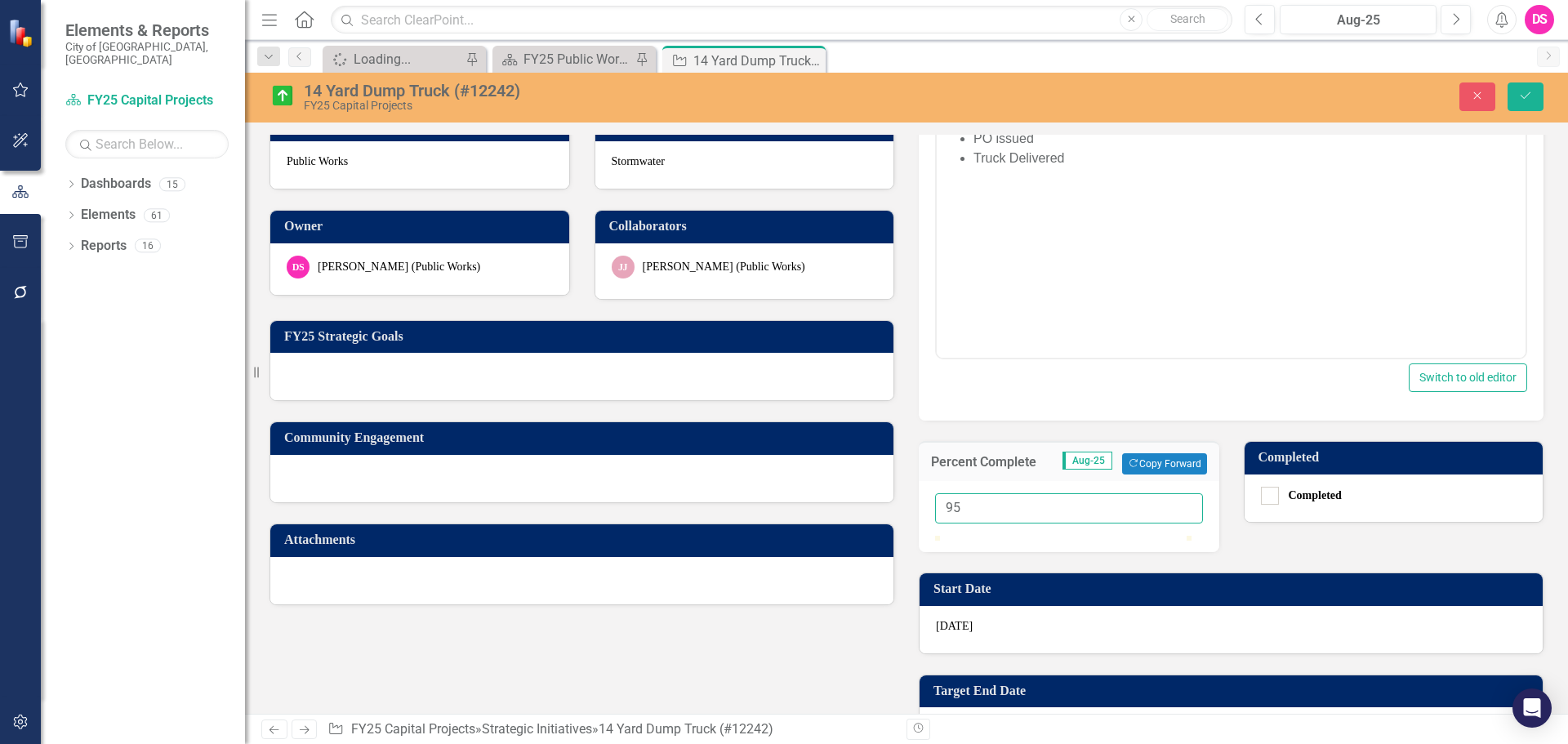
type input "95"
click at [1300, 548] on div "Update Aug-25 Copy Forward Copy Forward ClearPoint AI AI Assistant <p>[DATE]</p…" at bounding box center [1230, 470] width 649 height 1027
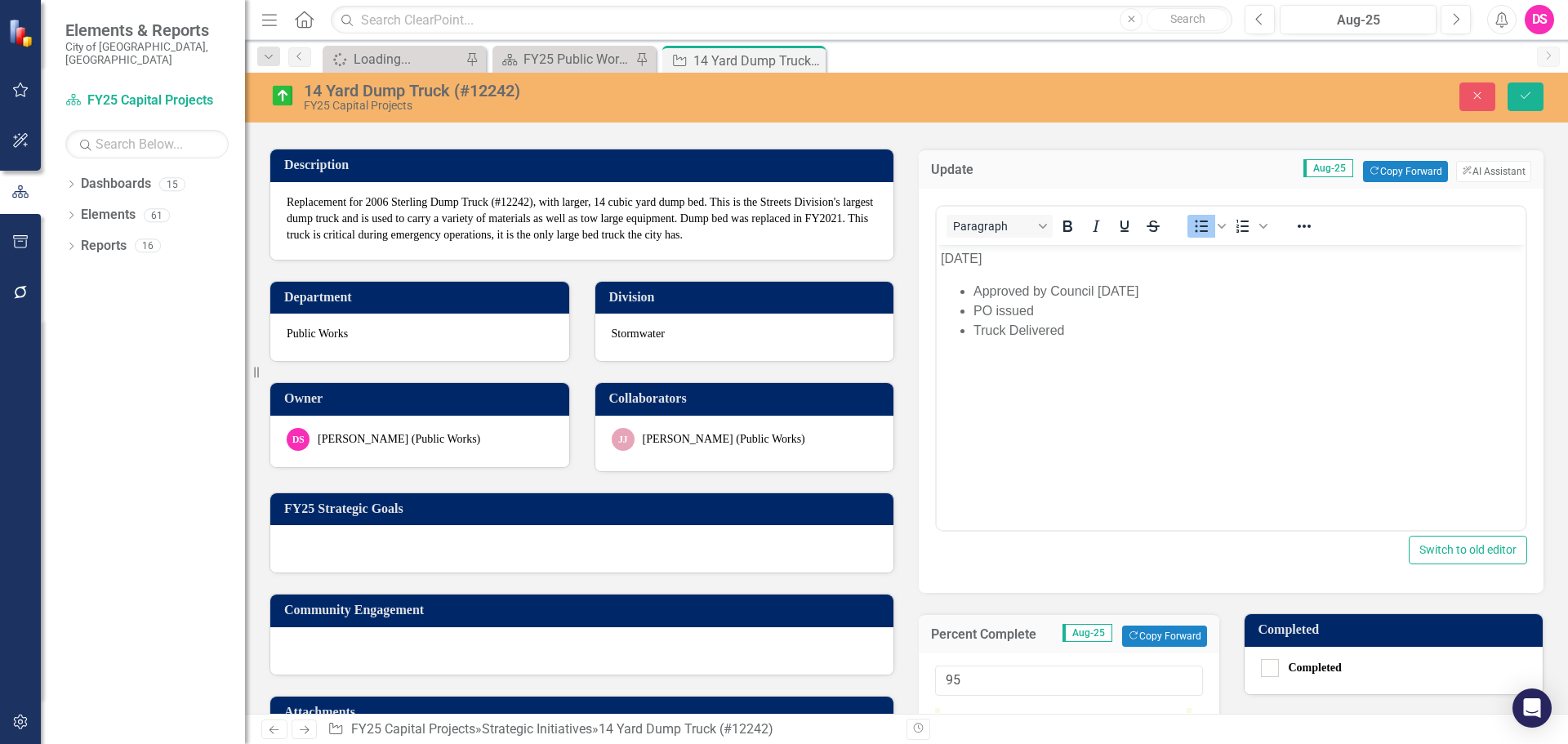
scroll to position [0, 0]
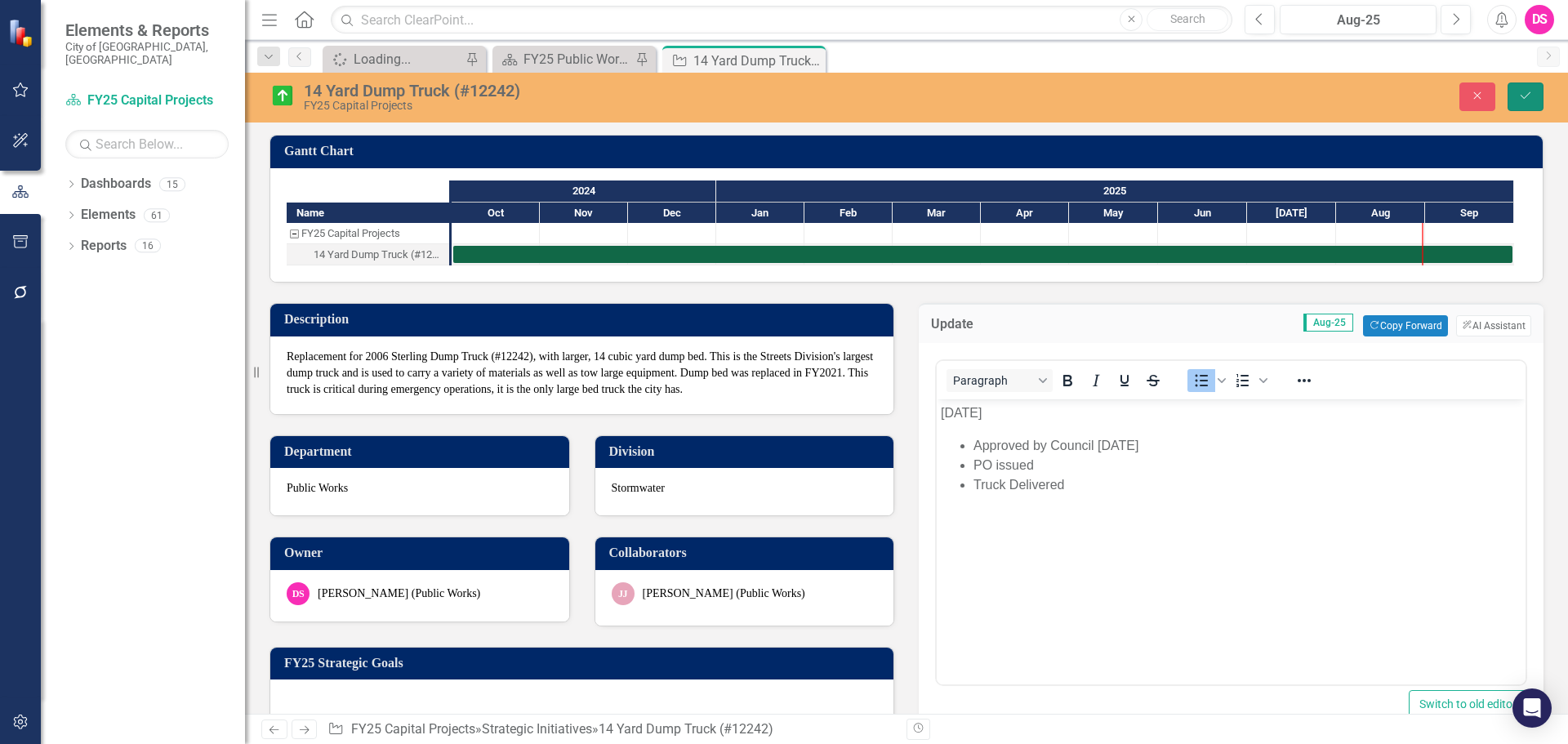
click at [1535, 97] on button "Save" at bounding box center [1526, 97] width 36 height 29
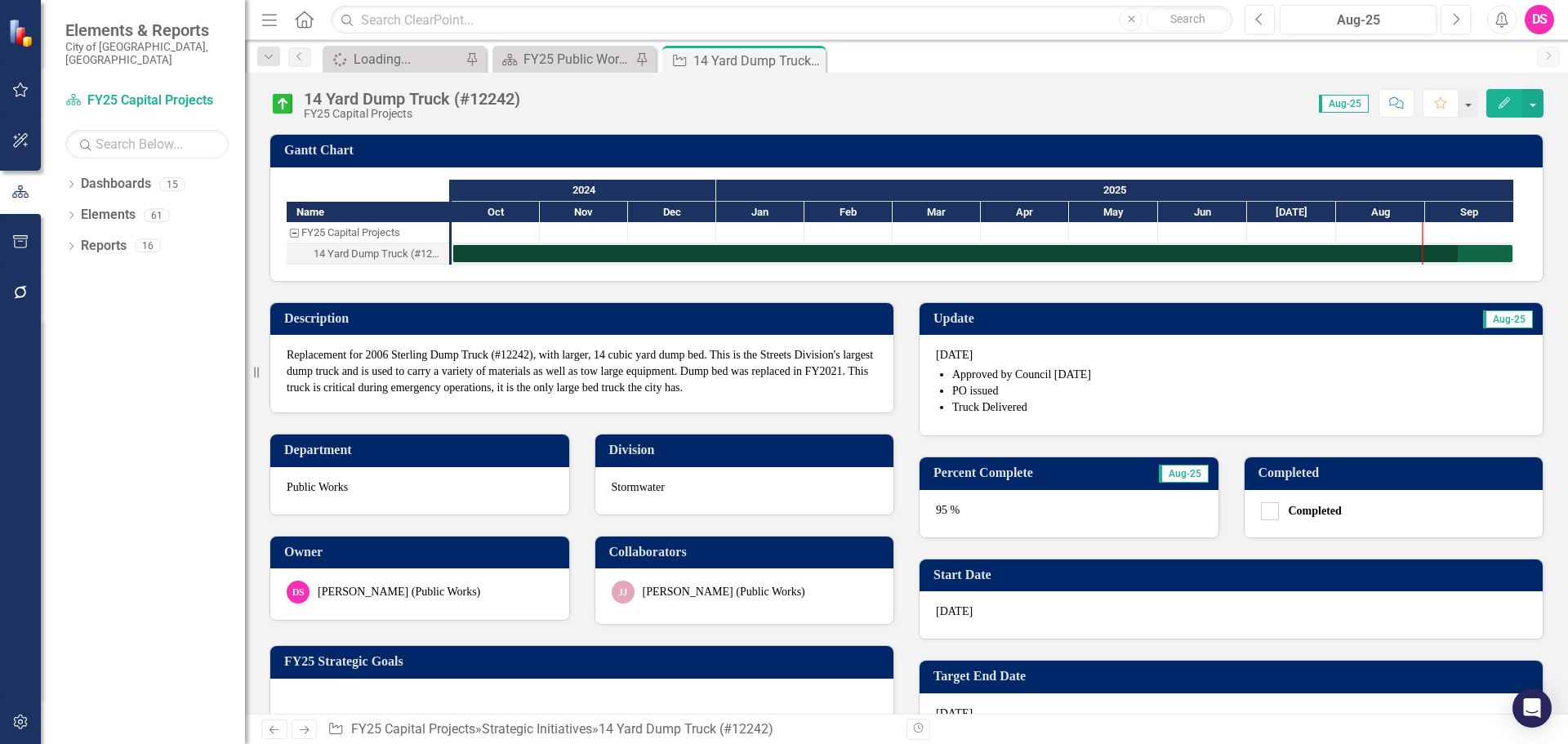
click at [285, 111] on img at bounding box center [282, 103] width 26 height 26
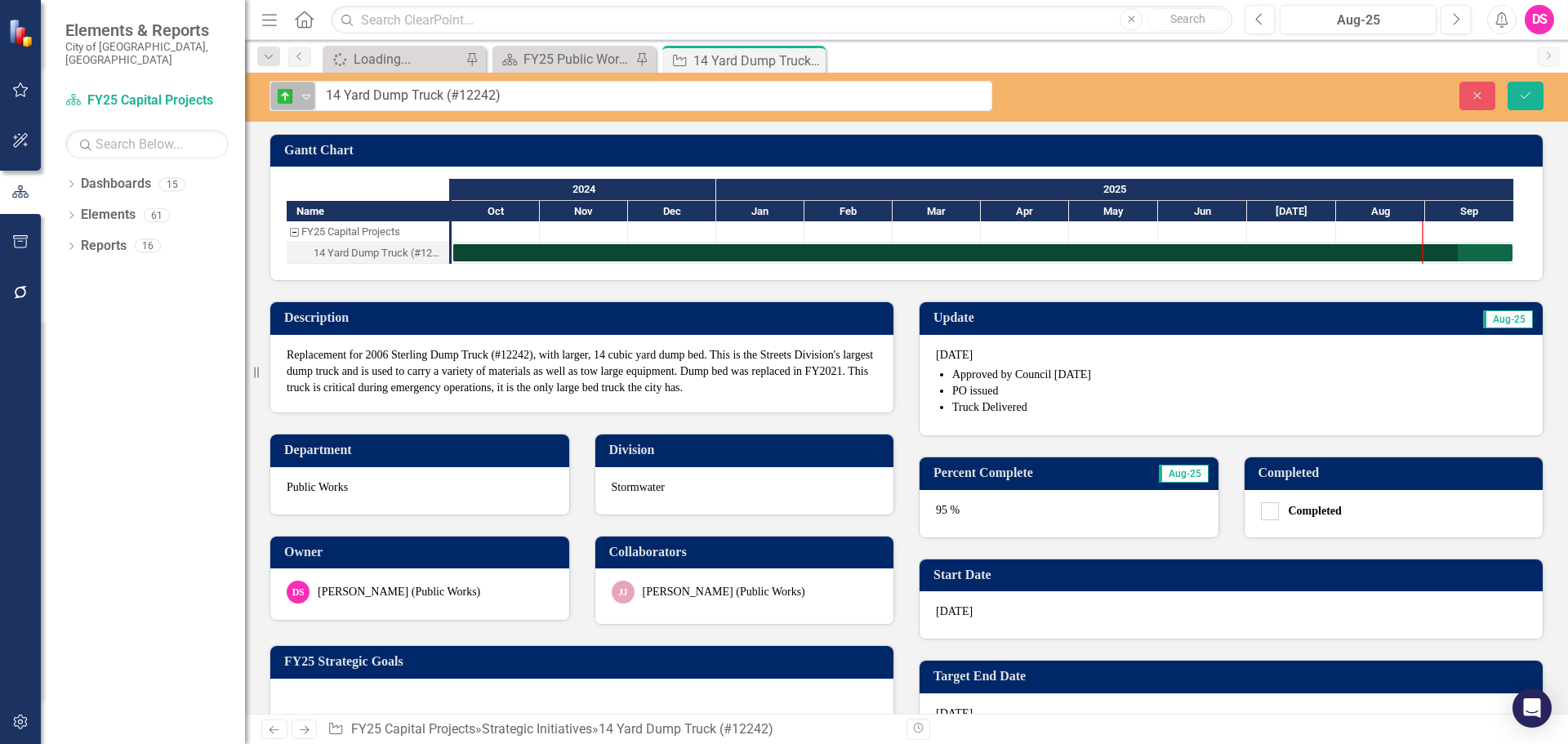
click at [291, 103] on img at bounding box center [285, 96] width 20 height 20
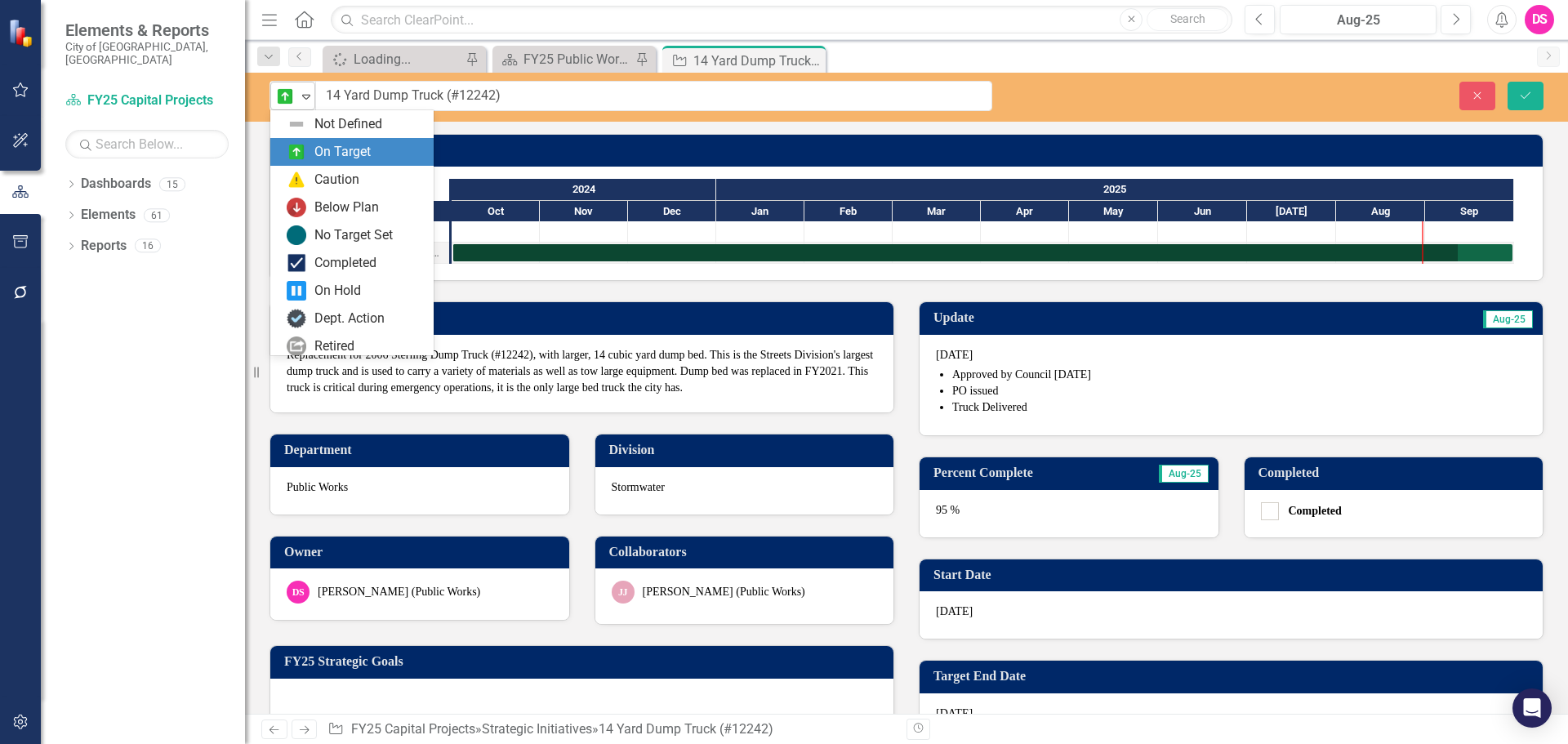
scroll to position [28, 0]
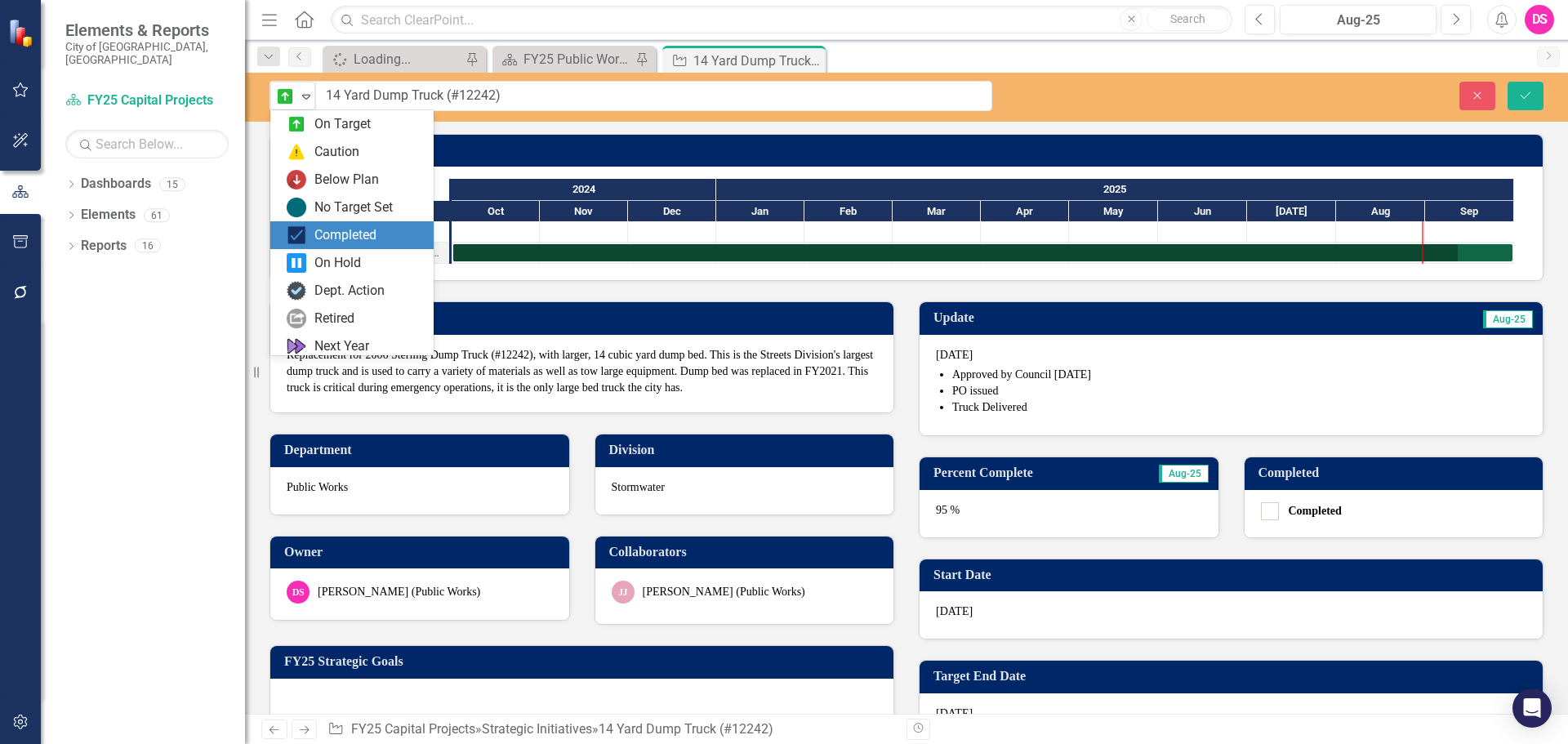
click at [327, 229] on div "Completed" at bounding box center [345, 235] width 62 height 19
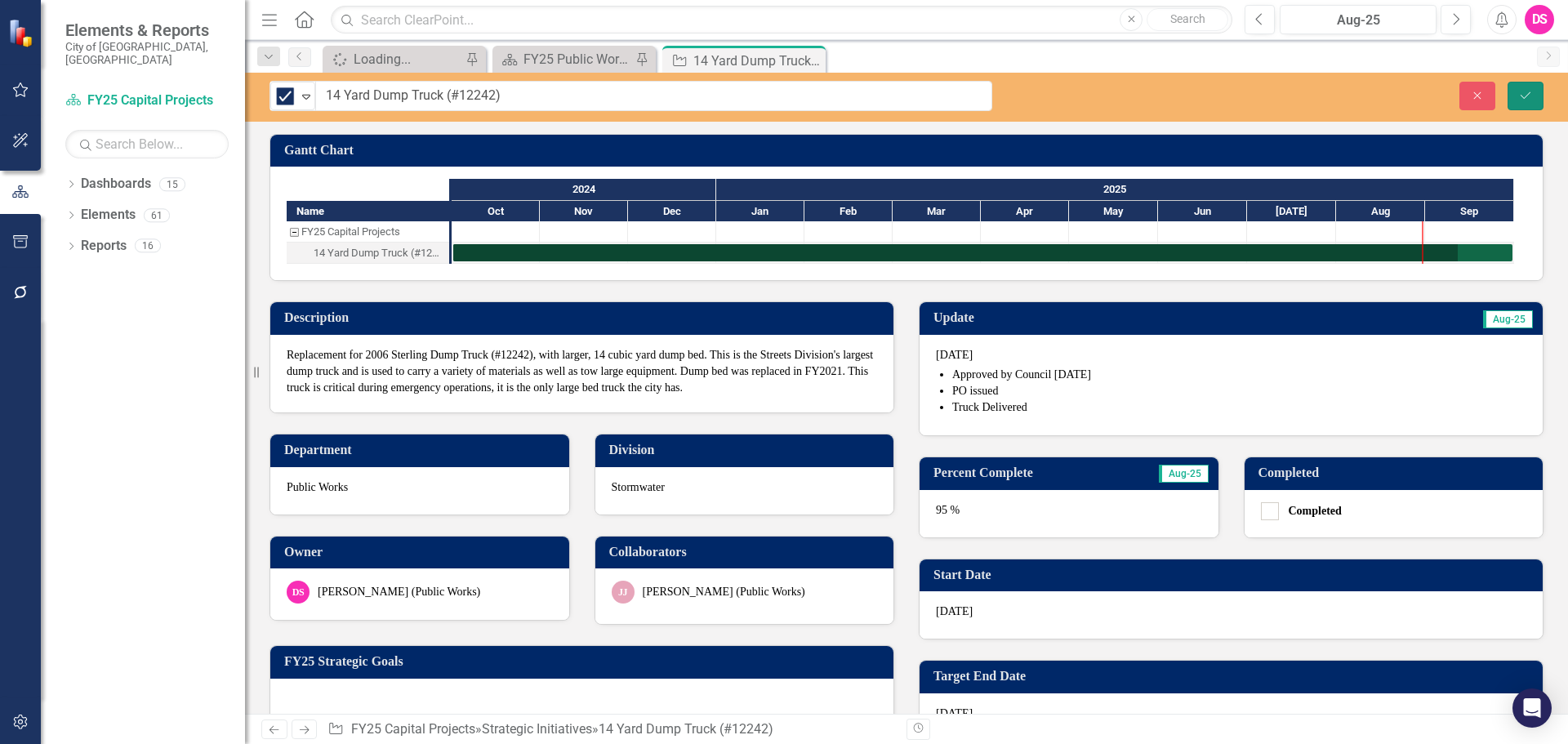
click at [1522, 90] on icon "Save" at bounding box center [1526, 95] width 14 height 12
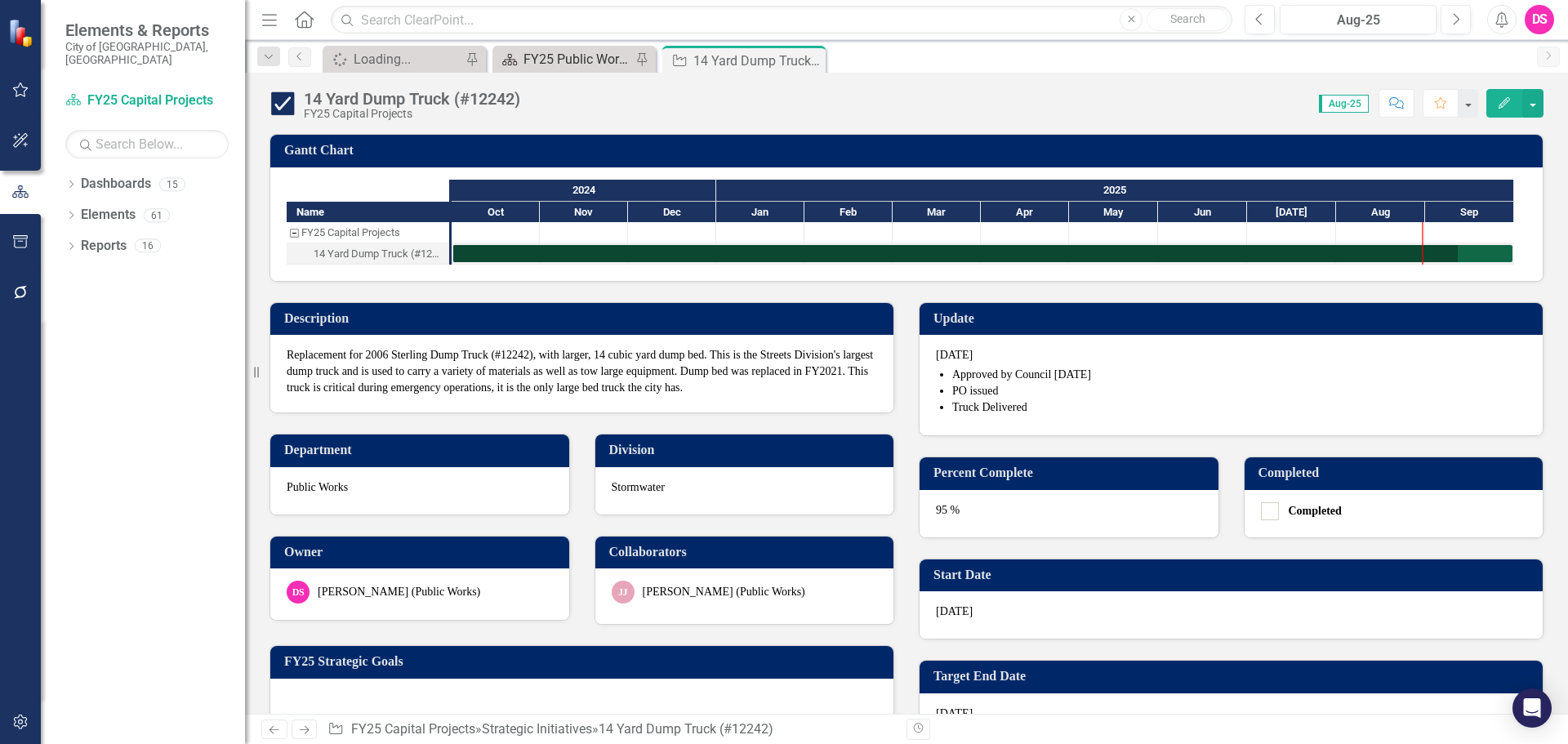
click at [574, 54] on div "FY25 Public Works - Strategic Plan" at bounding box center [578, 58] width 108 height 21
